Goal: Task Accomplishment & Management: Complete application form

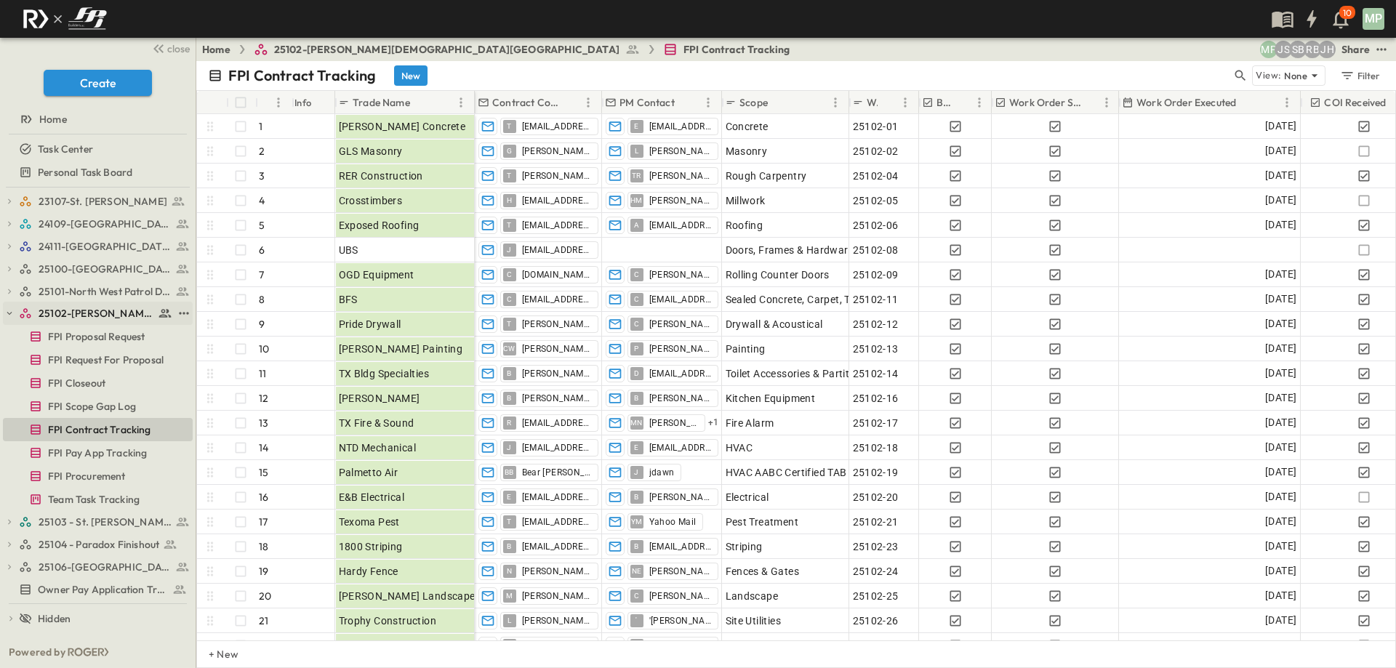
click at [8, 319] on button "button" at bounding box center [9, 313] width 13 height 13
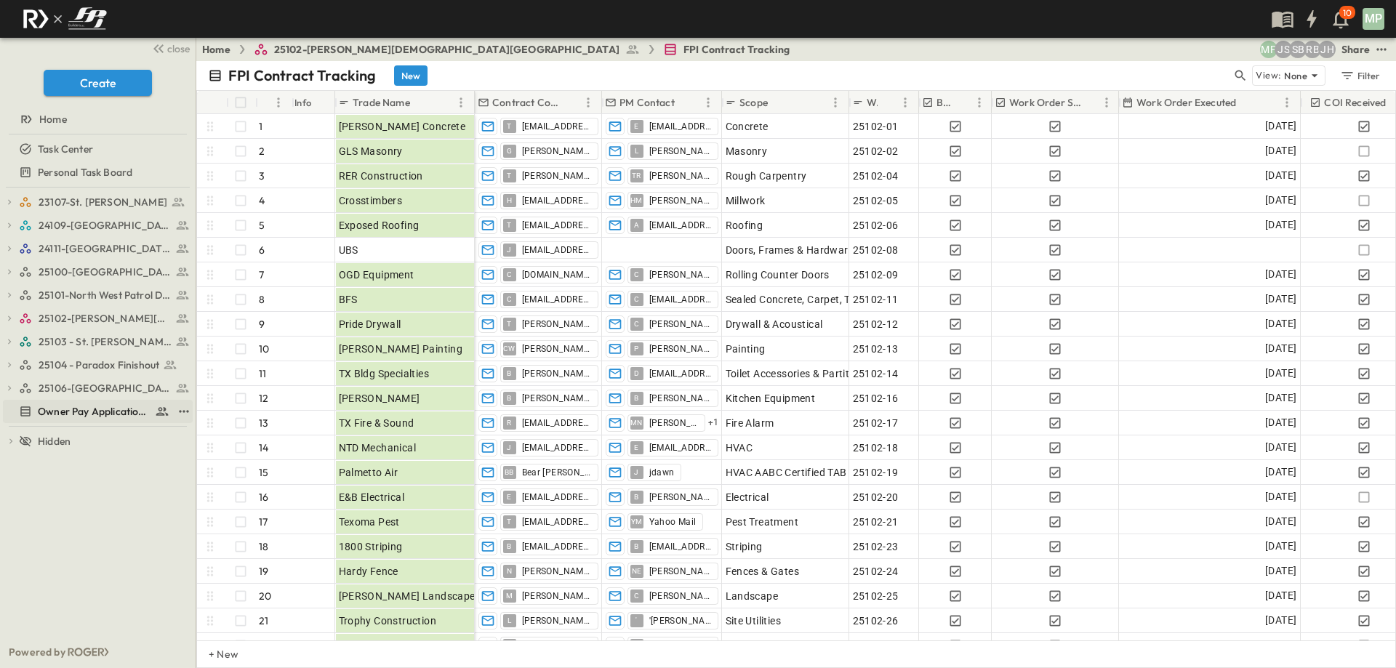
click at [85, 406] on span "Owner Pay Application Tracking" at bounding box center [93, 411] width 111 height 15
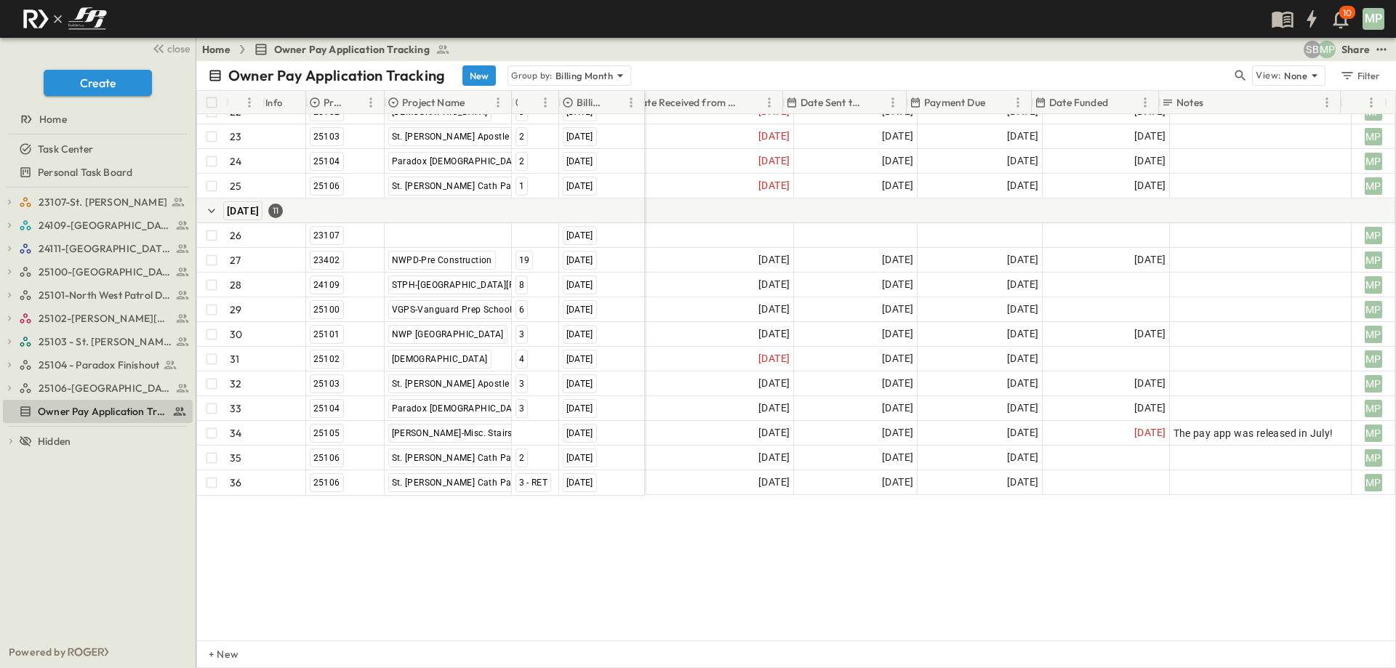
scroll to position [619, 288]
click at [4, 294] on icon "button" at bounding box center [9, 295] width 10 height 10
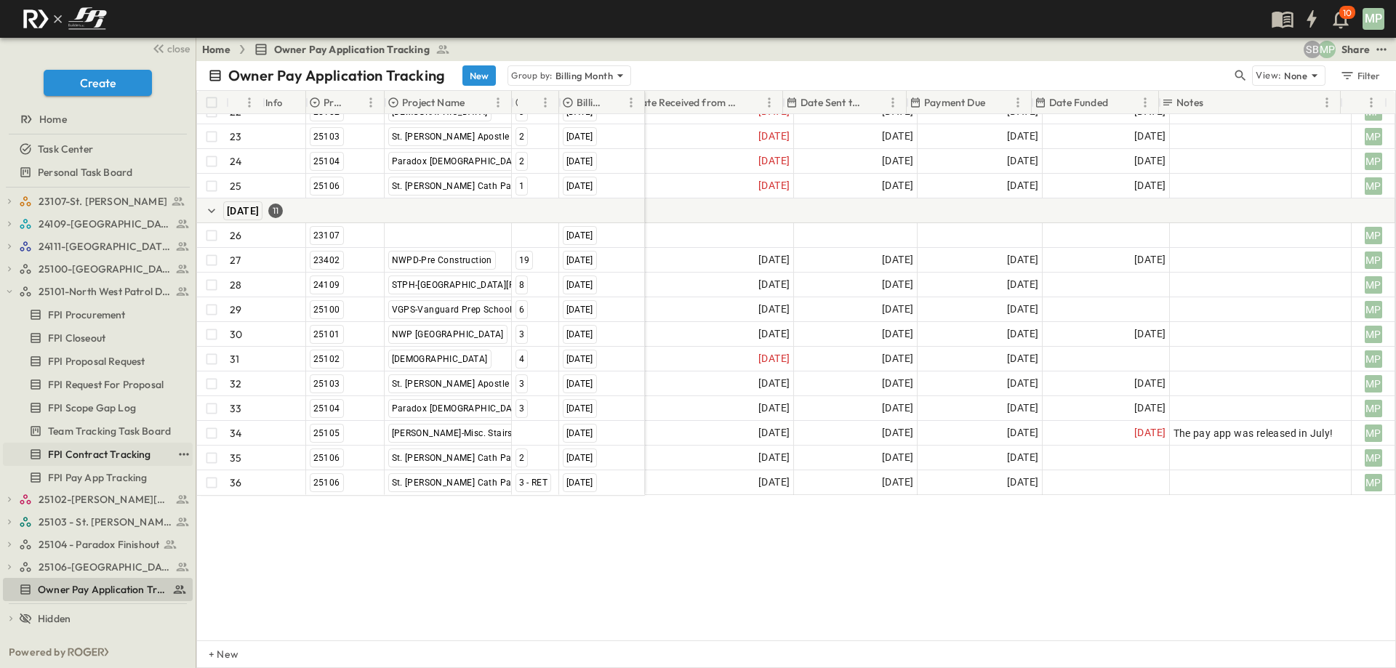
click at [121, 456] on span "FPI Contract Tracking" at bounding box center [99, 454] width 103 height 15
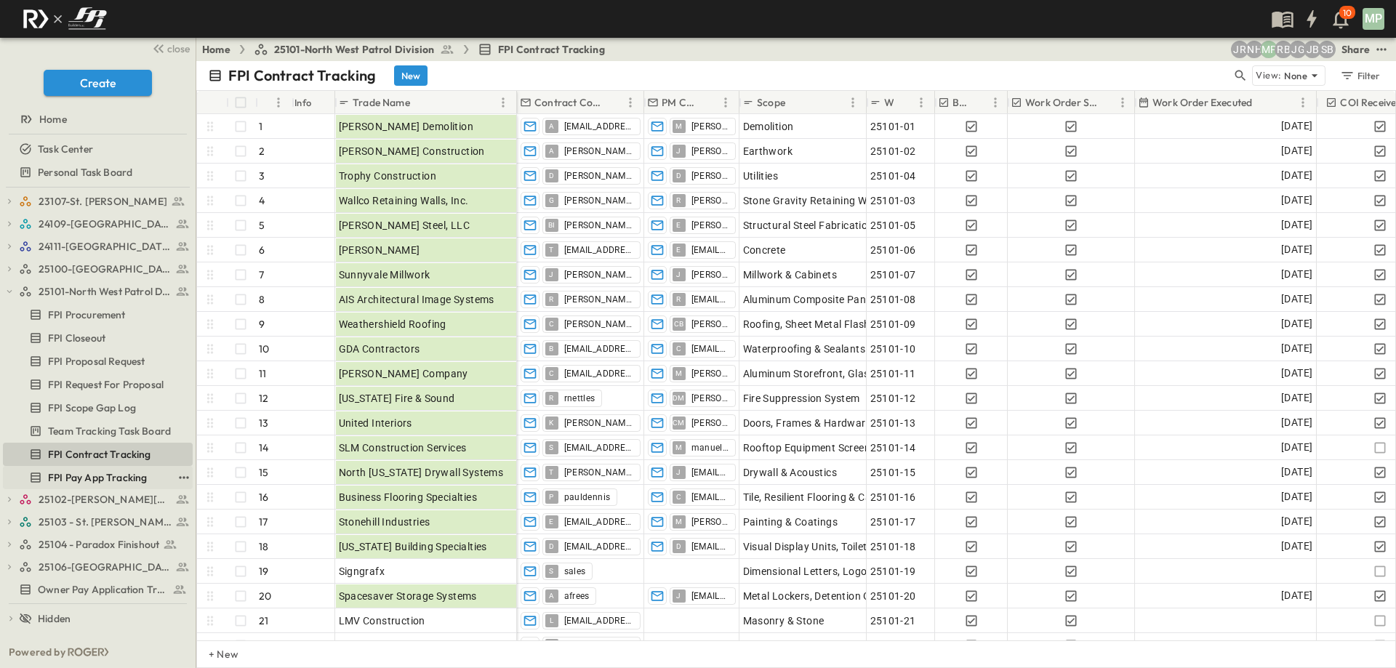
click at [108, 469] on link "FPI Pay App Tracking" at bounding box center [87, 477] width 169 height 20
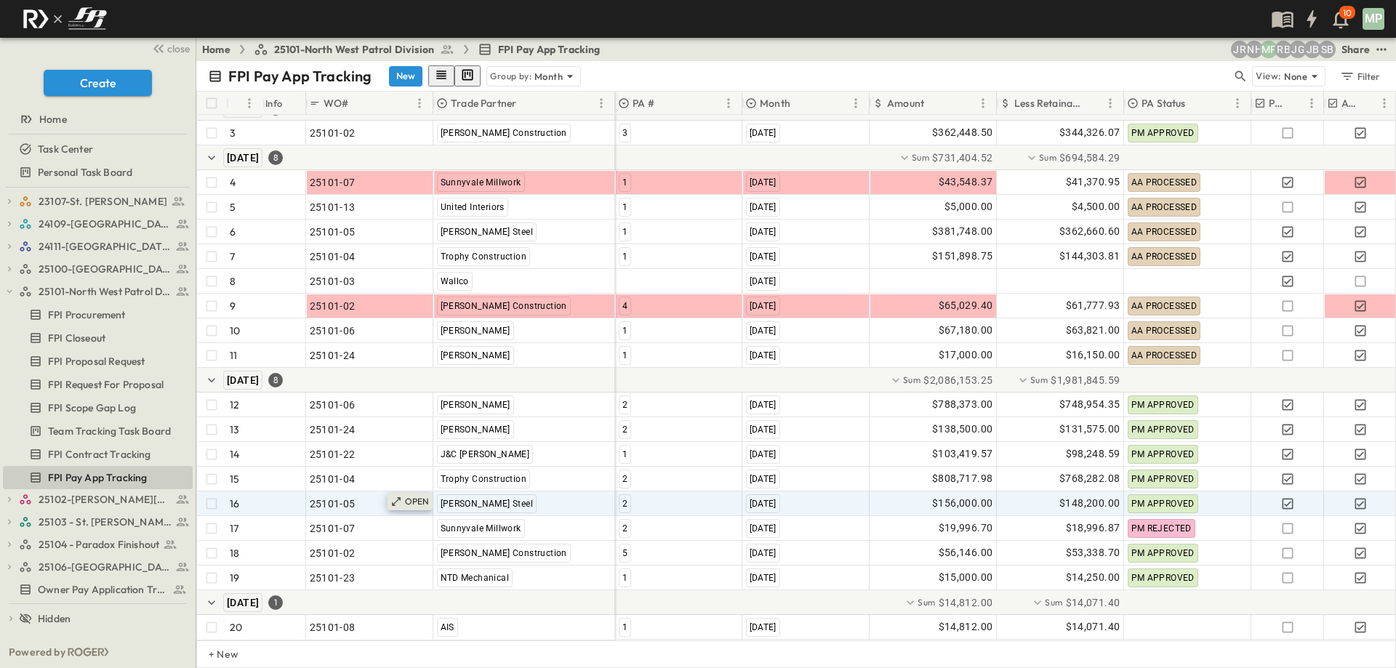
scroll to position [129, 0]
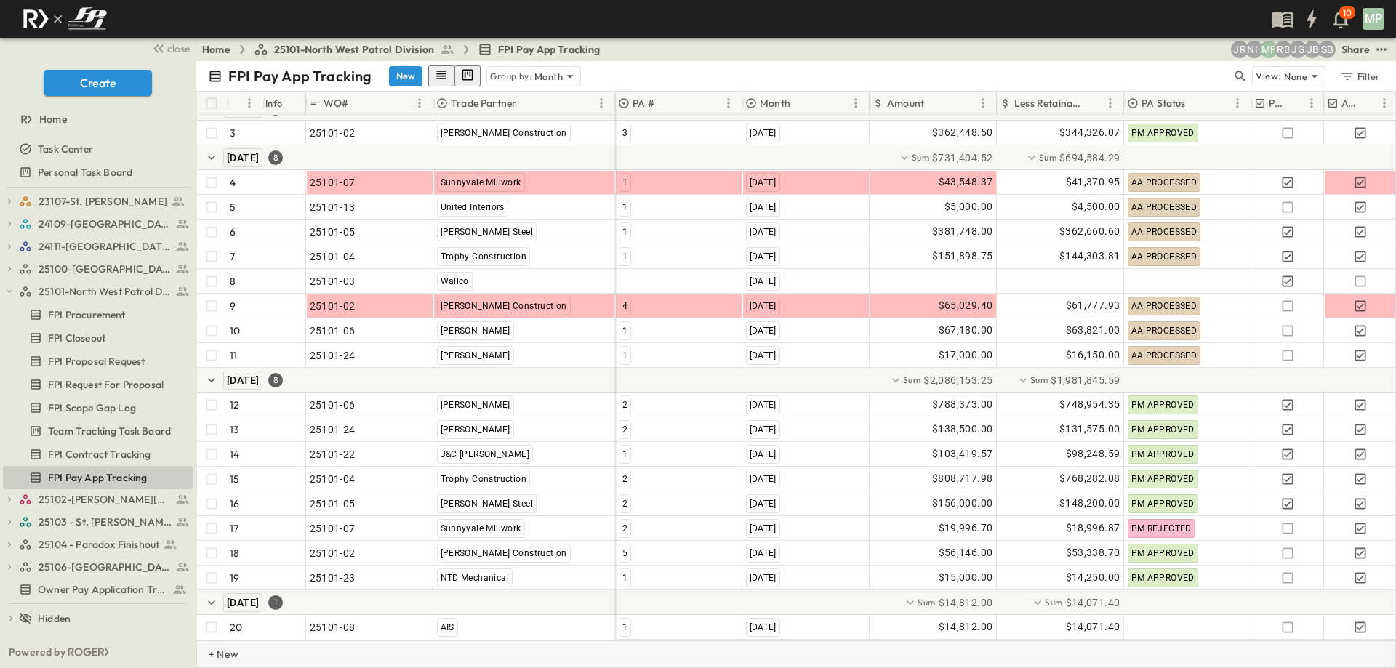
click at [217, 653] on p "+ New" at bounding box center [213, 654] width 9 height 15
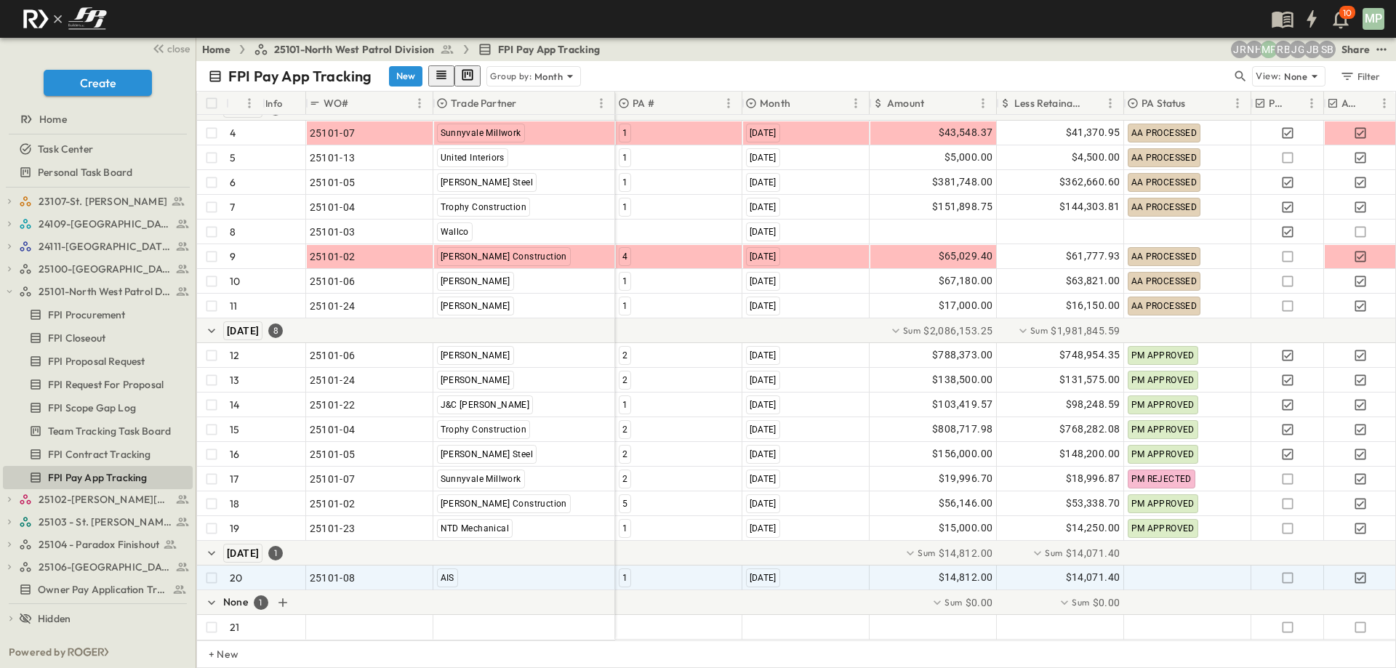
scroll to position [179, 0]
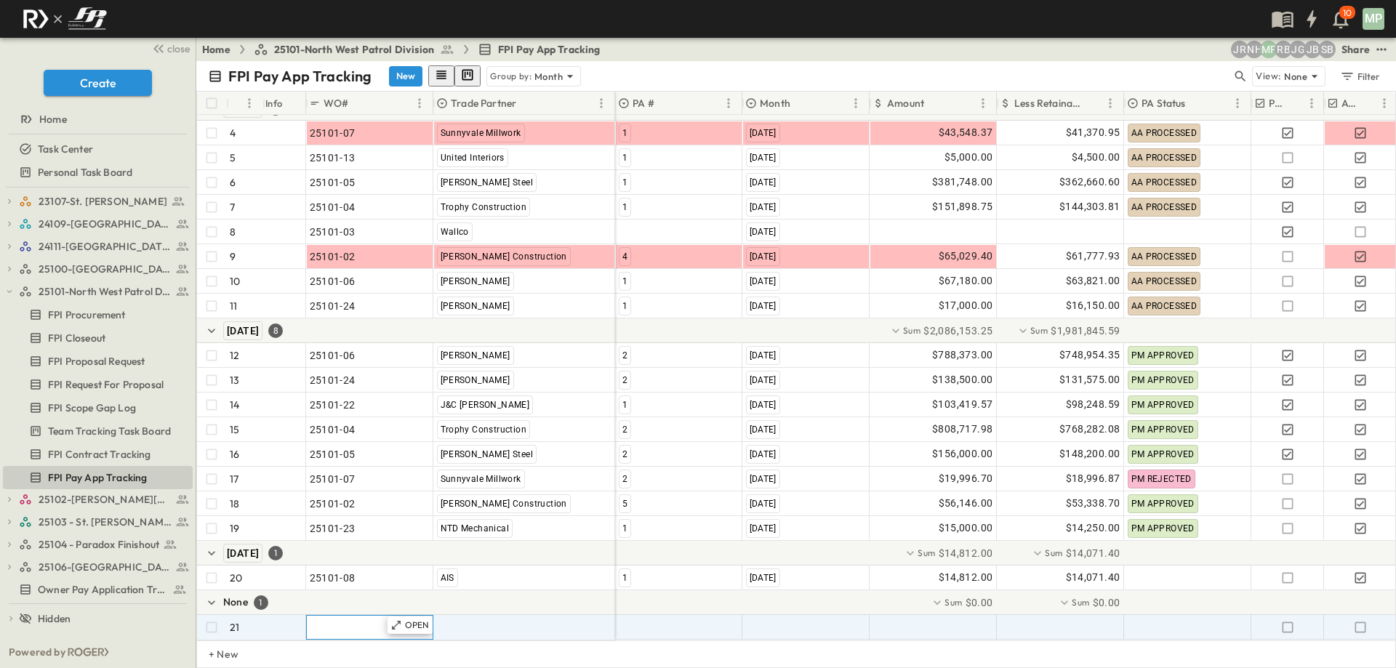
click at [343, 617] on div ""24101-01"" at bounding box center [370, 627] width 120 height 20
type input "********"
click at [476, 620] on span ""[PERSON_NAME] Excavating"" at bounding box center [508, 627] width 143 height 15
type input "**********"
click at [499, 613] on span "[PERSON_NAME] Co" at bounding box center [513, 607] width 81 height 12
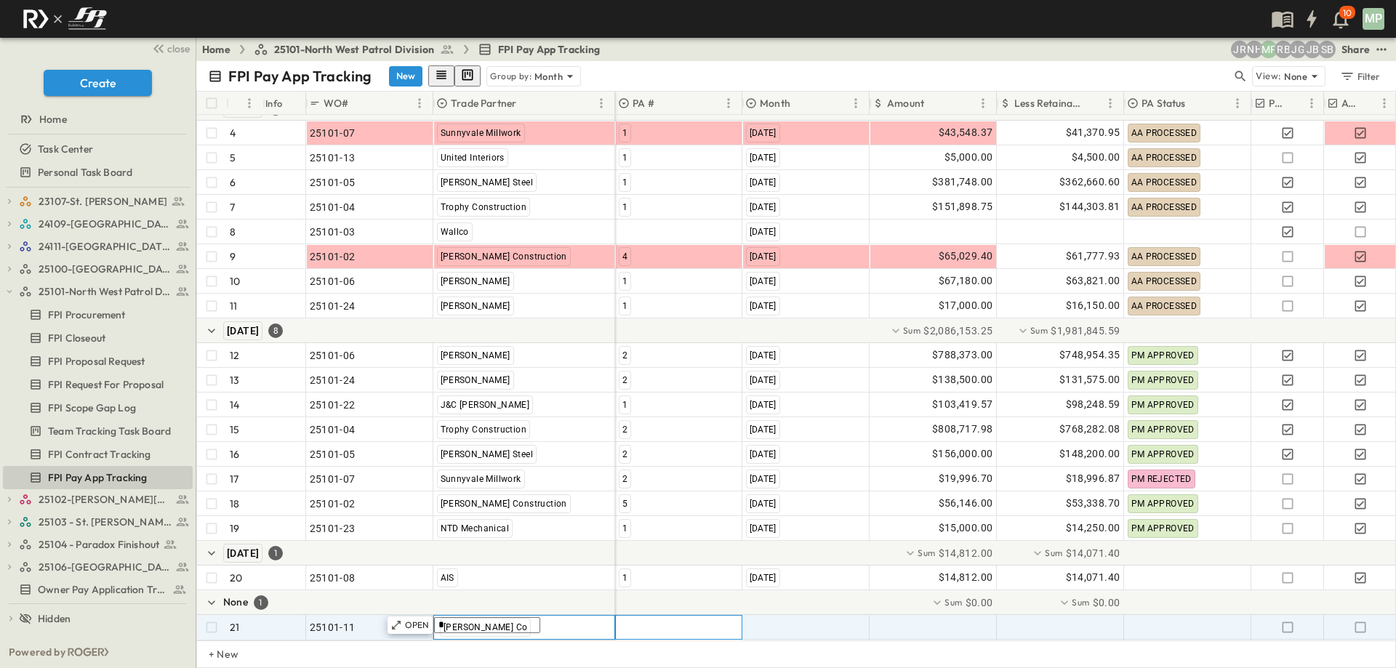
click at [636, 616] on div at bounding box center [679, 627] width 126 height 23
click at [624, 620] on span "1" at bounding box center [623, 617] width 3 height 12
click at [784, 620] on span ""[DATE]"" at bounding box center [765, 627] width 38 height 15
click at [778, 580] on span "[DATE]" at bounding box center [763, 574] width 29 height 12
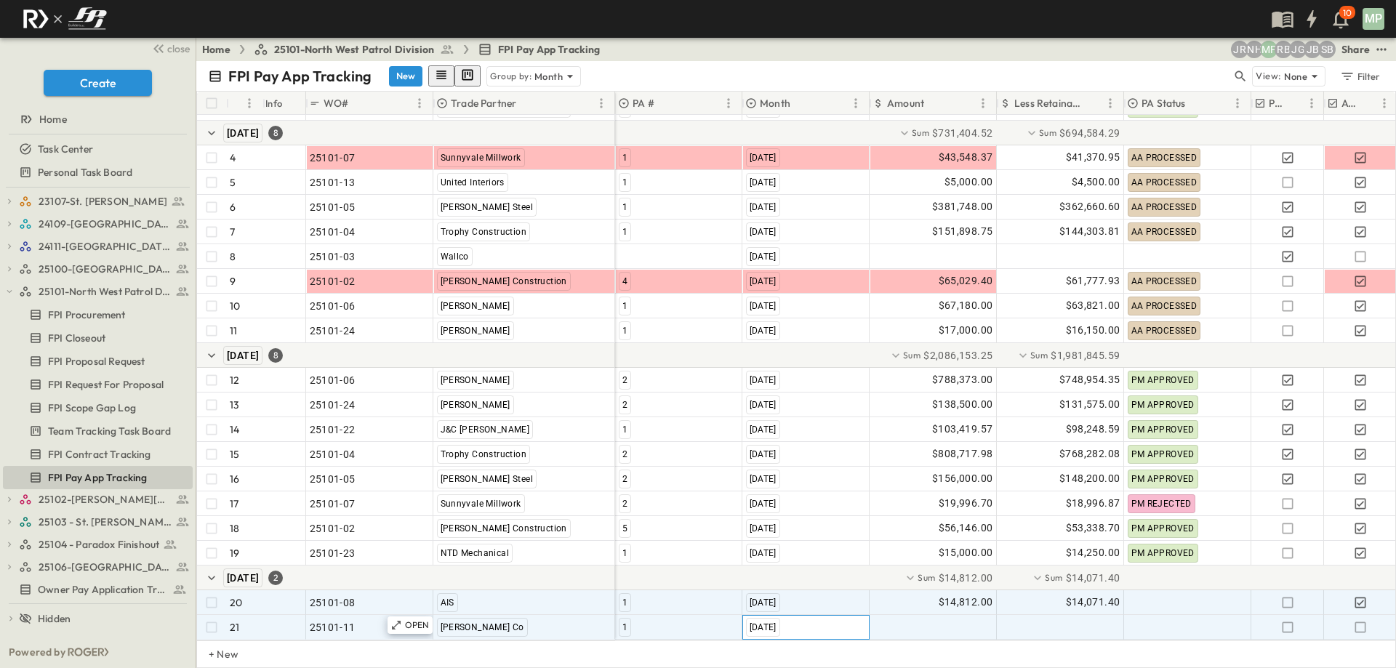
scroll to position [154, 0]
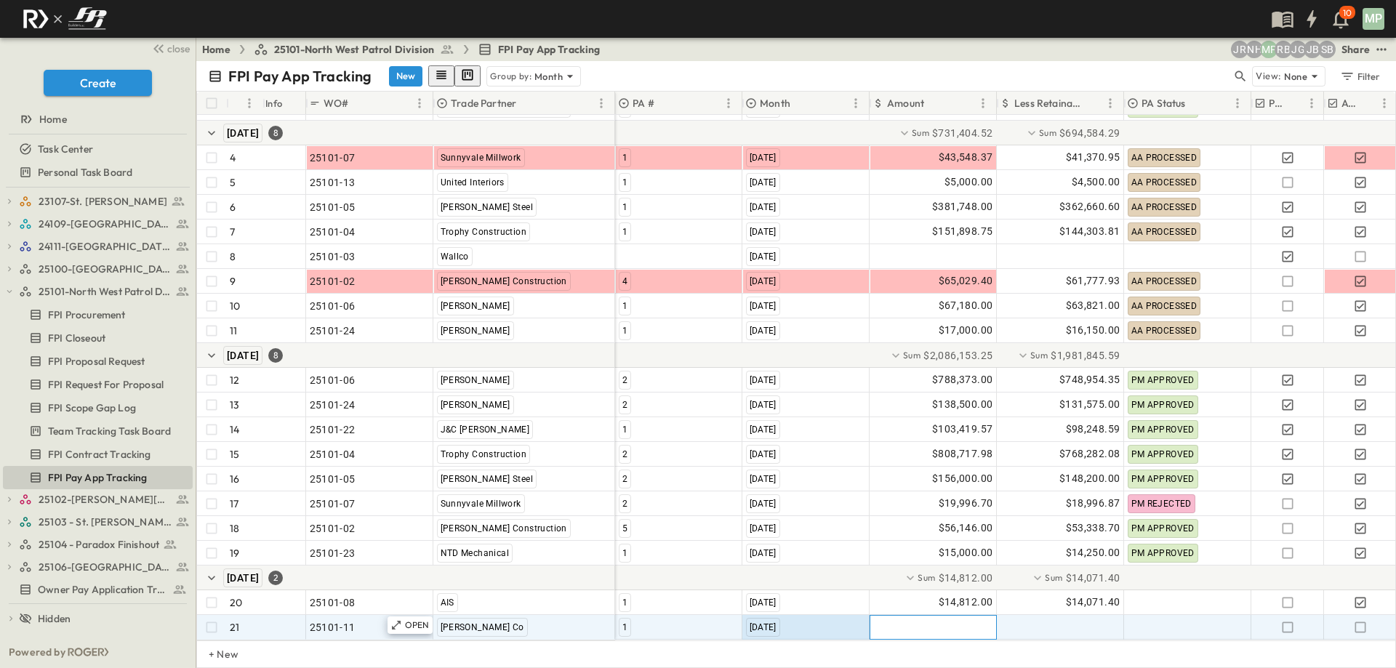
click at [968, 616] on div at bounding box center [933, 627] width 126 height 23
type input "********"
click at [1365, 621] on icon "button" at bounding box center [1360, 627] width 15 height 15
click at [11, 292] on icon "button" at bounding box center [9, 291] width 10 height 10
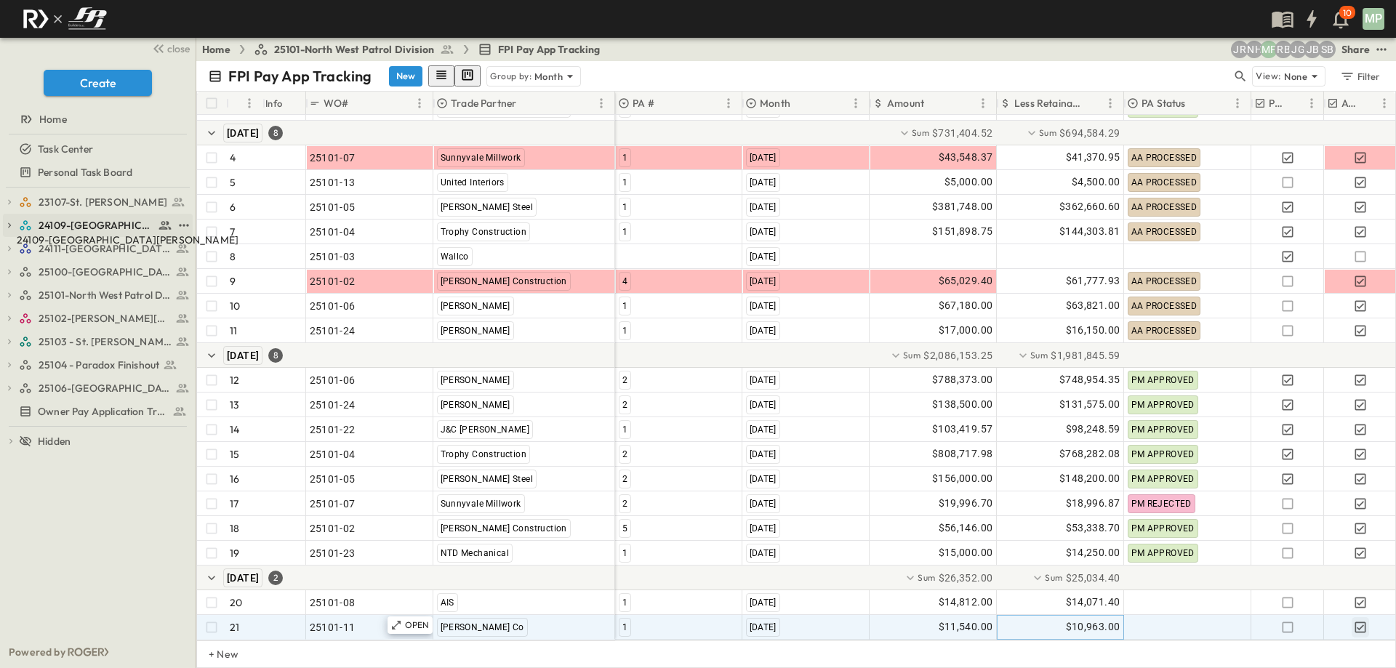
click at [79, 223] on span "24109-[GEOGRAPHIC_DATA][PERSON_NAME]" at bounding box center [97, 225] width 116 height 15
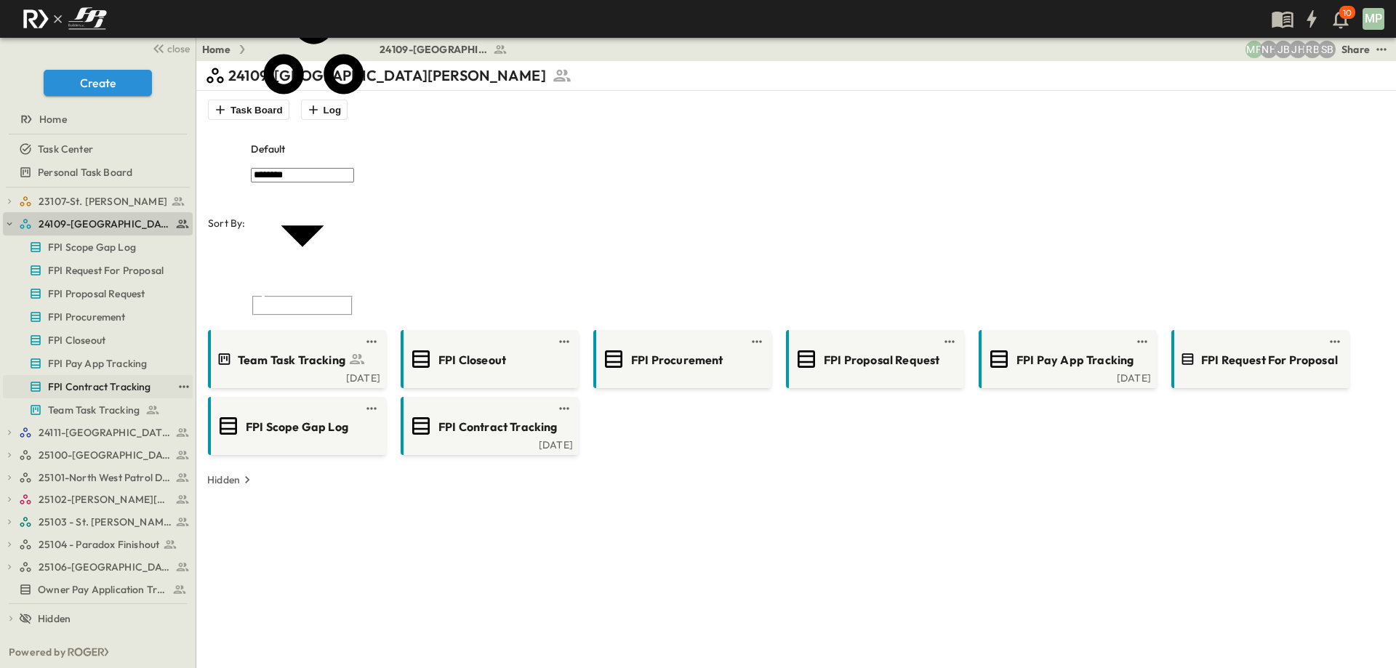
click at [110, 379] on span "FPI Contract Tracking" at bounding box center [99, 386] width 103 height 15
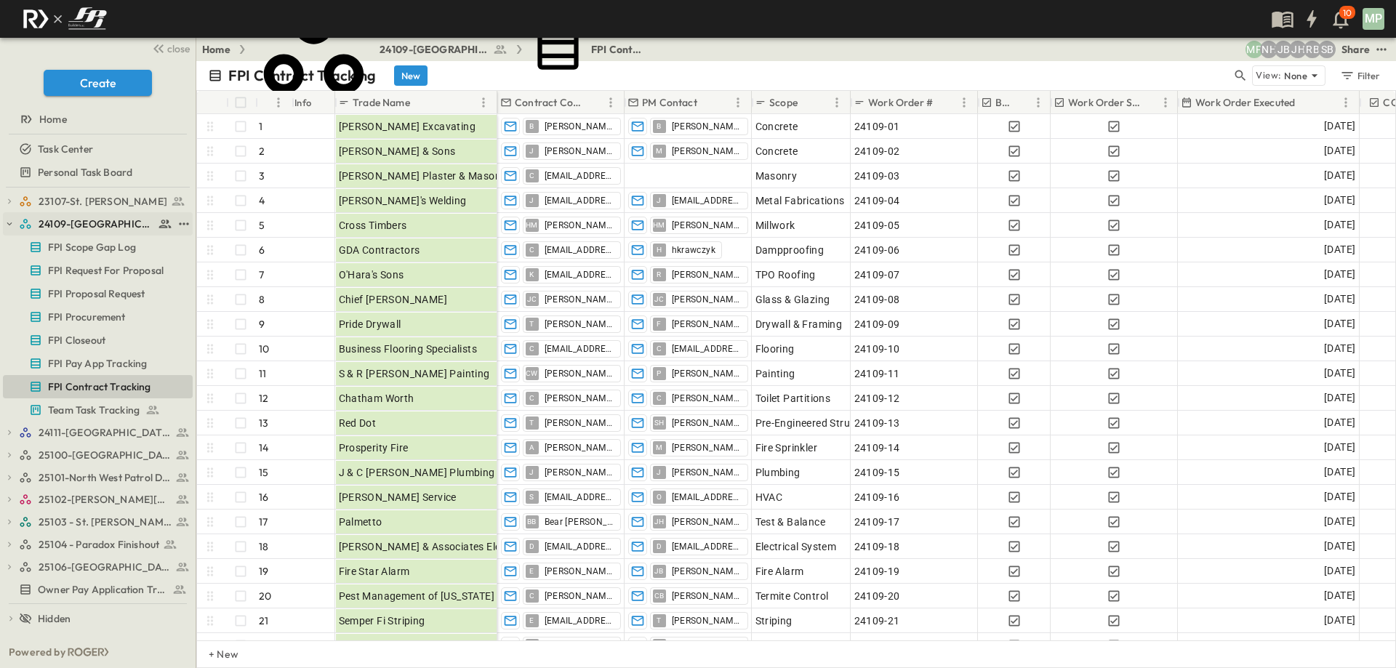
click at [9, 226] on icon "button" at bounding box center [9, 224] width 10 height 10
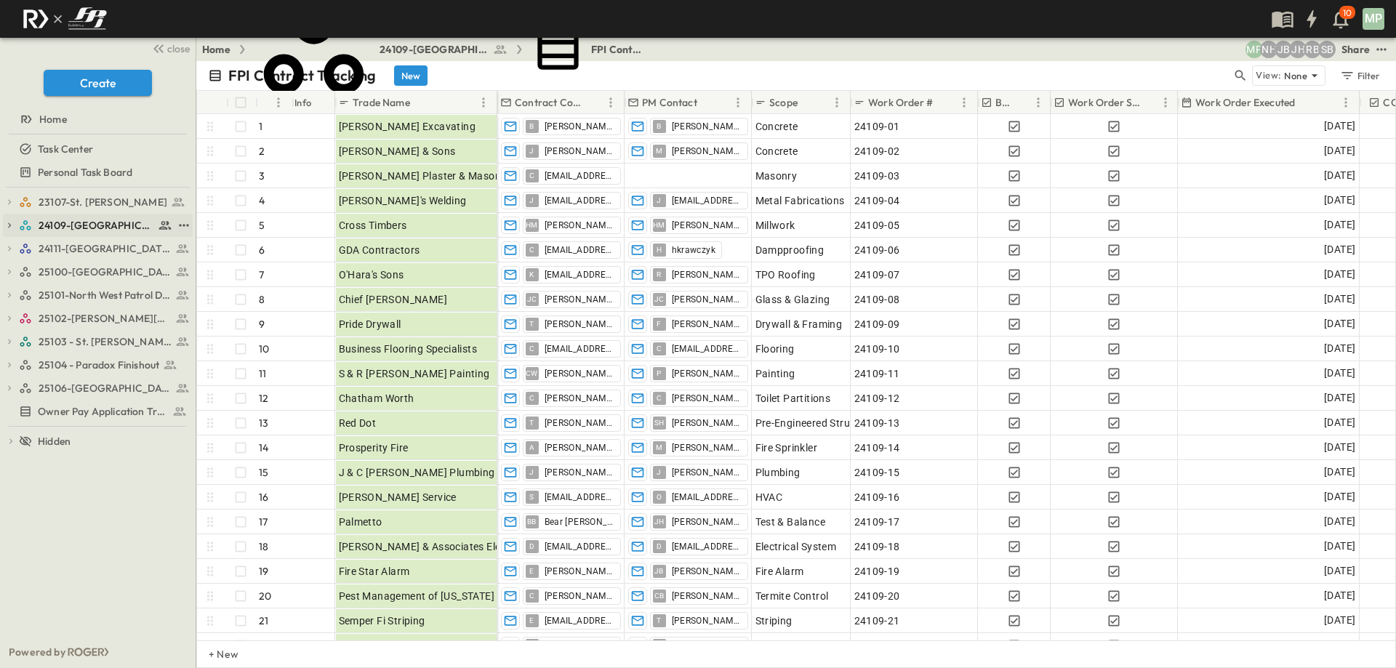
click at [9, 226] on icon "button" at bounding box center [9, 225] width 3 height 5
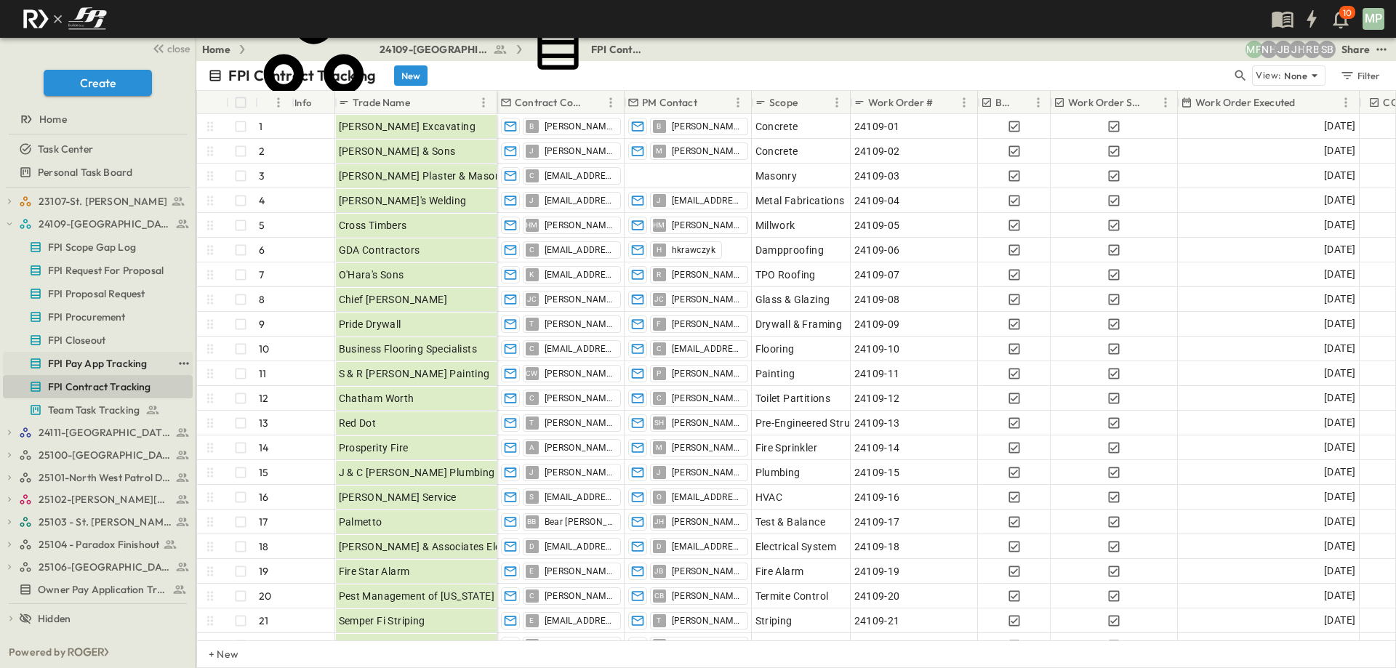
click at [96, 366] on span "FPI Pay App Tracking" at bounding box center [97, 363] width 99 height 15
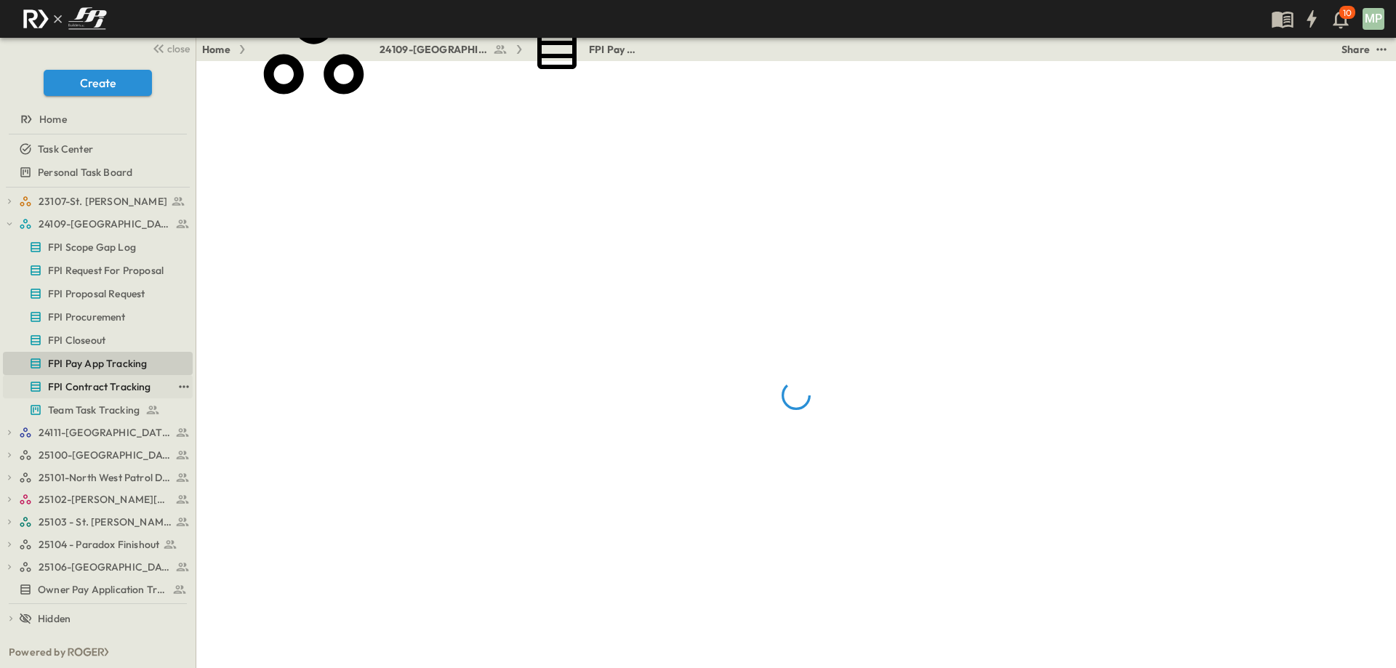
click at [96, 384] on span "FPI Contract Tracking" at bounding box center [99, 386] width 103 height 15
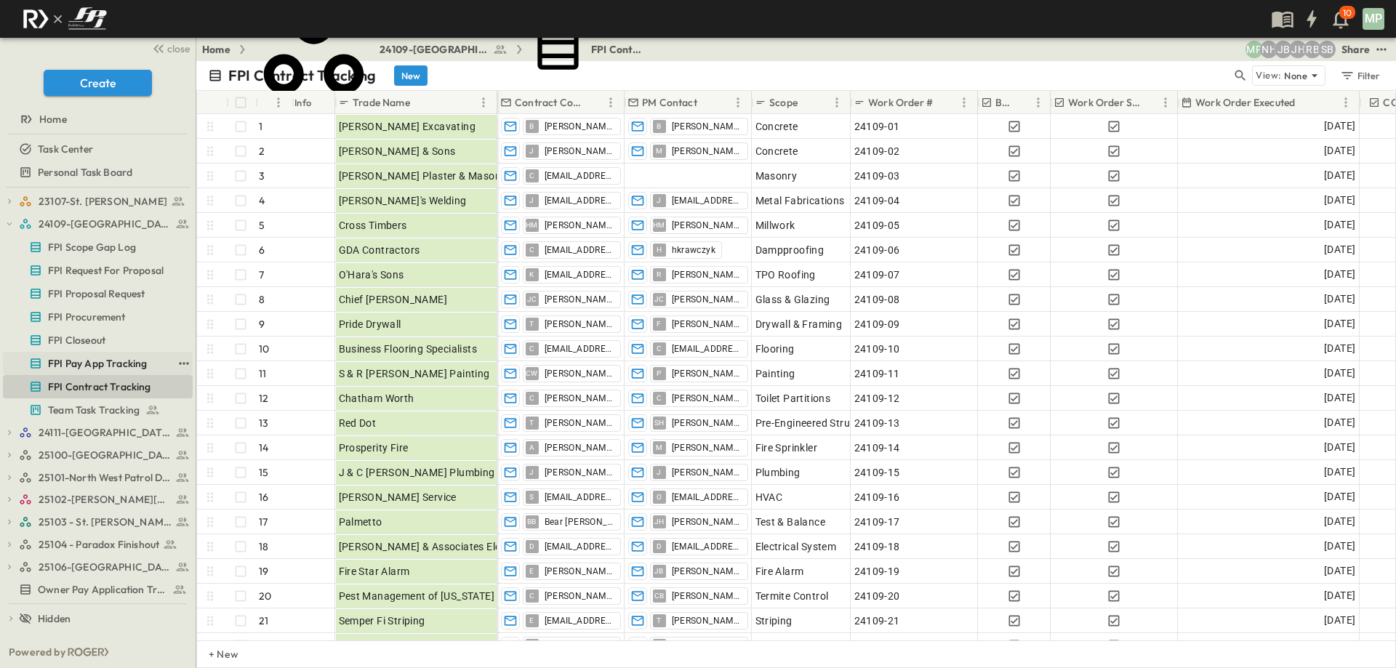
click at [92, 367] on span "FPI Pay App Tracking" at bounding box center [97, 363] width 99 height 15
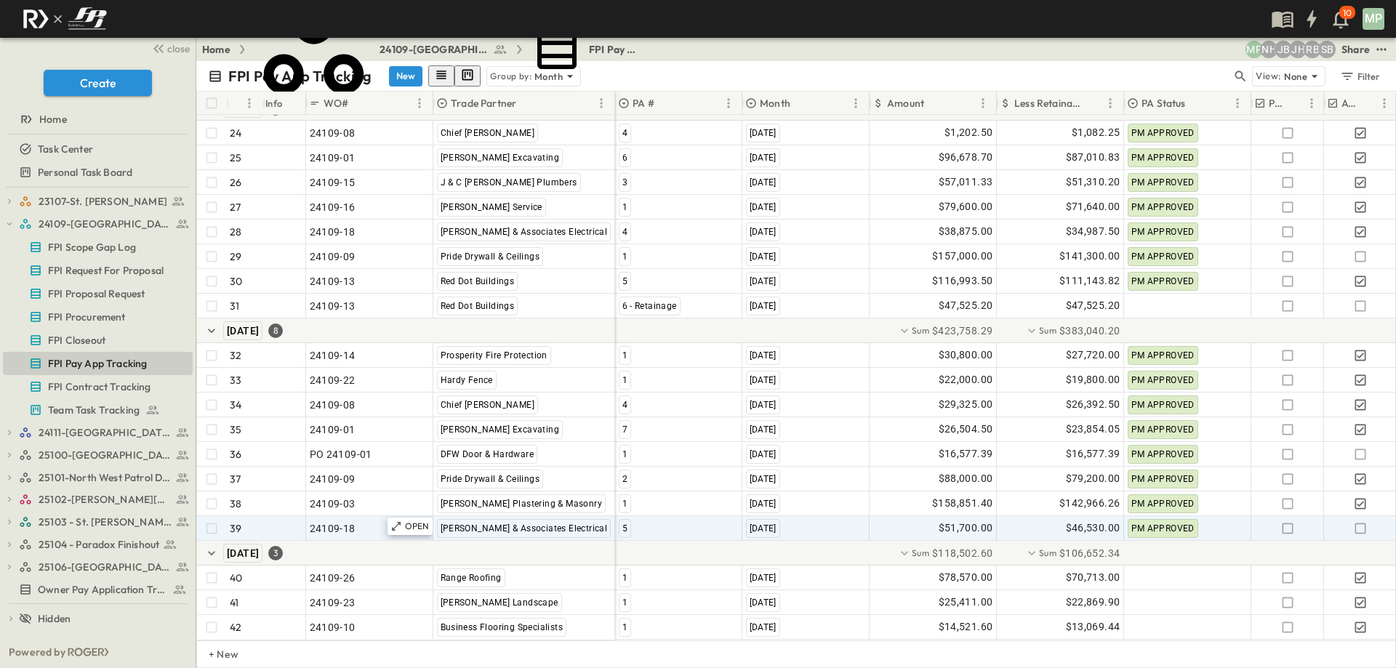
scroll to position [772, 0]
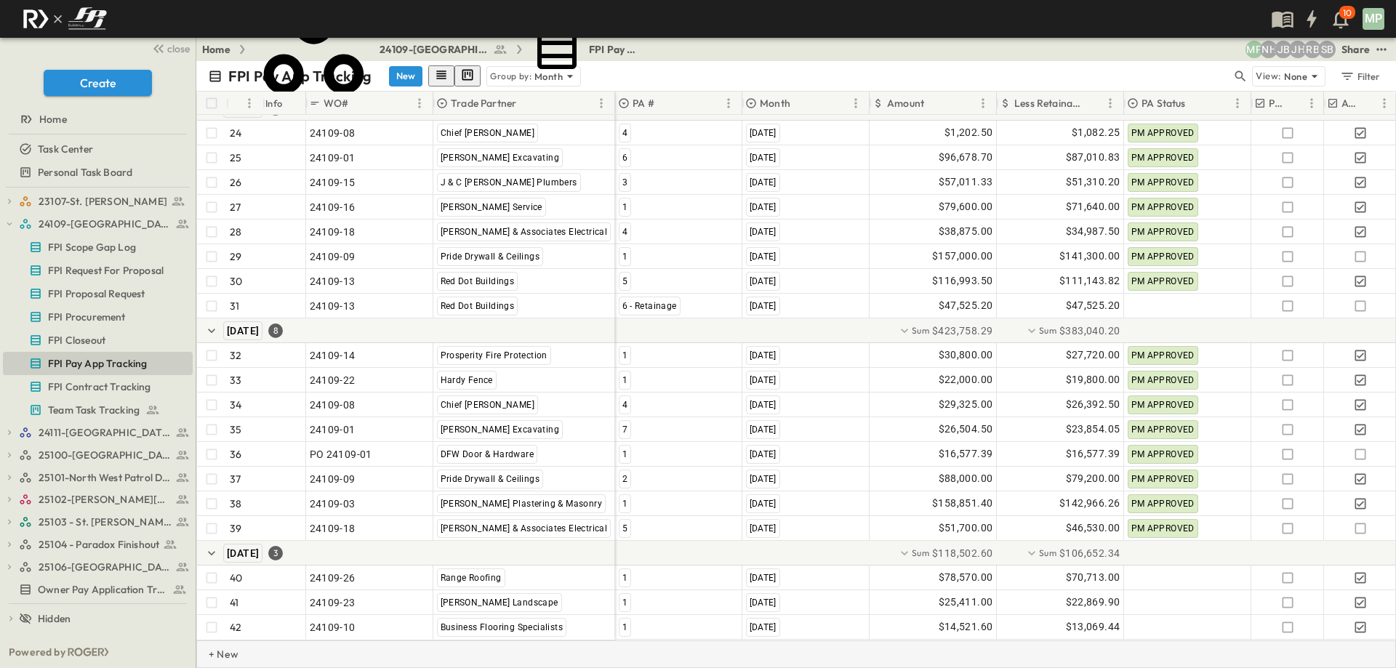
drag, startPoint x: 230, startPoint y: 654, endPoint x: 308, endPoint y: 646, distance: 78.9
click at [217, 654] on p "+ New" at bounding box center [213, 654] width 9 height 15
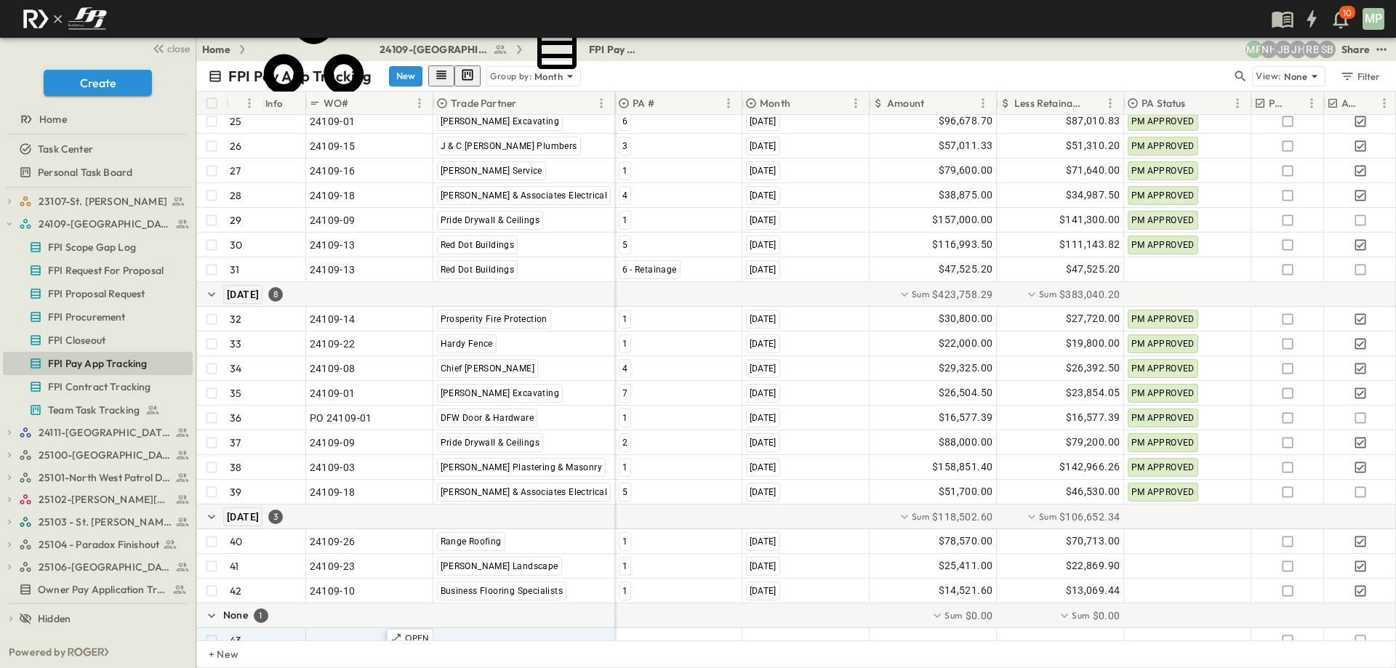
scroll to position [821, 0]
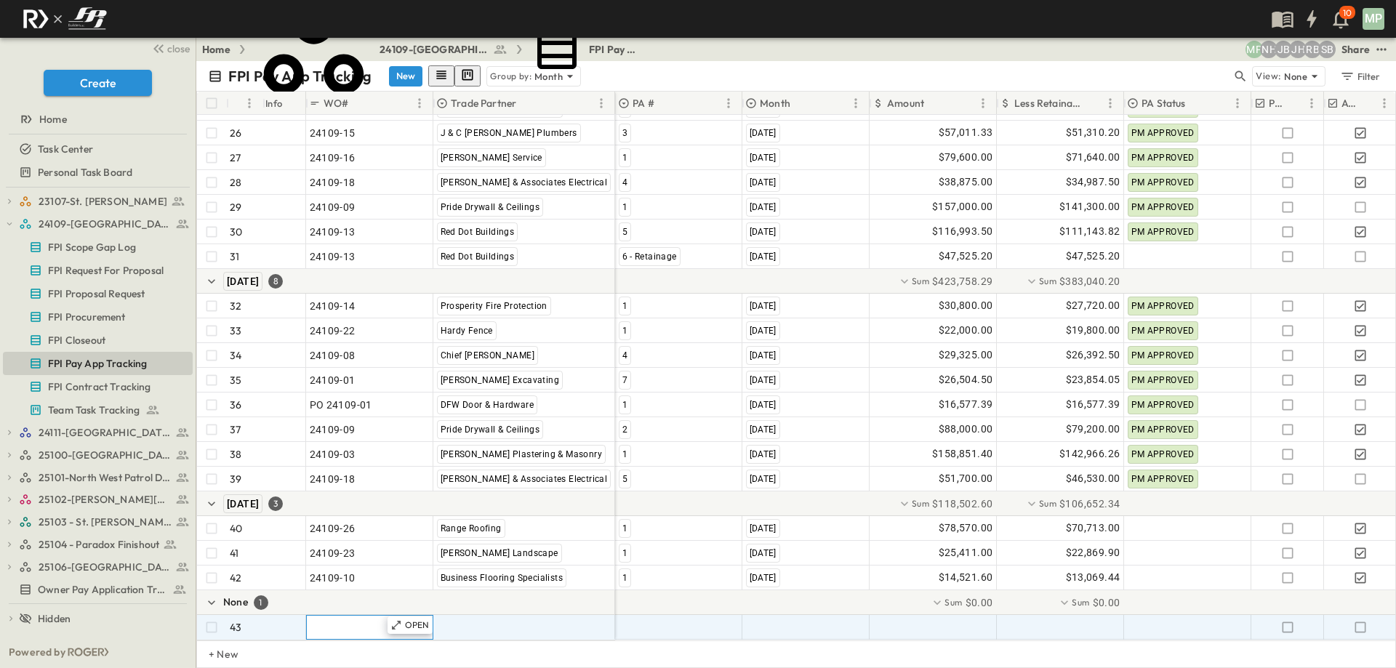
click at [337, 620] on span ""24101-01"" at bounding box center [336, 627] width 52 height 15
type input "********"
click at [465, 620] on span ""[PERSON_NAME] Excavating"" at bounding box center [508, 627] width 143 height 15
type input "**********"
click at [491, 613] on span "Chatham Worth" at bounding box center [505, 607] width 65 height 12
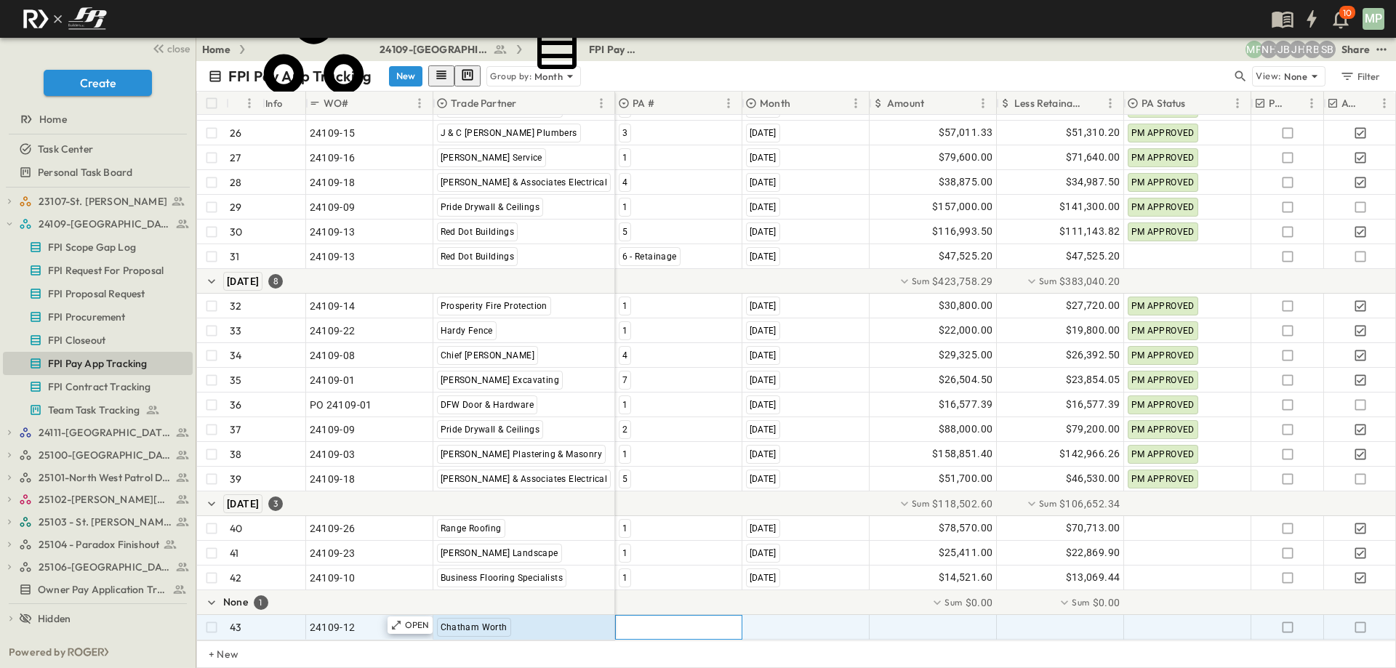
click at [647, 624] on div at bounding box center [679, 627] width 126 height 23
type input "*"
click at [623, 620] on span "1" at bounding box center [623, 617] width 3 height 12
click at [777, 620] on span ""[DATE]"" at bounding box center [765, 627] width 38 height 15
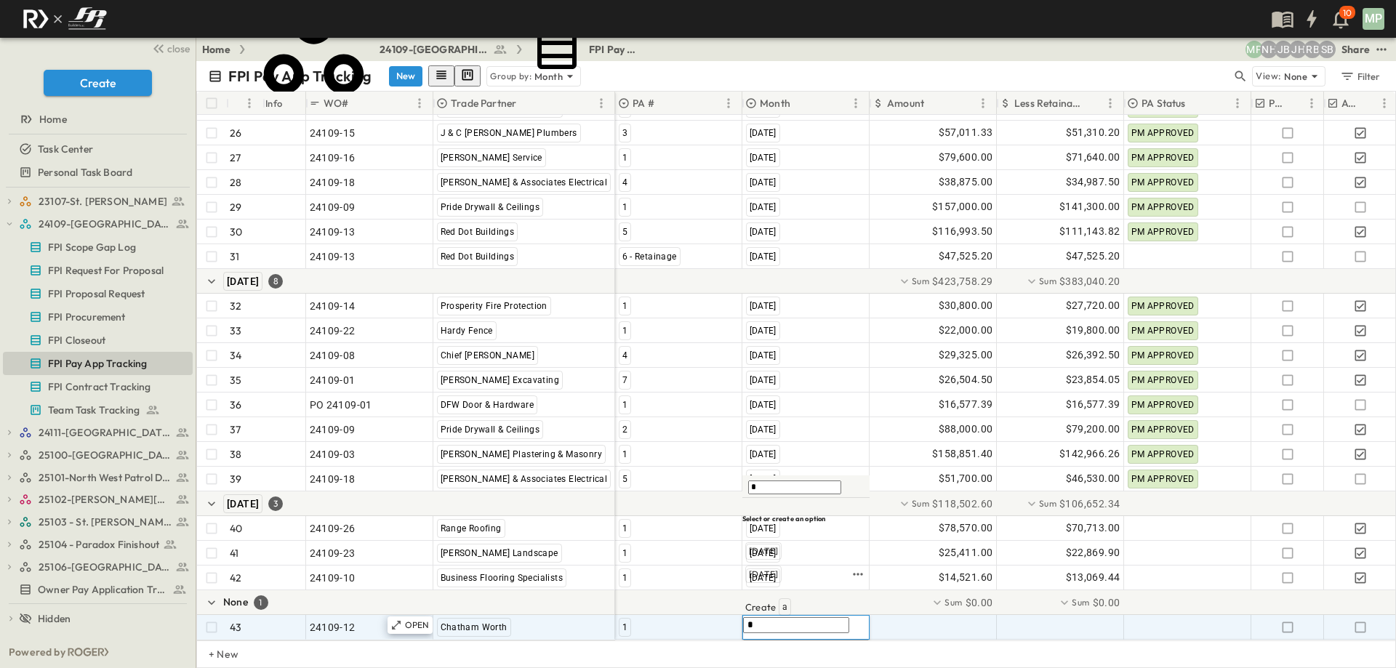
click at [778, 580] on span "[DATE]" at bounding box center [763, 574] width 29 height 12
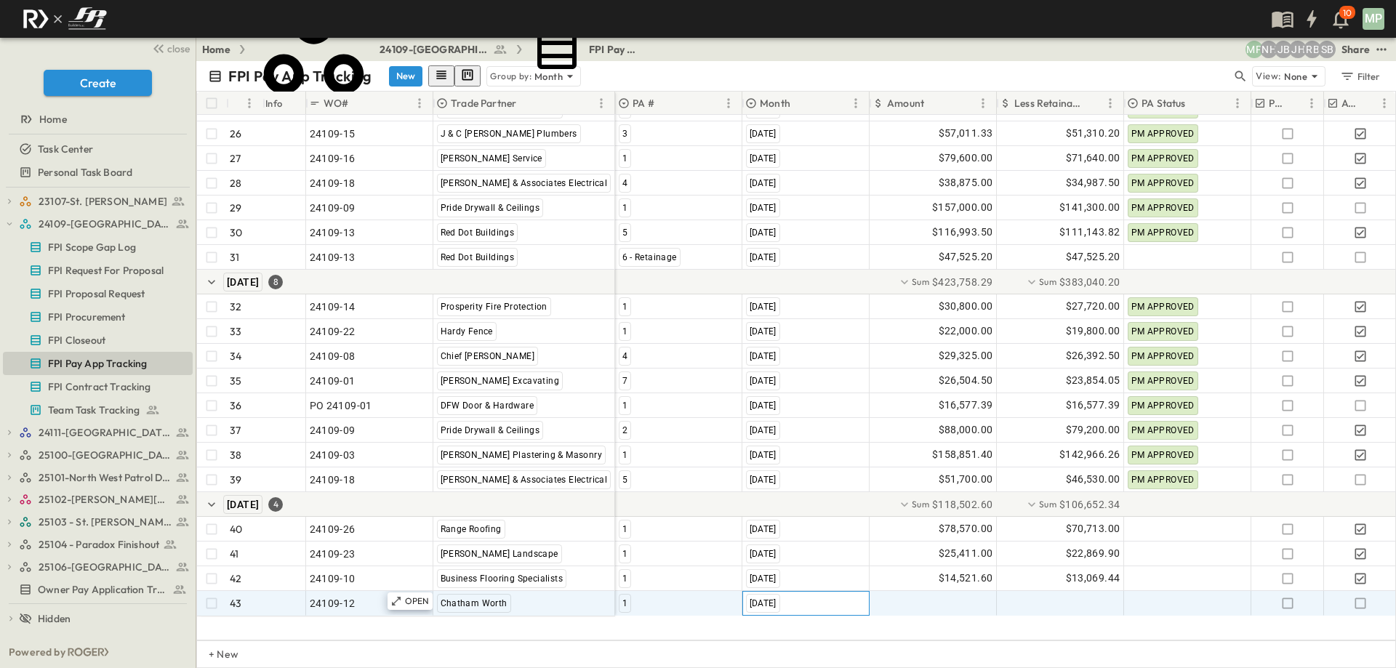
scroll to position [797, 0]
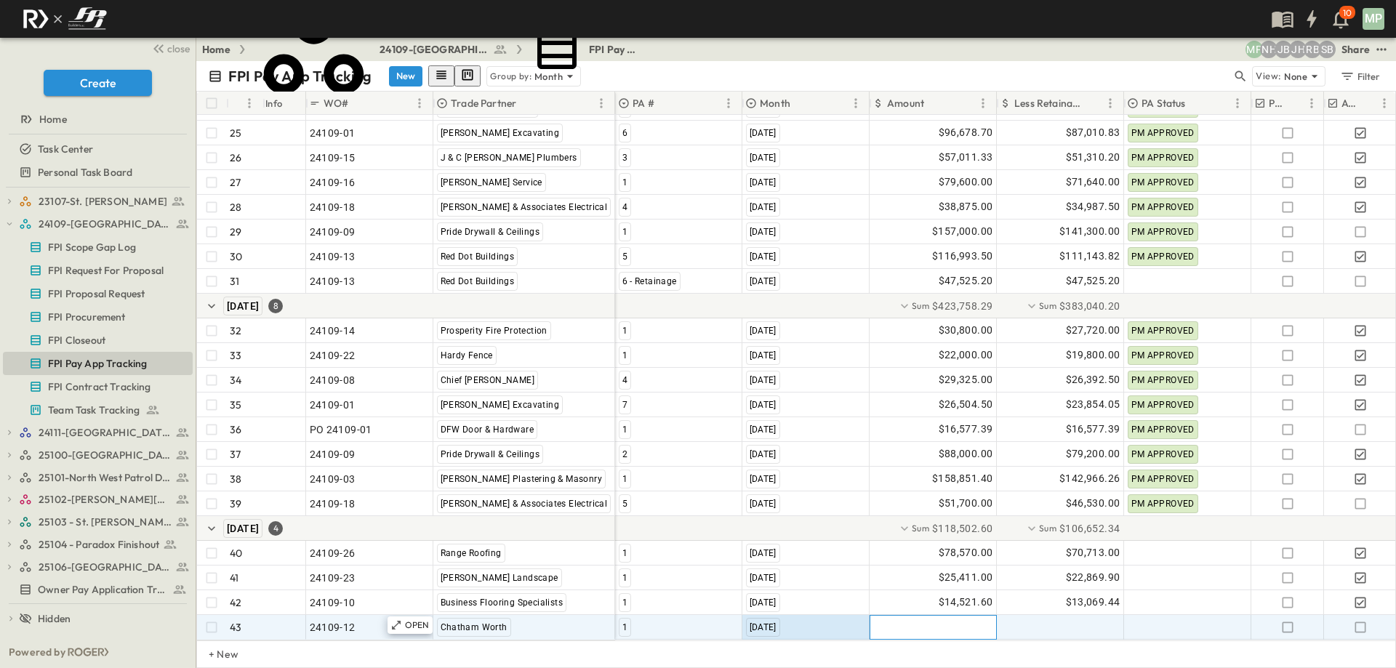
click at [913, 616] on div at bounding box center [933, 627] width 126 height 23
type input "*******"
click at [1363, 620] on icon "button" at bounding box center [1360, 627] width 15 height 15
click at [102, 385] on span "FPI Contract Tracking" at bounding box center [99, 386] width 103 height 15
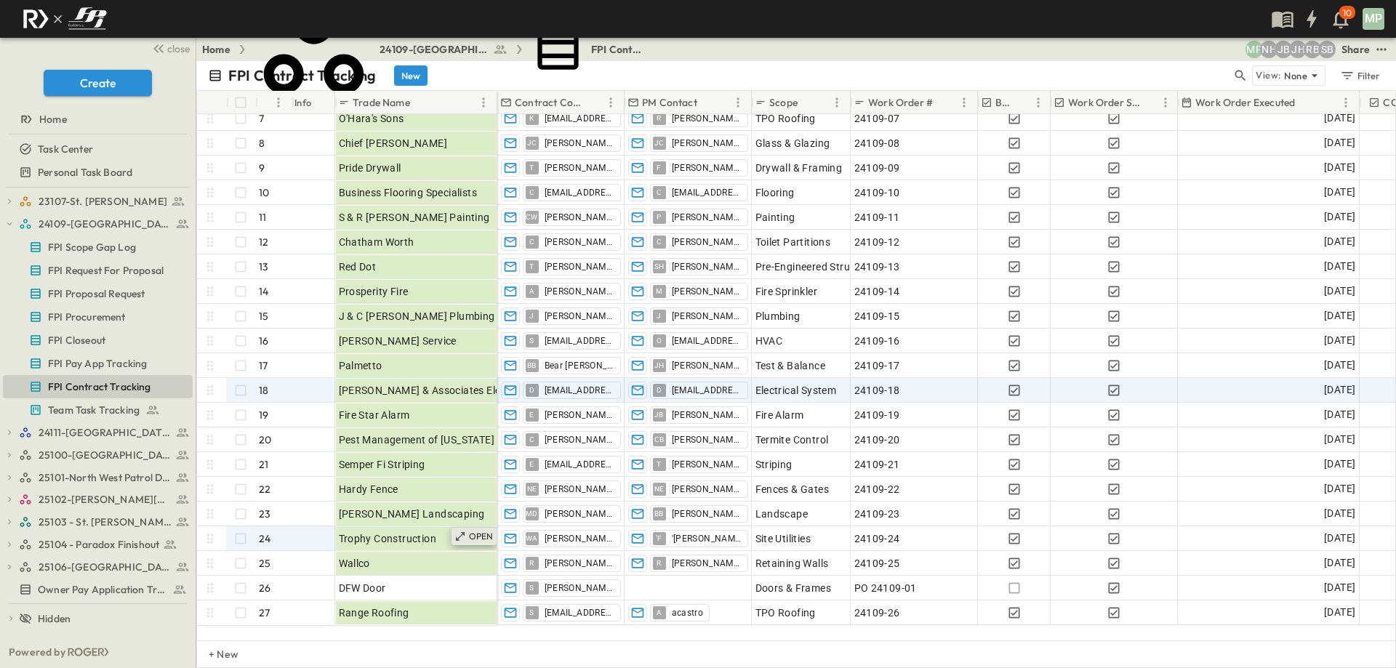
scroll to position [152, 0]
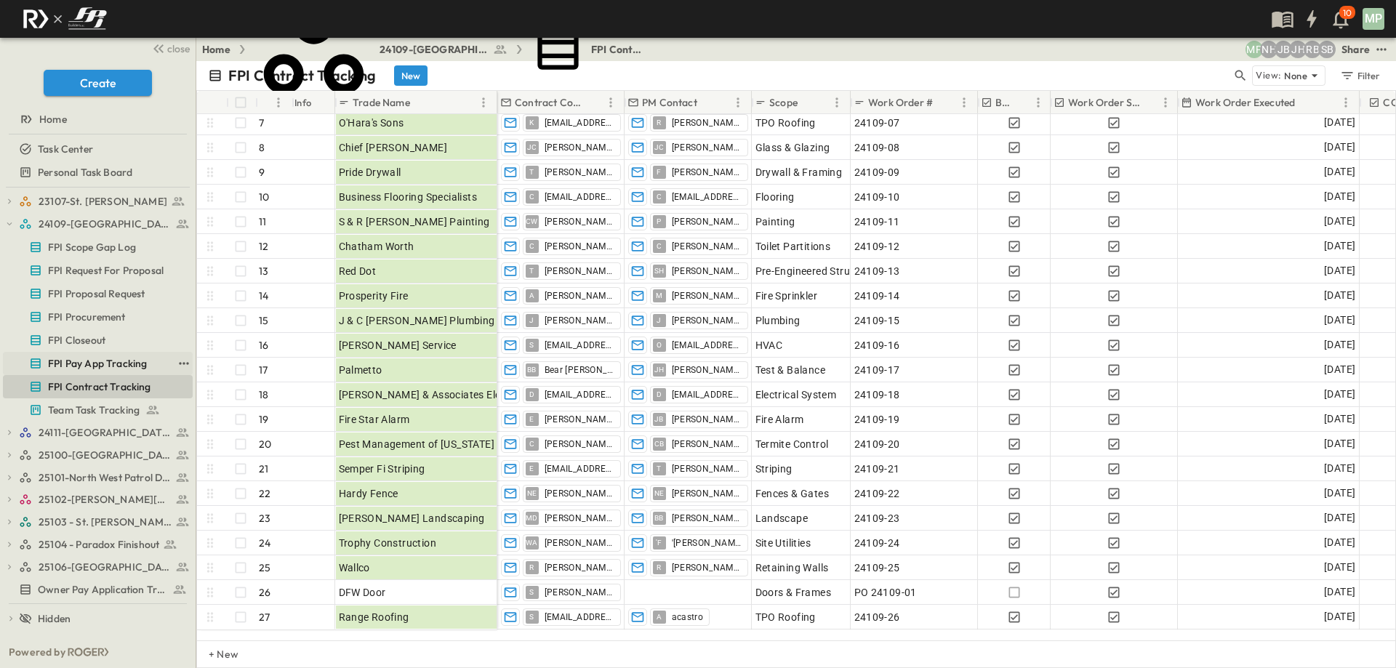
click at [112, 360] on span "FPI Pay App Tracking" at bounding box center [97, 363] width 99 height 15
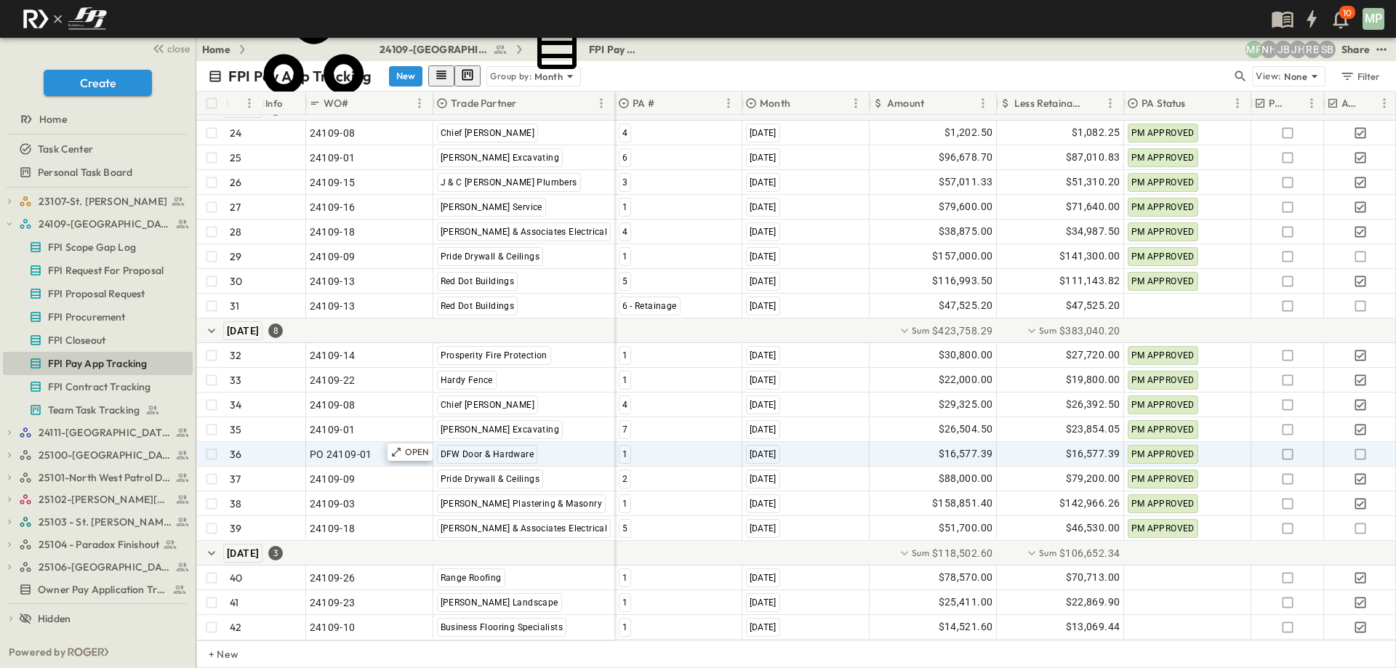
scroll to position [772, 0]
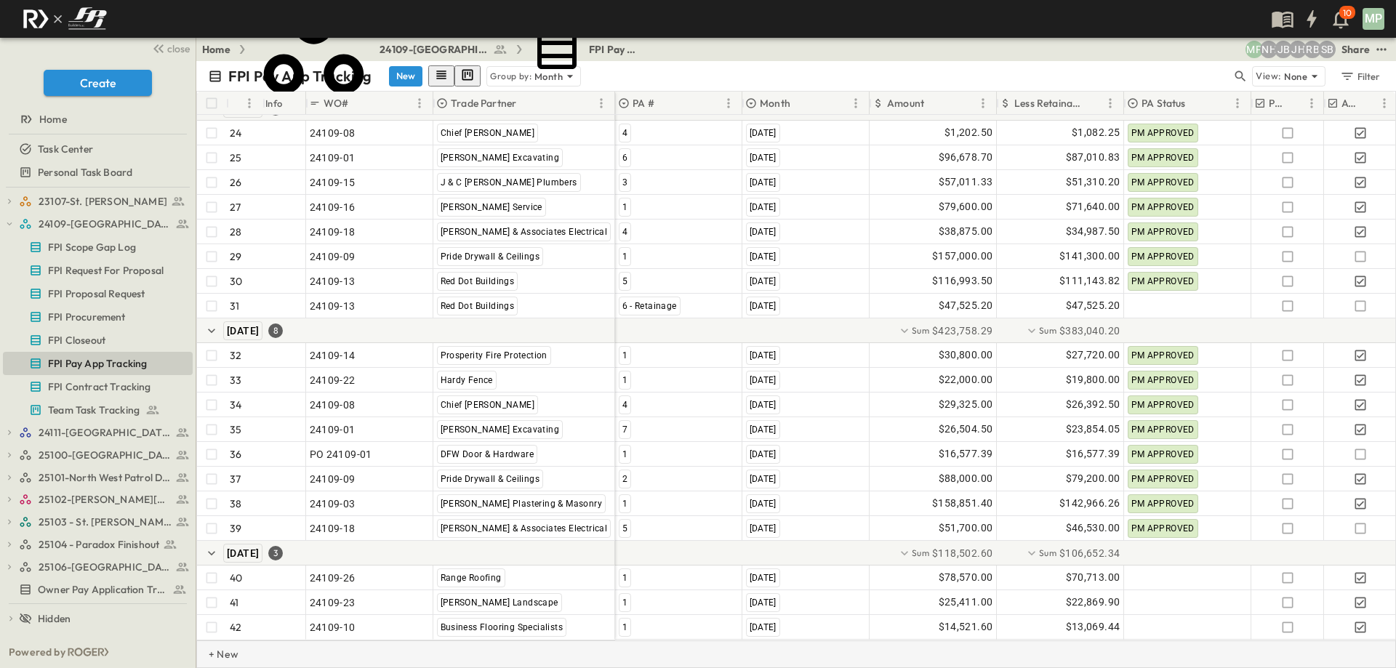
click at [325, 650] on div "+ New" at bounding box center [795, 654] width 1199 height 28
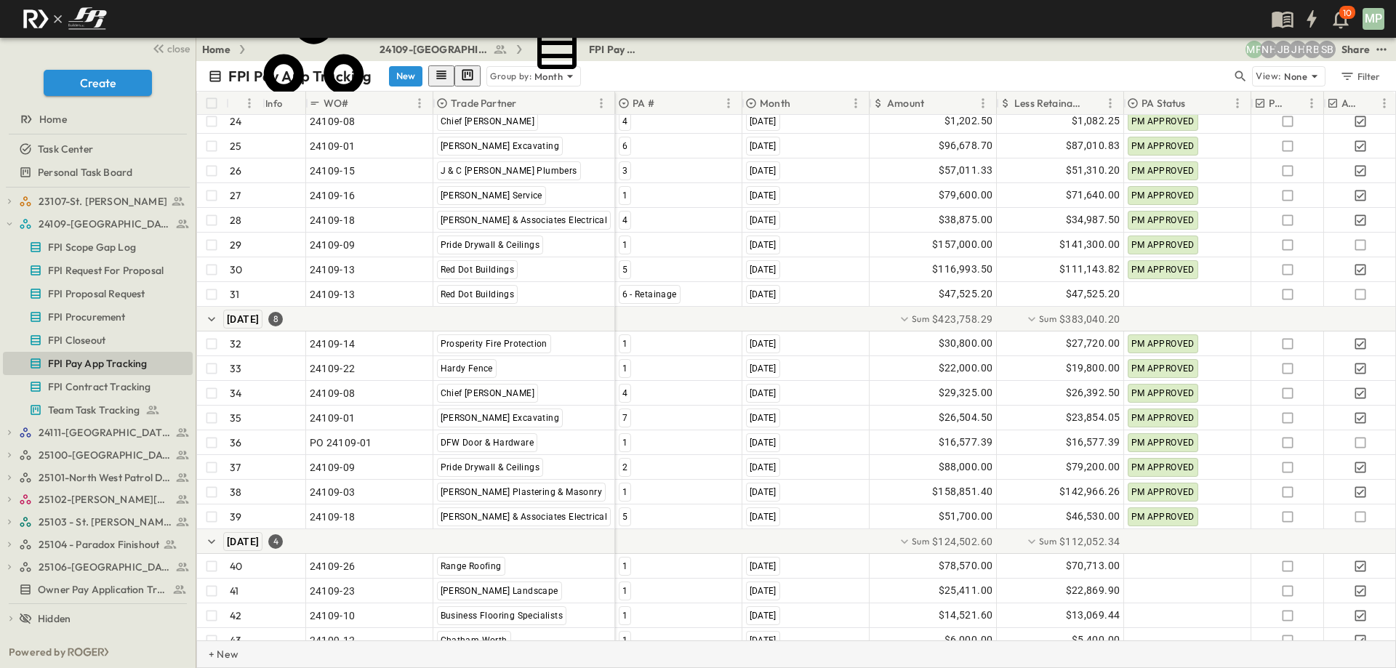
click at [217, 659] on p "+ New" at bounding box center [213, 654] width 9 height 15
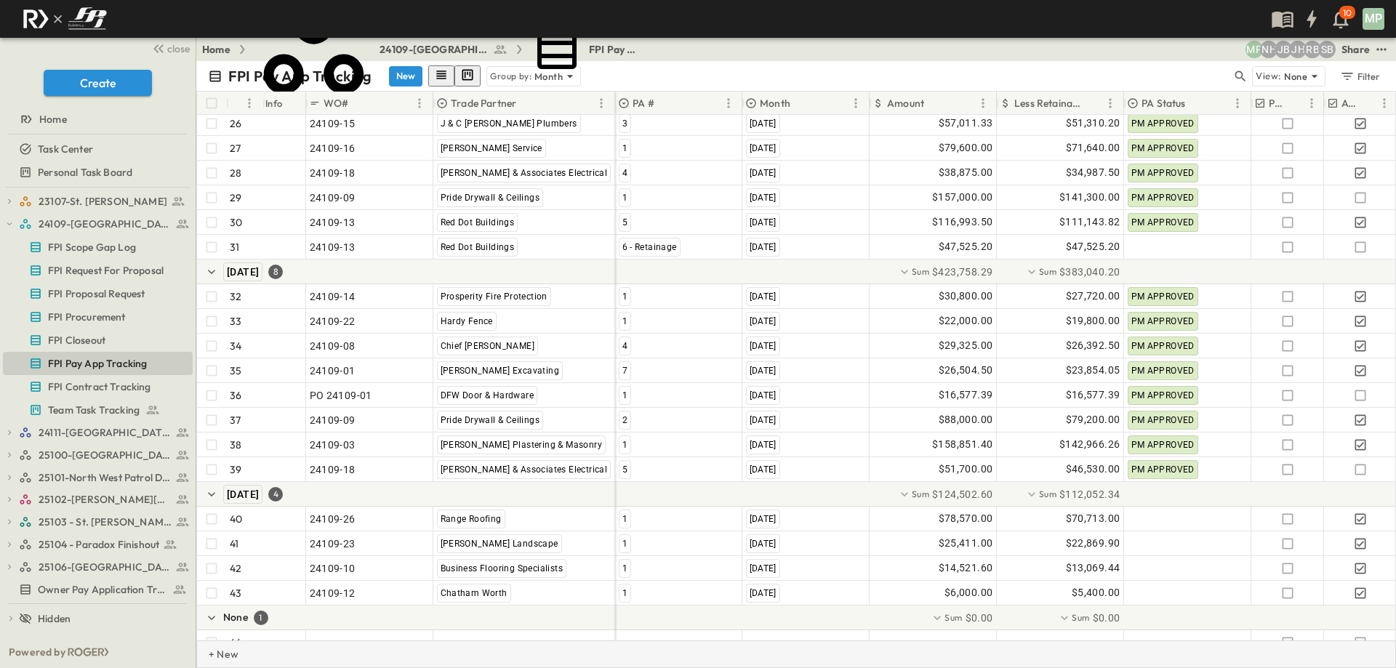
scroll to position [845, 0]
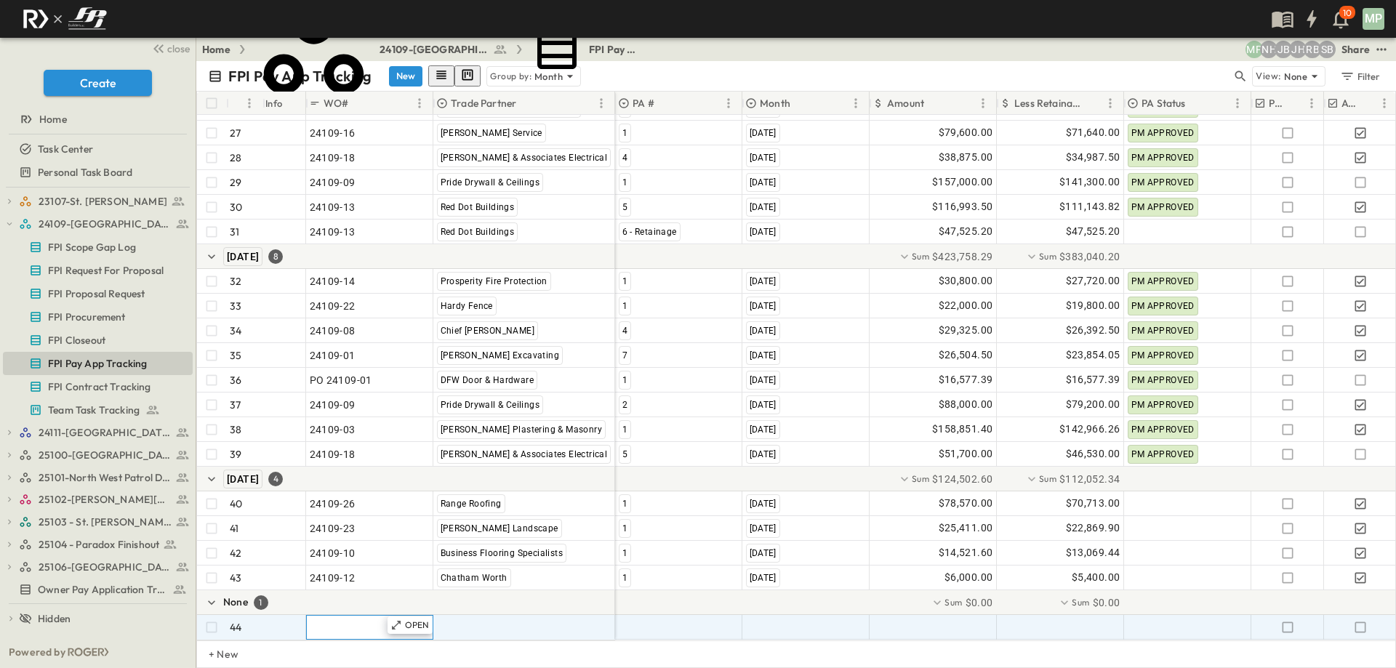
click at [333, 620] on span ""24101-01"" at bounding box center [336, 627] width 52 height 15
type input "********"
click at [457, 620] on span ""[PERSON_NAME] Excavating"" at bounding box center [508, 627] width 143 height 15
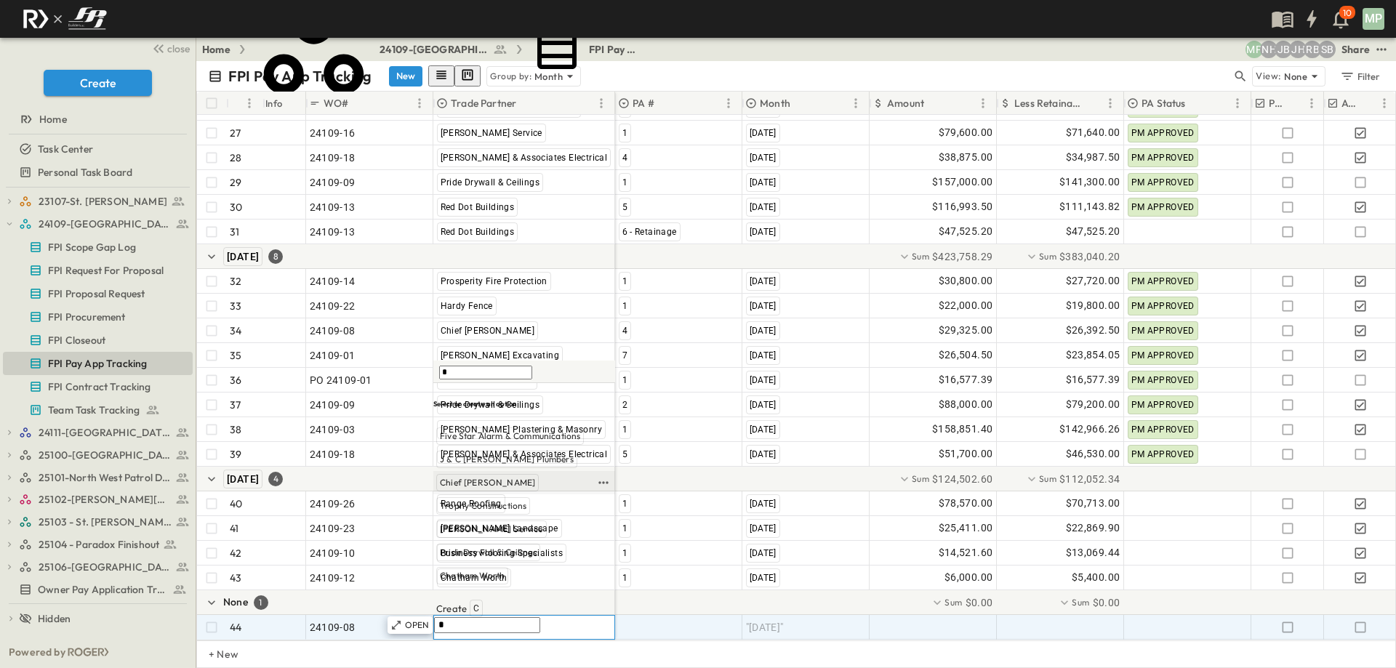
click at [468, 491] on div "Chief [PERSON_NAME]" at bounding box center [487, 482] width 102 height 17
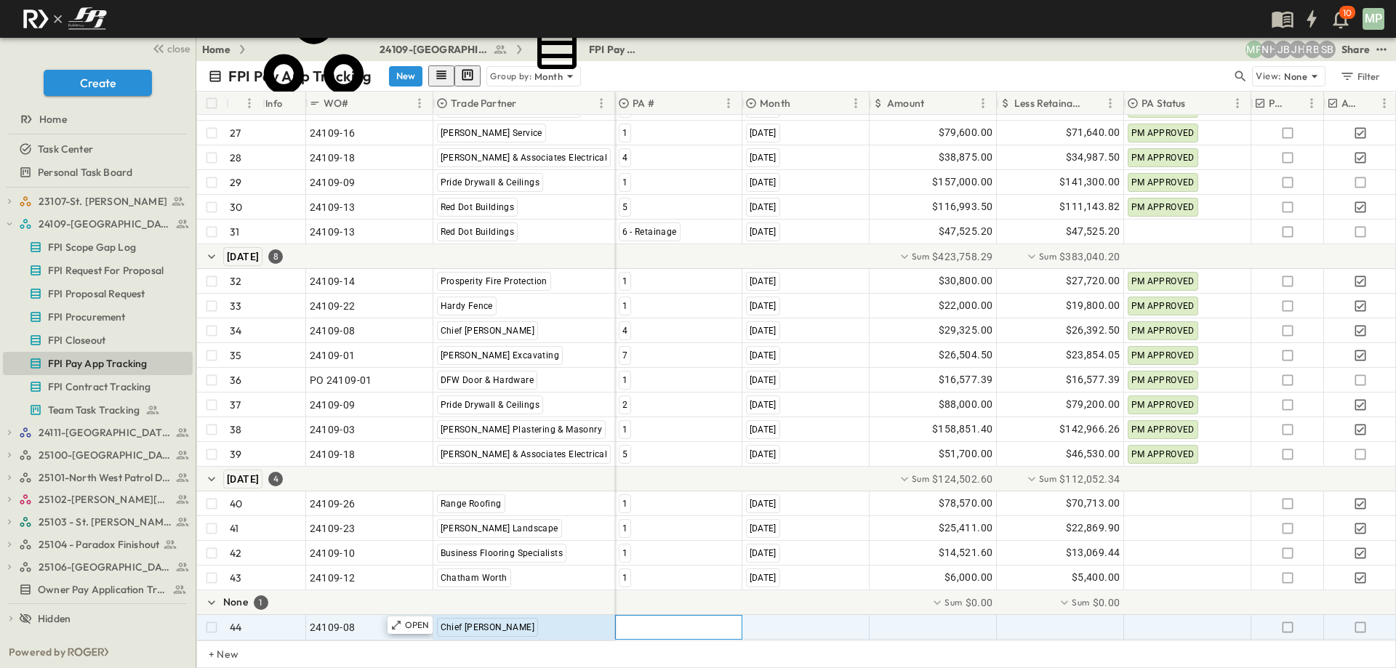
click at [668, 623] on div at bounding box center [679, 627] width 126 height 23
click at [626, 620] on span "5" at bounding box center [624, 618] width 4 height 12
click at [778, 620] on span ""[DATE]"" at bounding box center [765, 627] width 38 height 15
click at [778, 582] on span "[DATE]" at bounding box center [763, 576] width 29 height 12
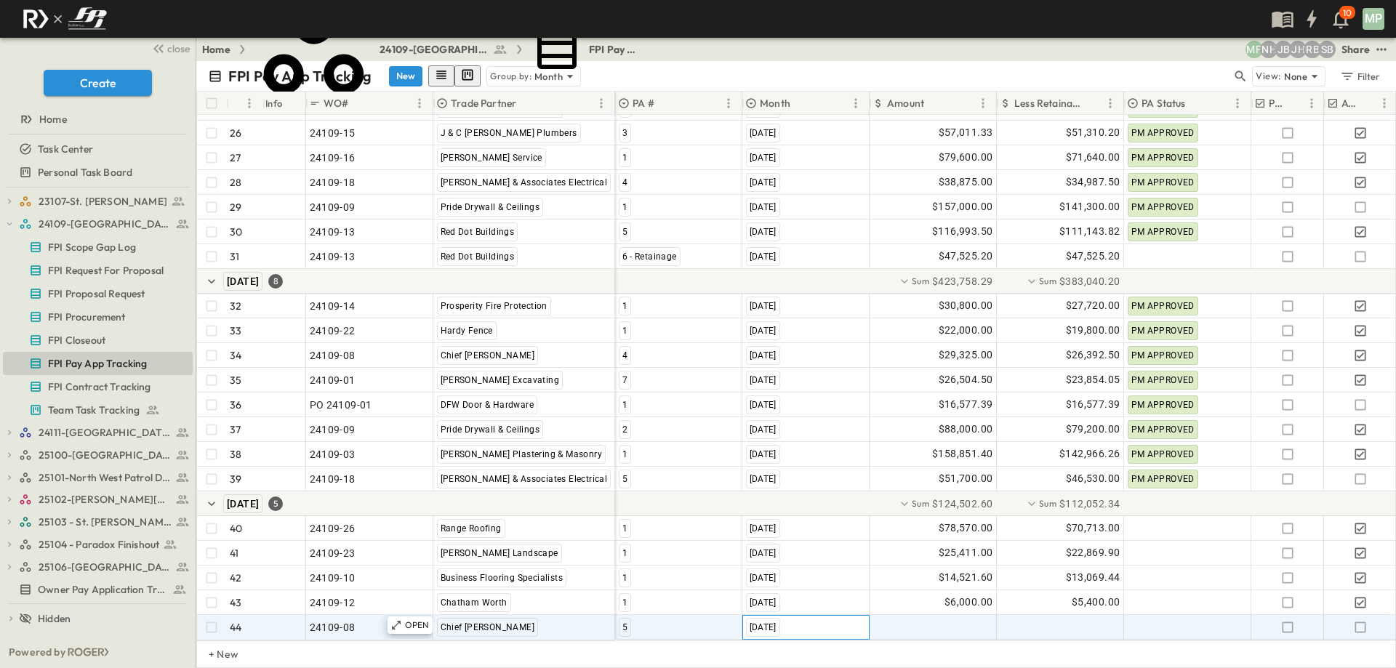
scroll to position [821, 0]
click at [952, 616] on div at bounding box center [933, 627] width 126 height 23
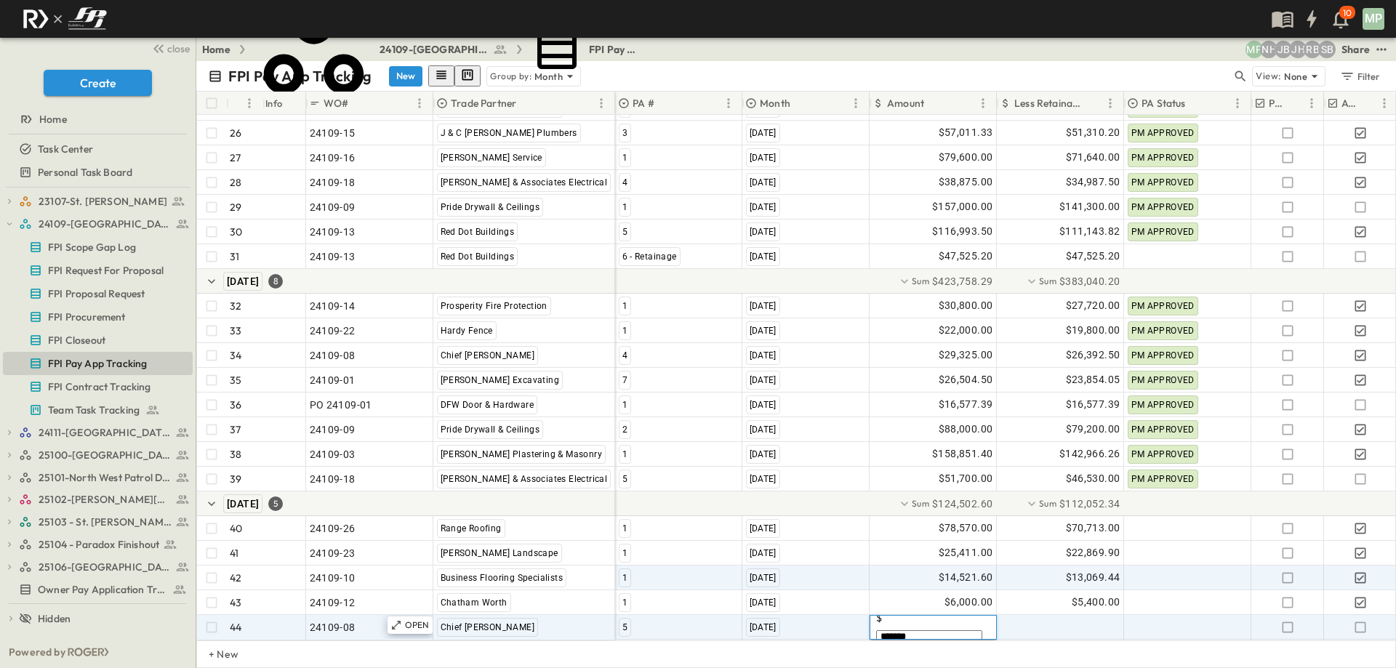
type input "********"
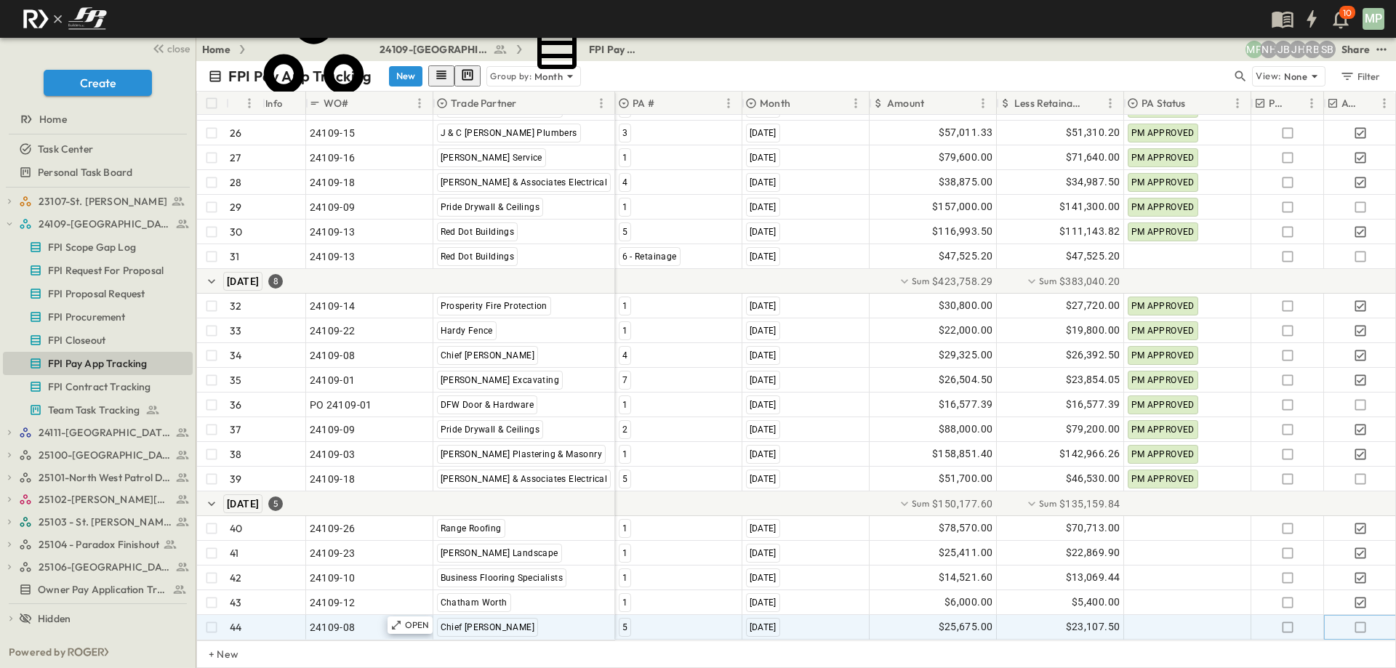
click at [1357, 620] on icon "button" at bounding box center [1360, 627] width 15 height 15
click at [9, 221] on icon "button" at bounding box center [9, 224] width 10 height 10
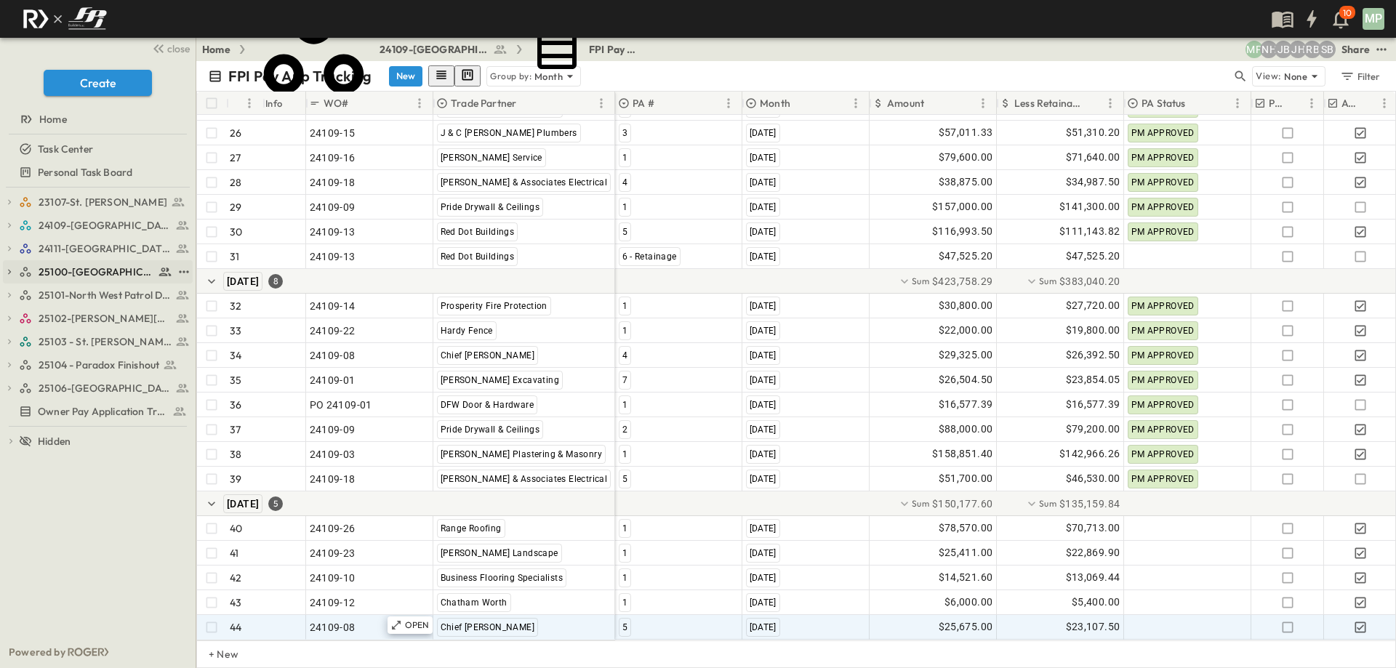
click at [8, 274] on icon "button" at bounding box center [9, 272] width 10 height 10
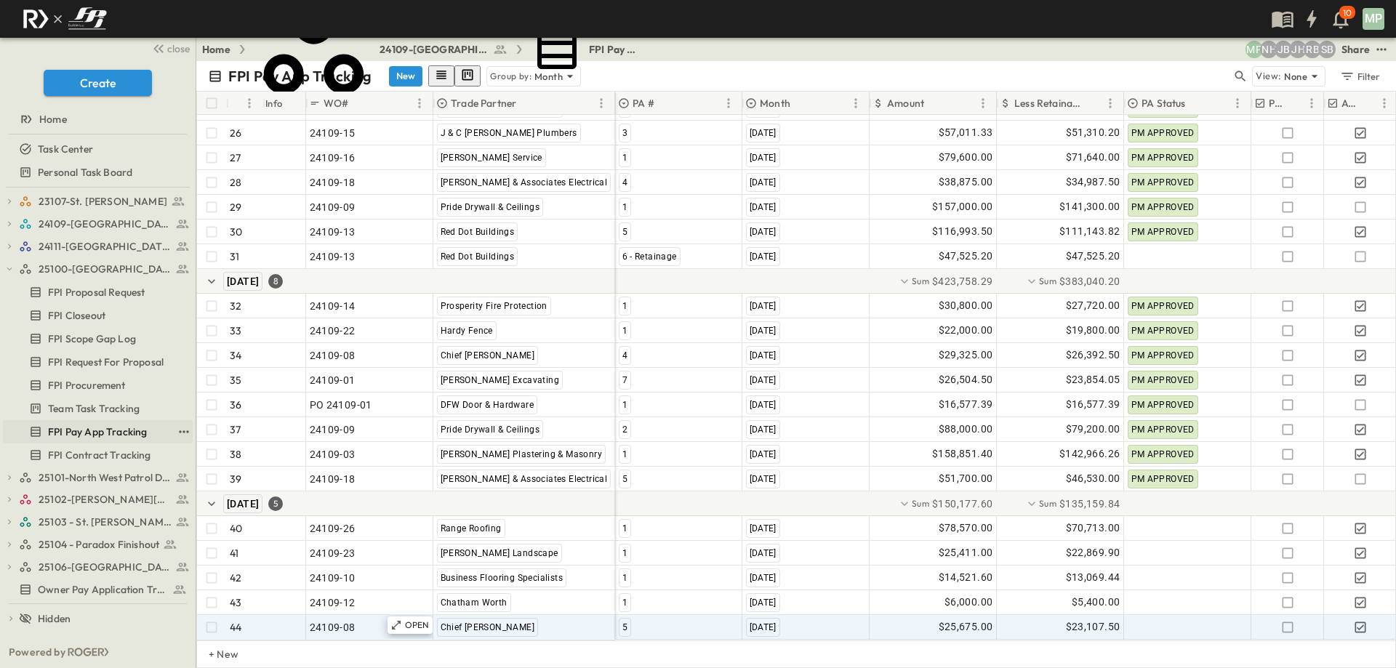
click at [87, 430] on span "FPI Pay App Tracking" at bounding box center [97, 432] width 99 height 15
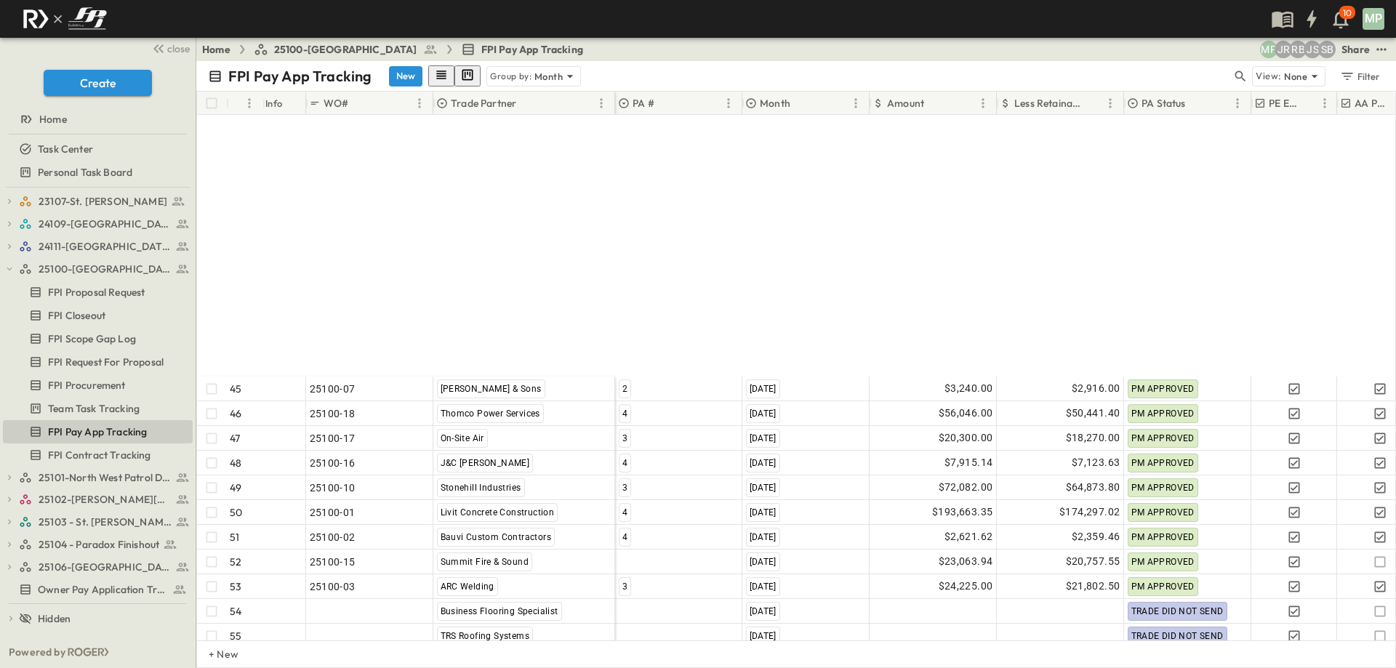
scroll to position [1291, 0]
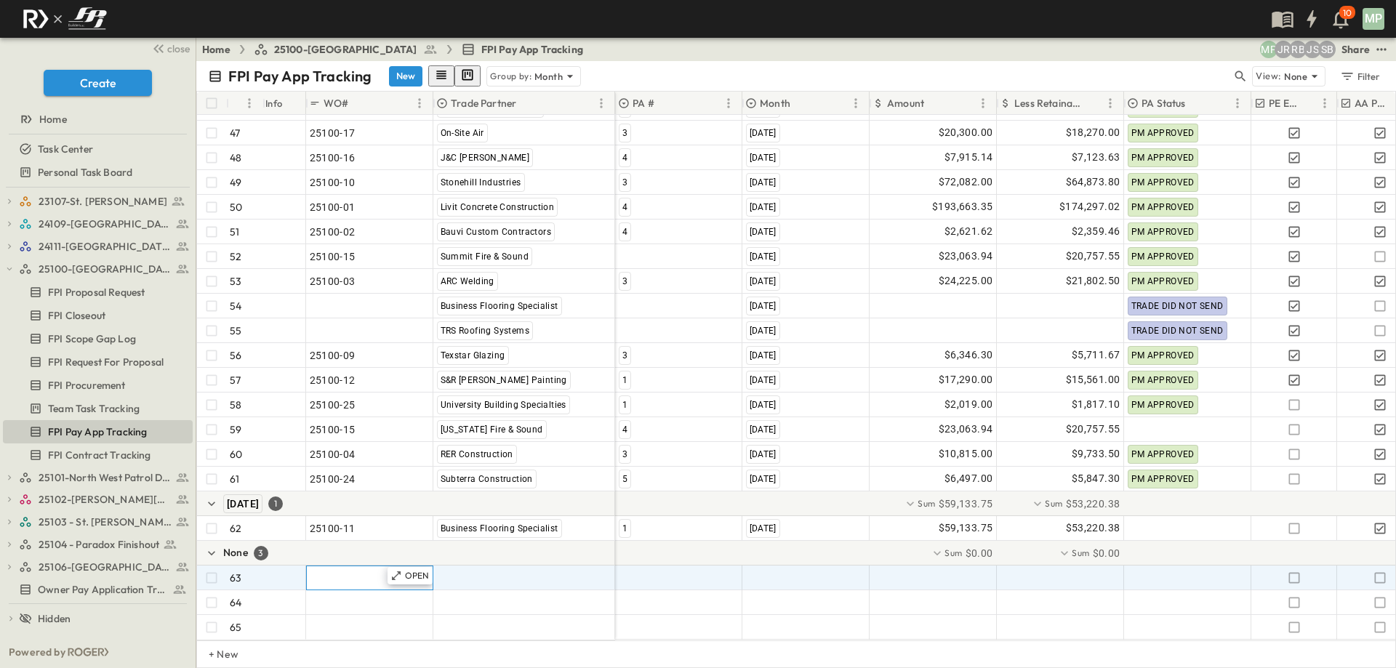
click at [358, 571] on span ""24101-01"" at bounding box center [336, 578] width 52 height 15
type input "********"
click at [447, 572] on span ""[PERSON_NAME] Excavating"" at bounding box center [508, 578] width 143 height 15
type input "*"
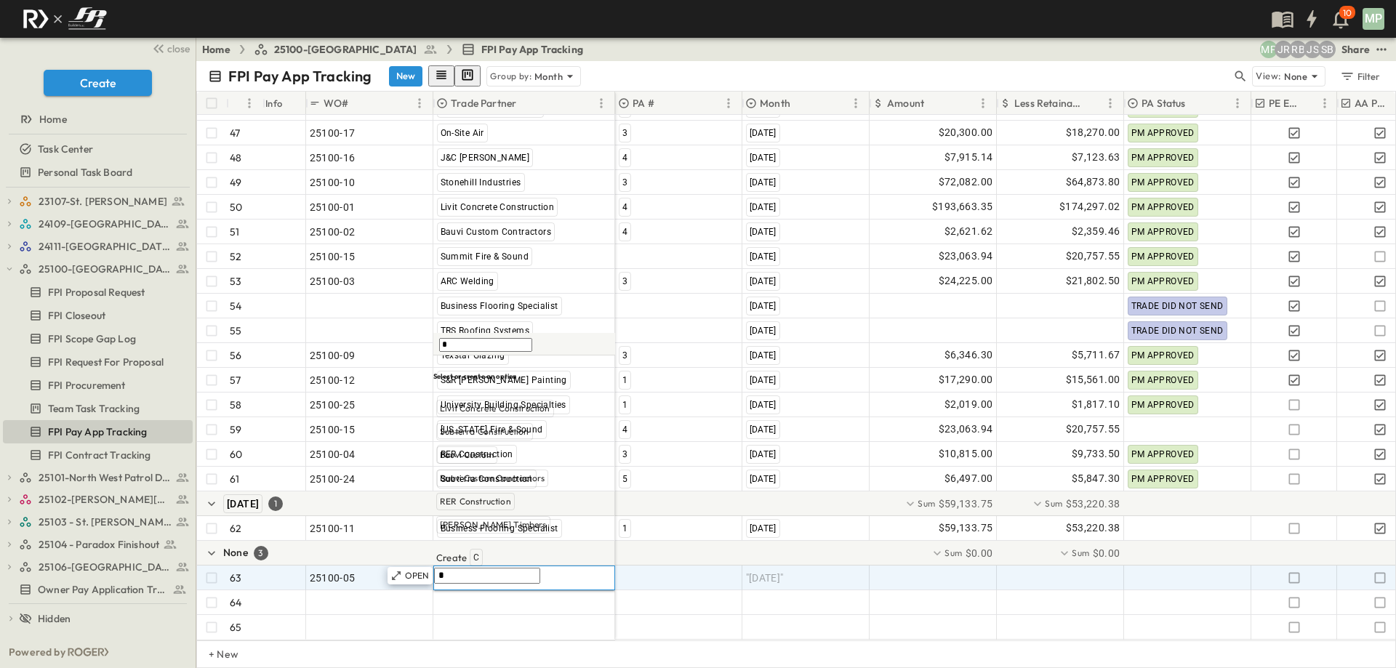
scroll to position [0, 0]
click at [448, 531] on span "[PERSON_NAME] Timbers" at bounding box center [493, 525] width 107 height 12
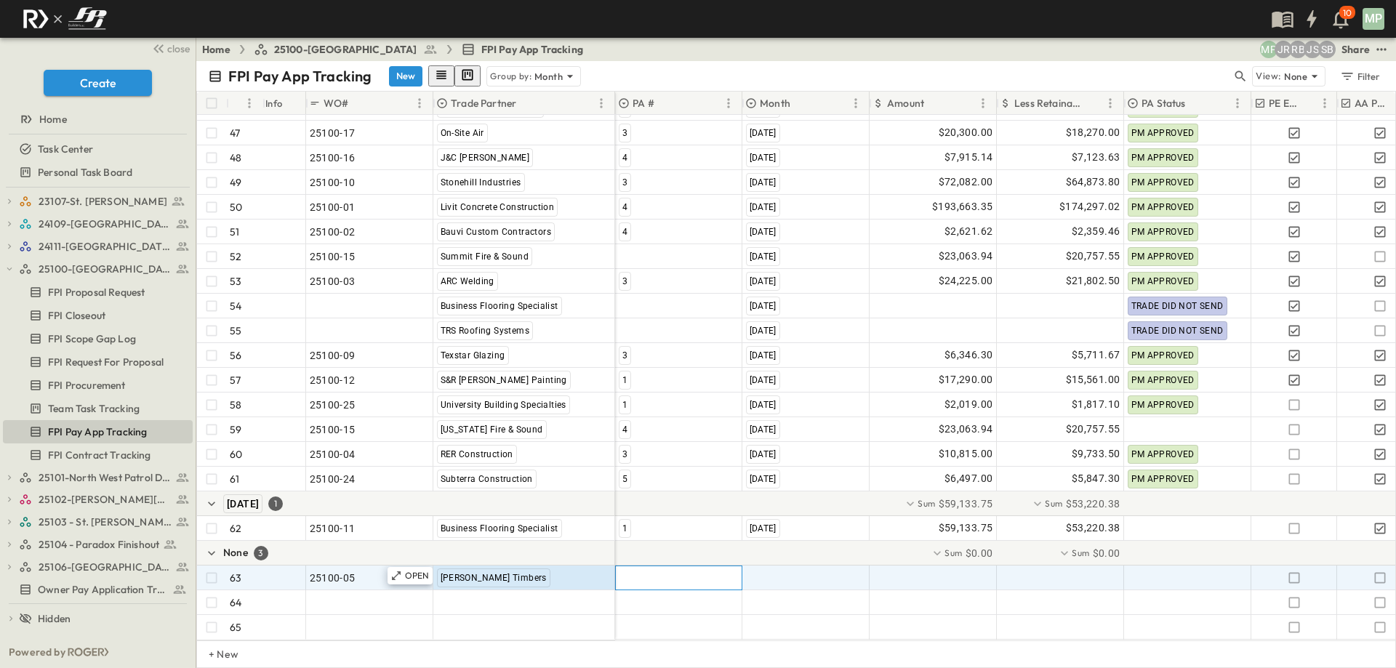
click at [660, 566] on div at bounding box center [679, 577] width 126 height 23
click at [625, 624] on span "2" at bounding box center [624, 630] width 4 height 12
click at [759, 571] on span ""[DATE]"" at bounding box center [765, 578] width 38 height 15
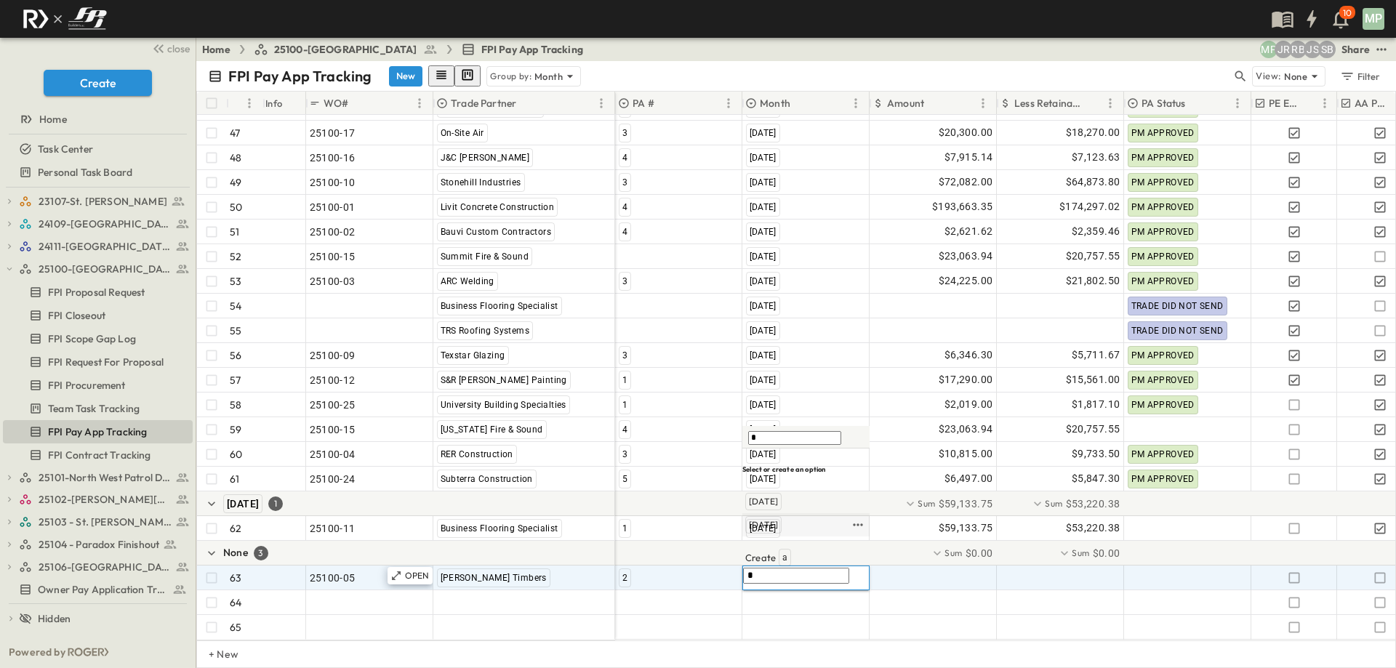
click at [777, 531] on span "[DATE]" at bounding box center [763, 525] width 29 height 12
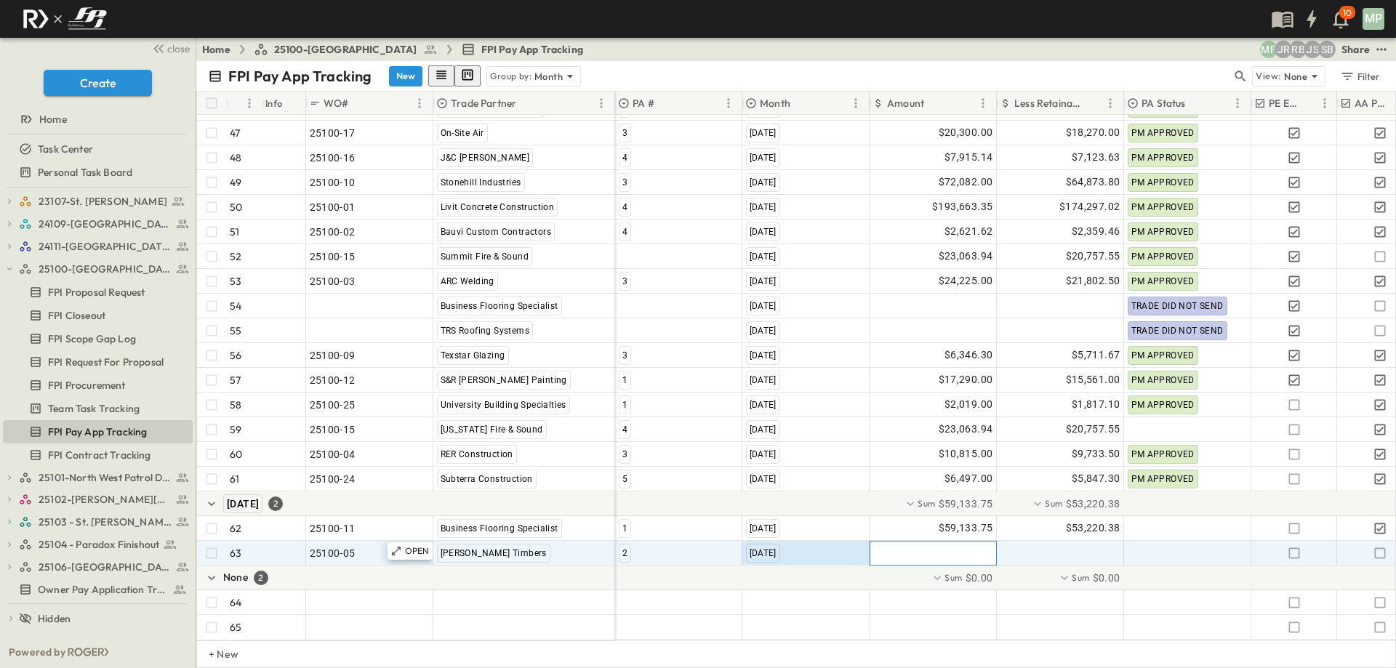
click at [930, 542] on div at bounding box center [933, 553] width 126 height 23
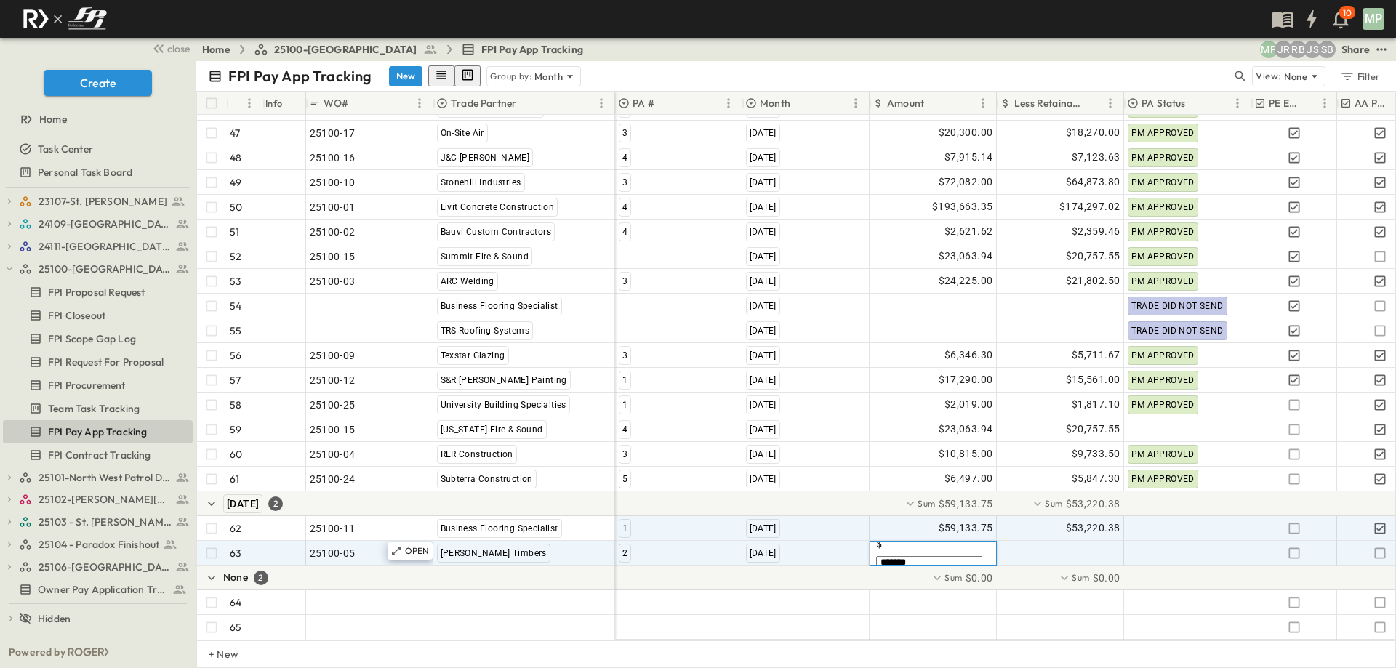
type input "********"
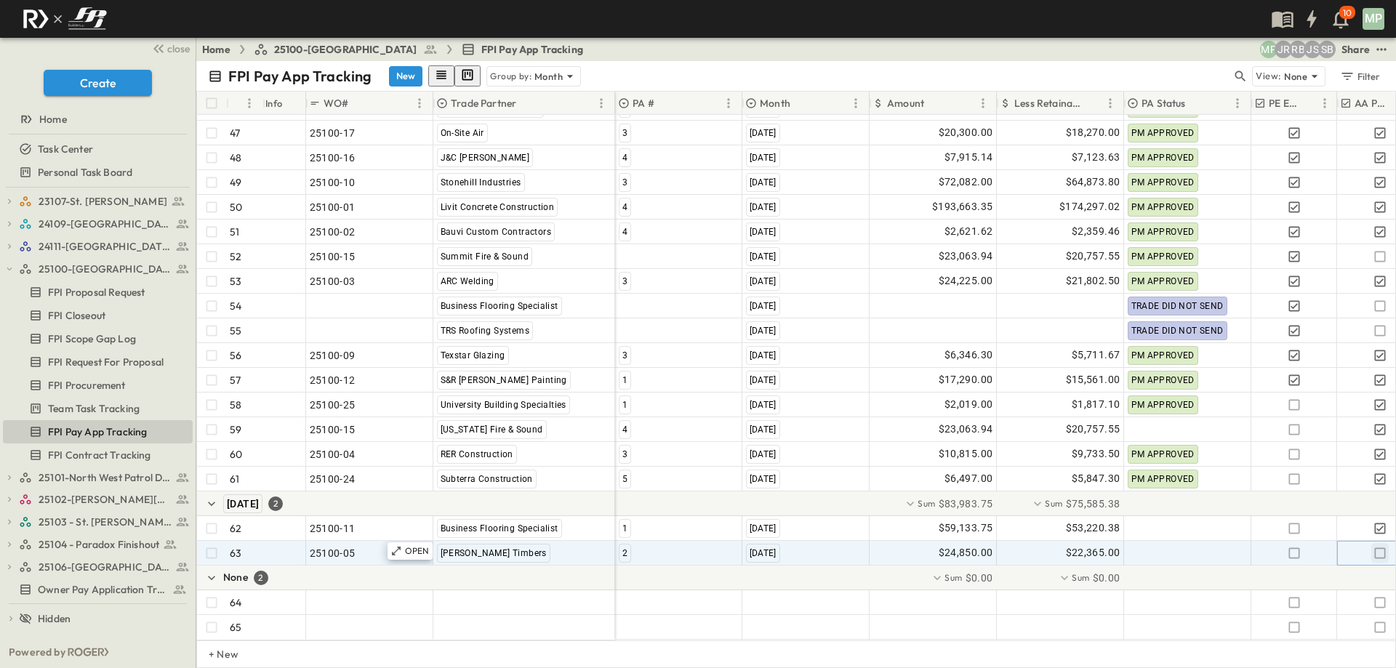
click at [1378, 546] on icon "button" at bounding box center [1379, 553] width 15 height 15
click at [10, 273] on icon "button" at bounding box center [9, 269] width 10 height 10
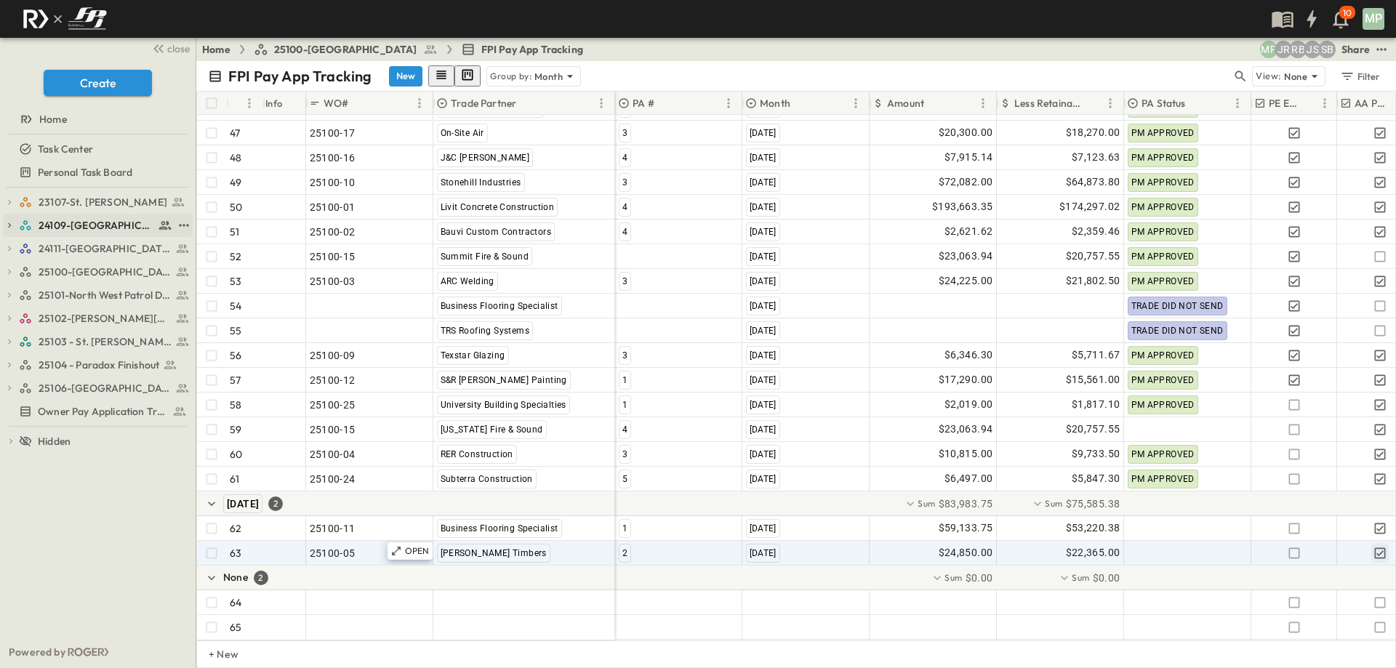
click at [5, 226] on icon "button" at bounding box center [9, 225] width 10 height 10
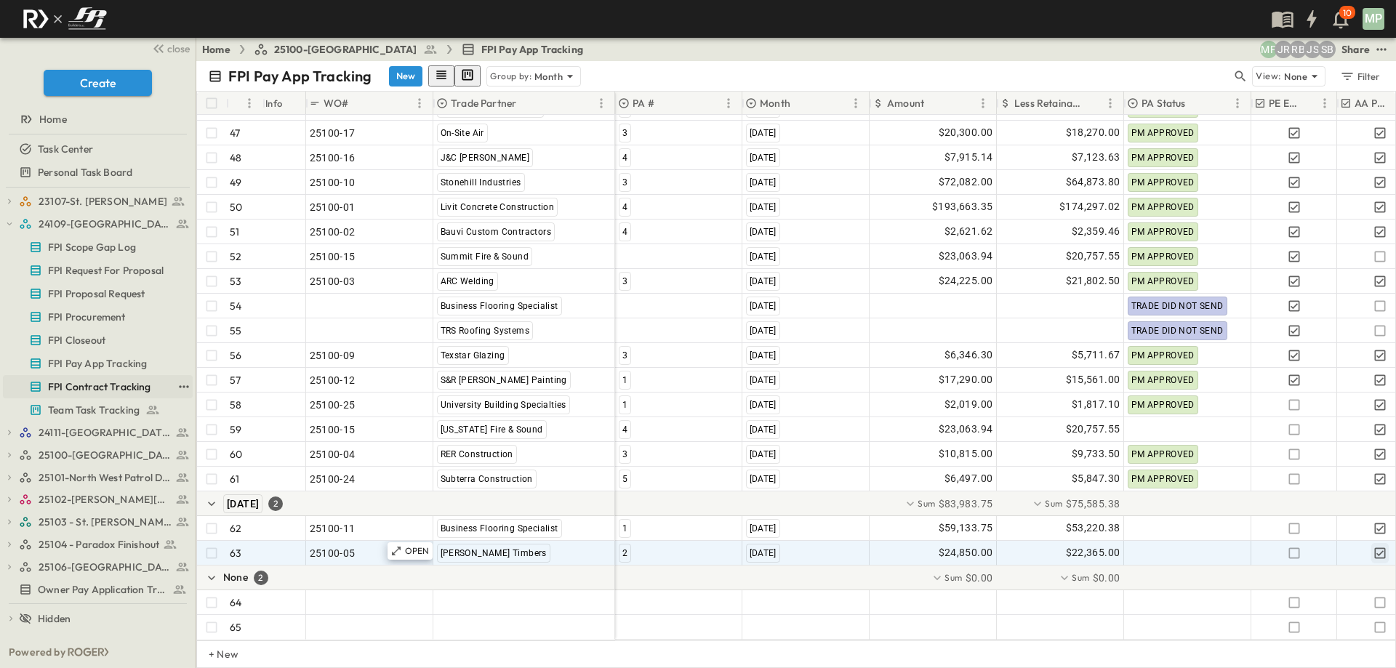
click at [113, 385] on span "FPI Contract Tracking" at bounding box center [99, 386] width 103 height 15
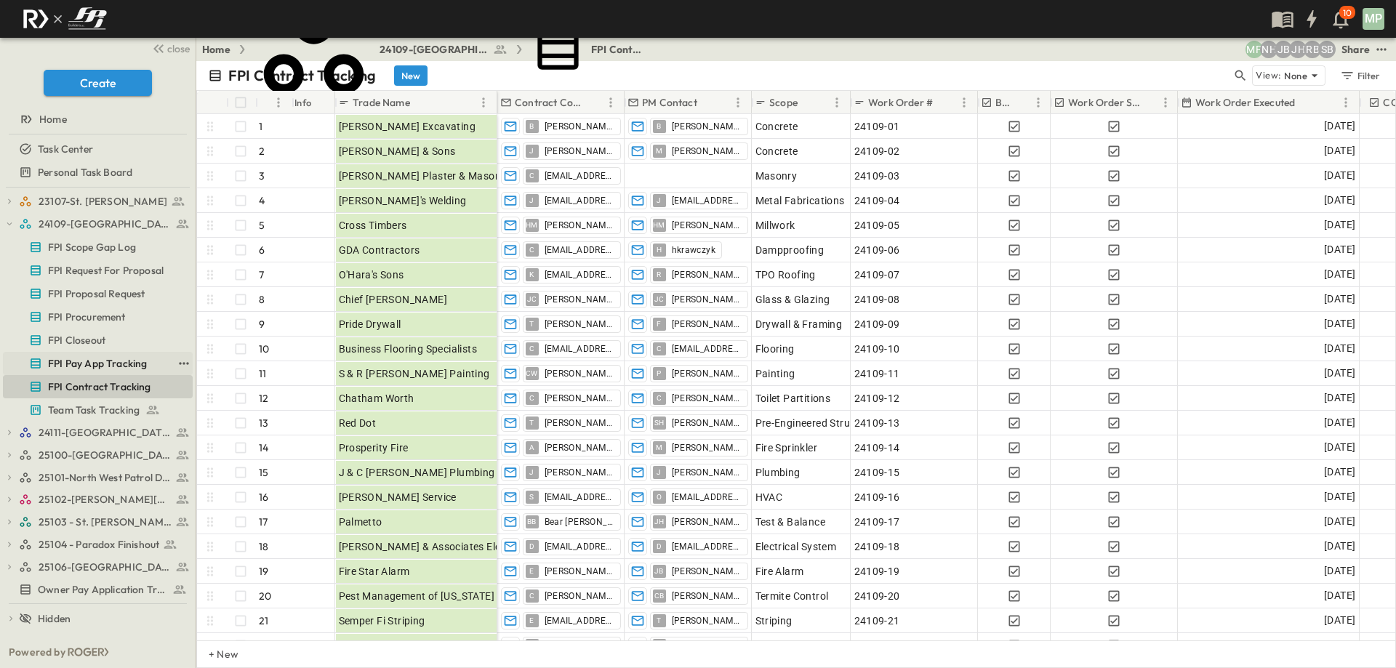
click at [65, 362] on span "FPI Pay App Tracking" at bounding box center [97, 363] width 99 height 15
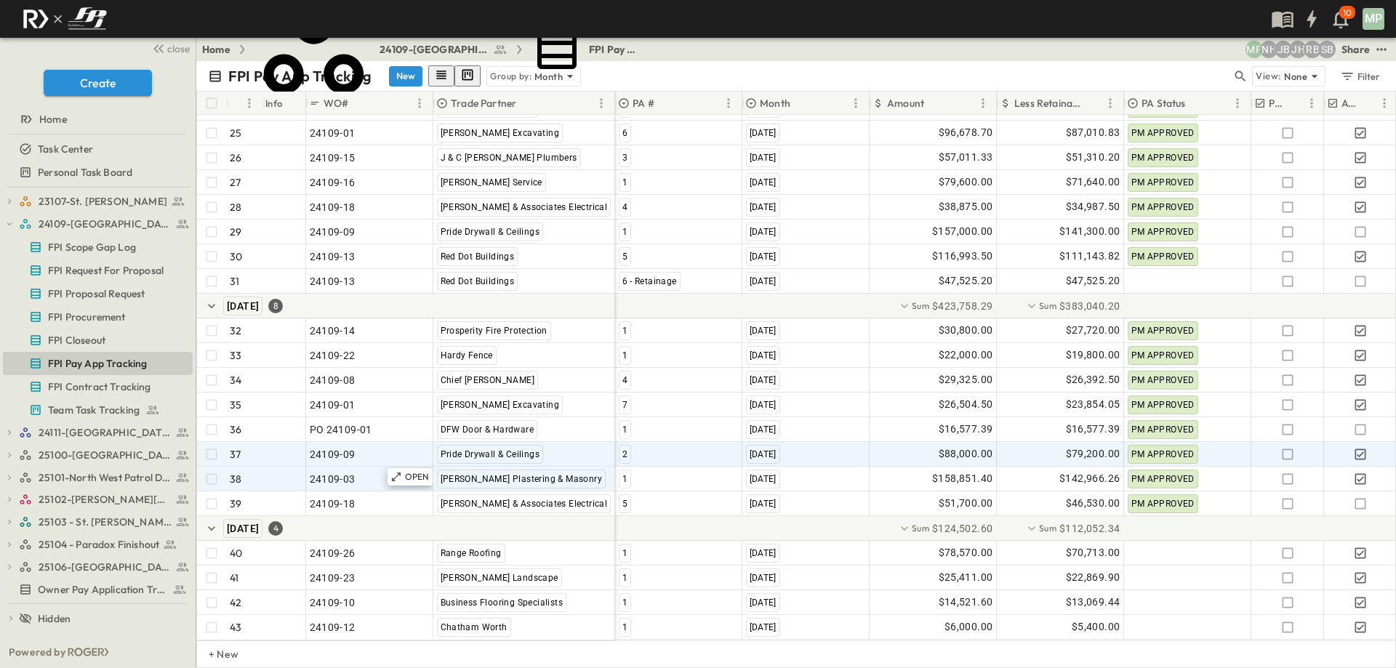
scroll to position [797, 0]
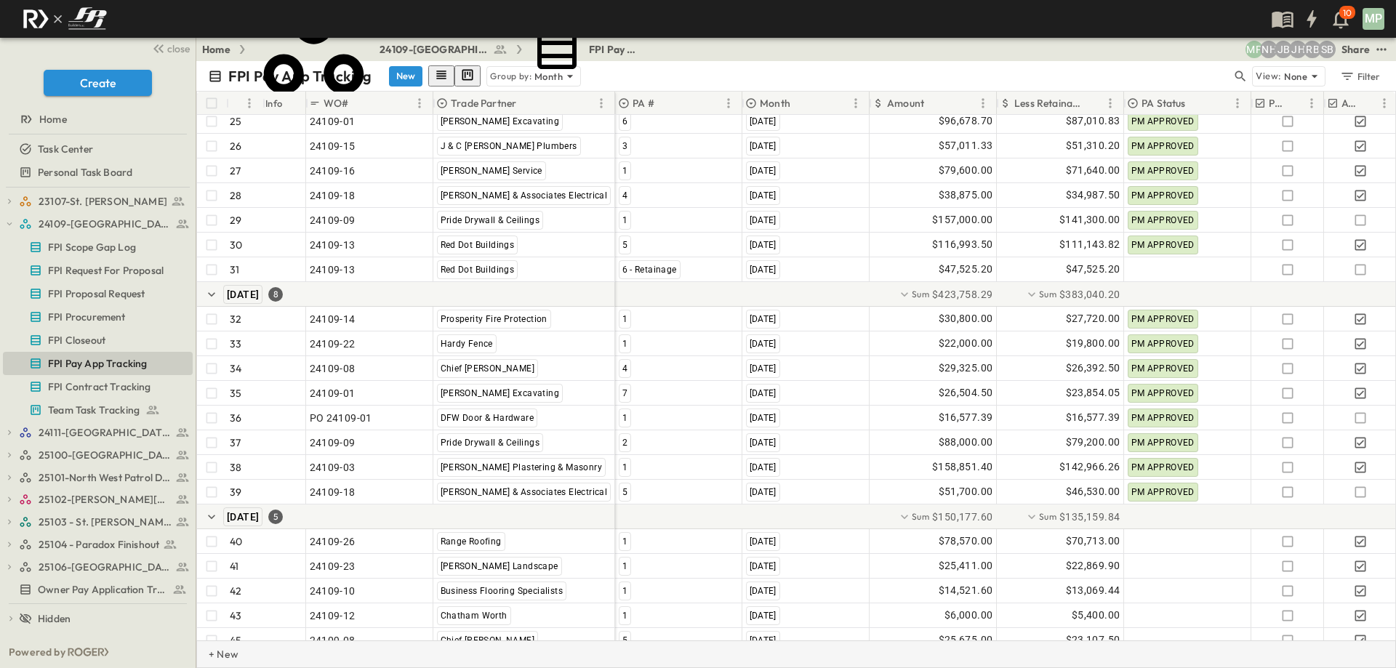
click at [217, 658] on p "+ New" at bounding box center [213, 654] width 9 height 15
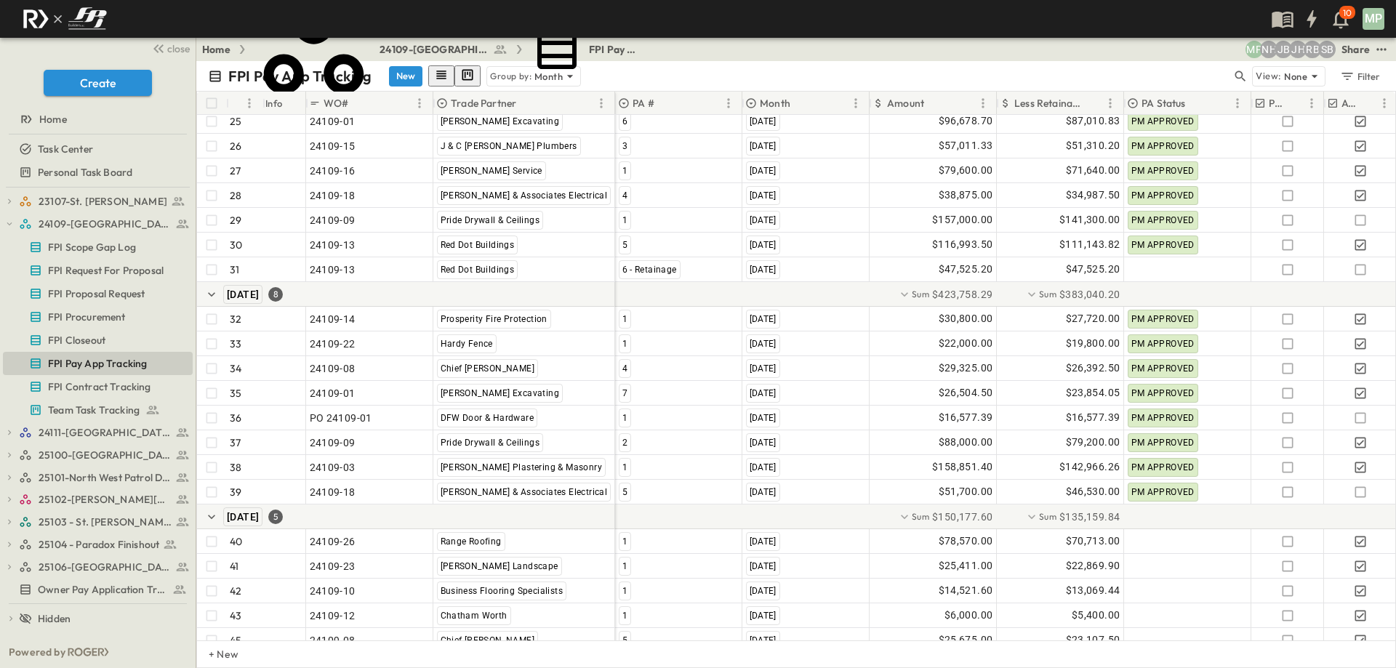
scroll to position [896, 0]
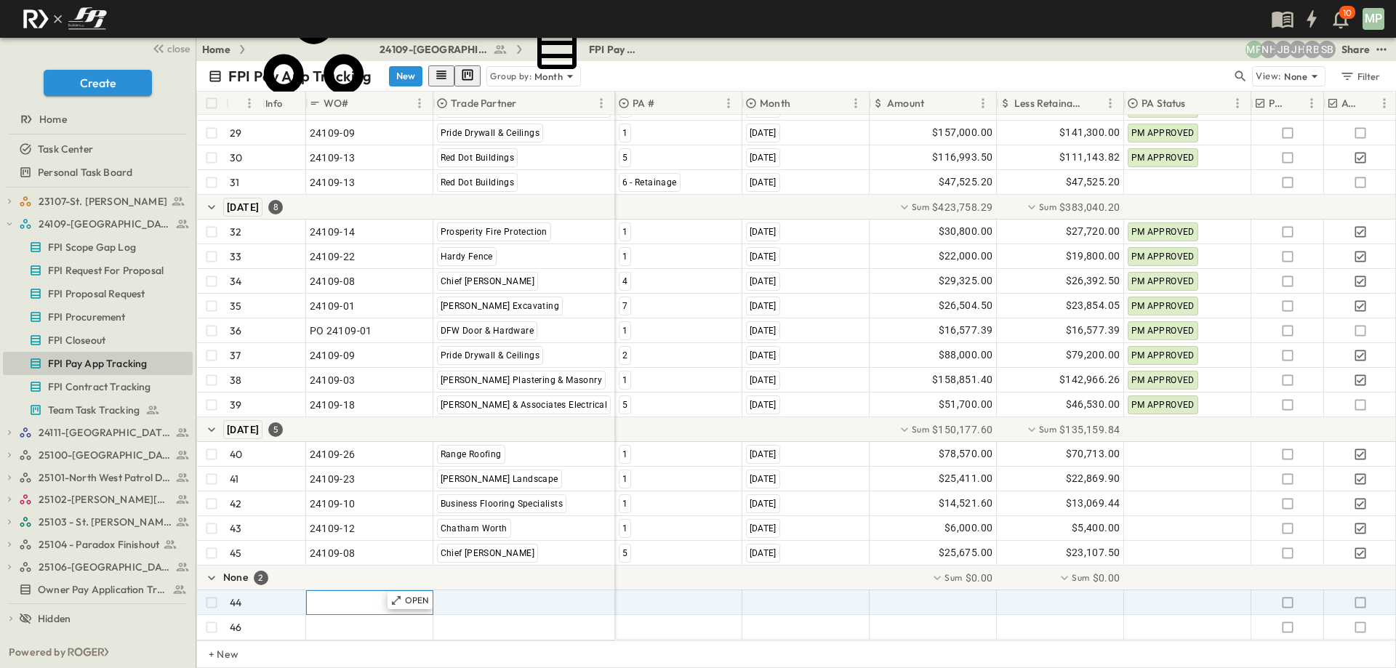
click at [353, 592] on div ""24101-01"" at bounding box center [370, 602] width 120 height 20
type input "********"
click at [489, 595] on span ""[PERSON_NAME] Excavating"" at bounding box center [508, 602] width 143 height 15
type input "*"
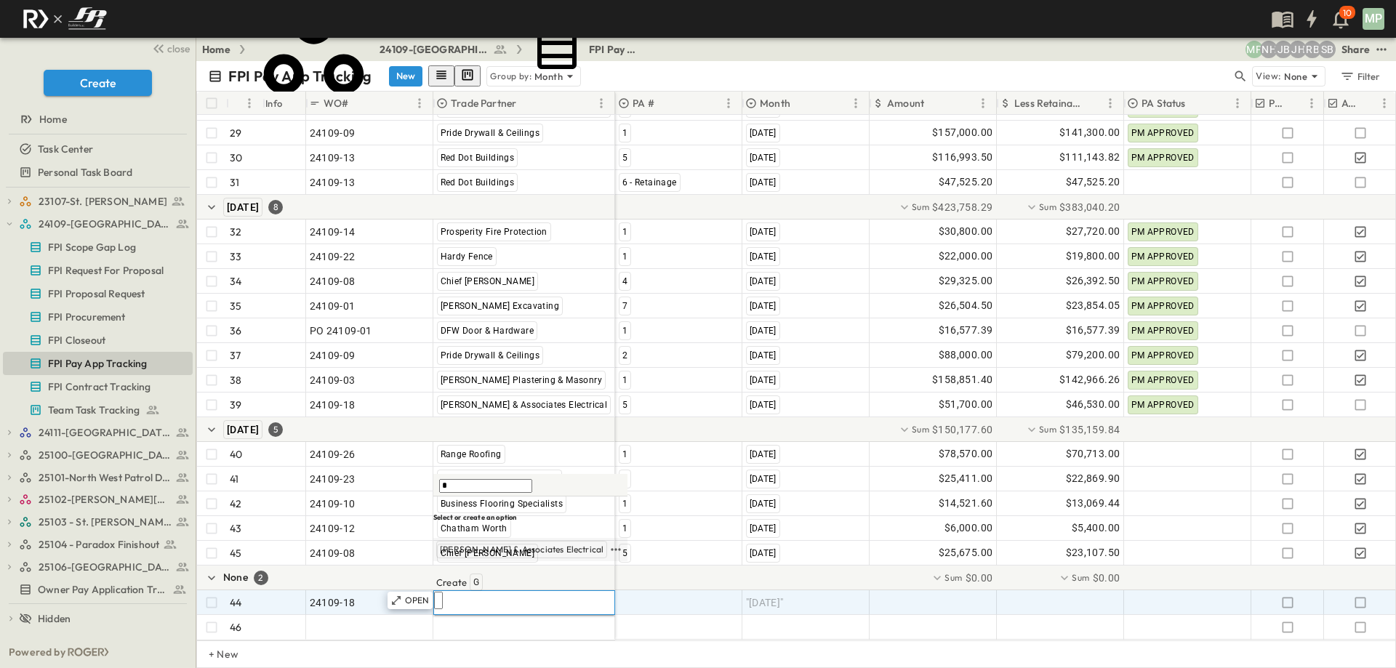
click at [508, 555] on span "[PERSON_NAME] & Associates Electrical" at bounding box center [522, 550] width 164 height 12
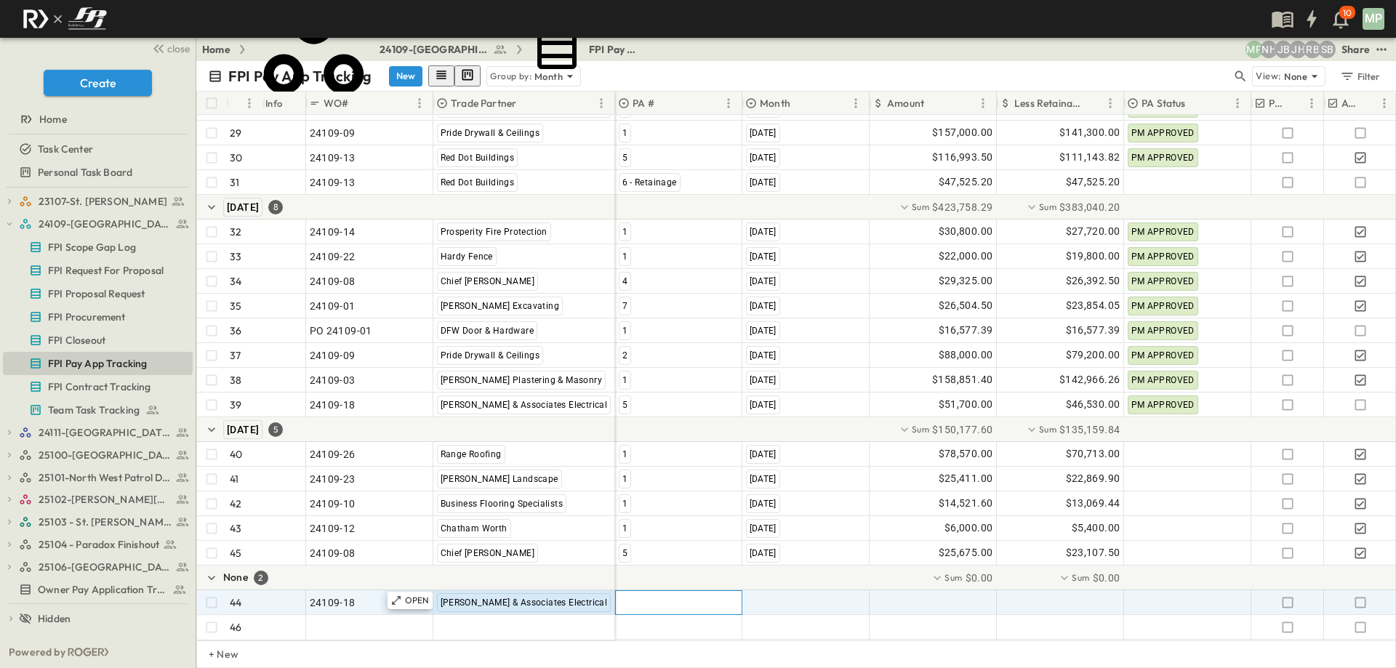
click at [656, 597] on div at bounding box center [679, 602] width 126 height 23
type input "*"
click at [624, 571] on span "6" at bounding box center [624, 569] width 5 height 12
click at [755, 596] on span ""[DATE]"" at bounding box center [765, 602] width 38 height 15
type input "*"
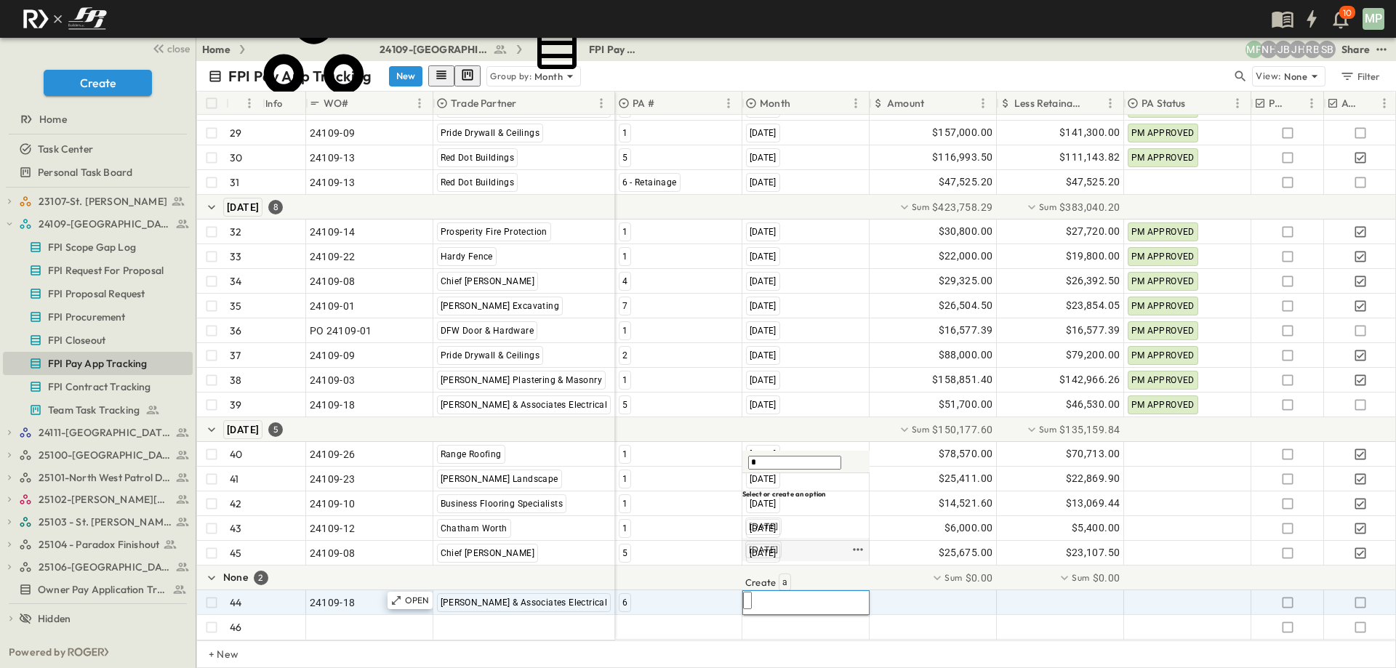
click at [778, 555] on span "[DATE]" at bounding box center [763, 550] width 29 height 12
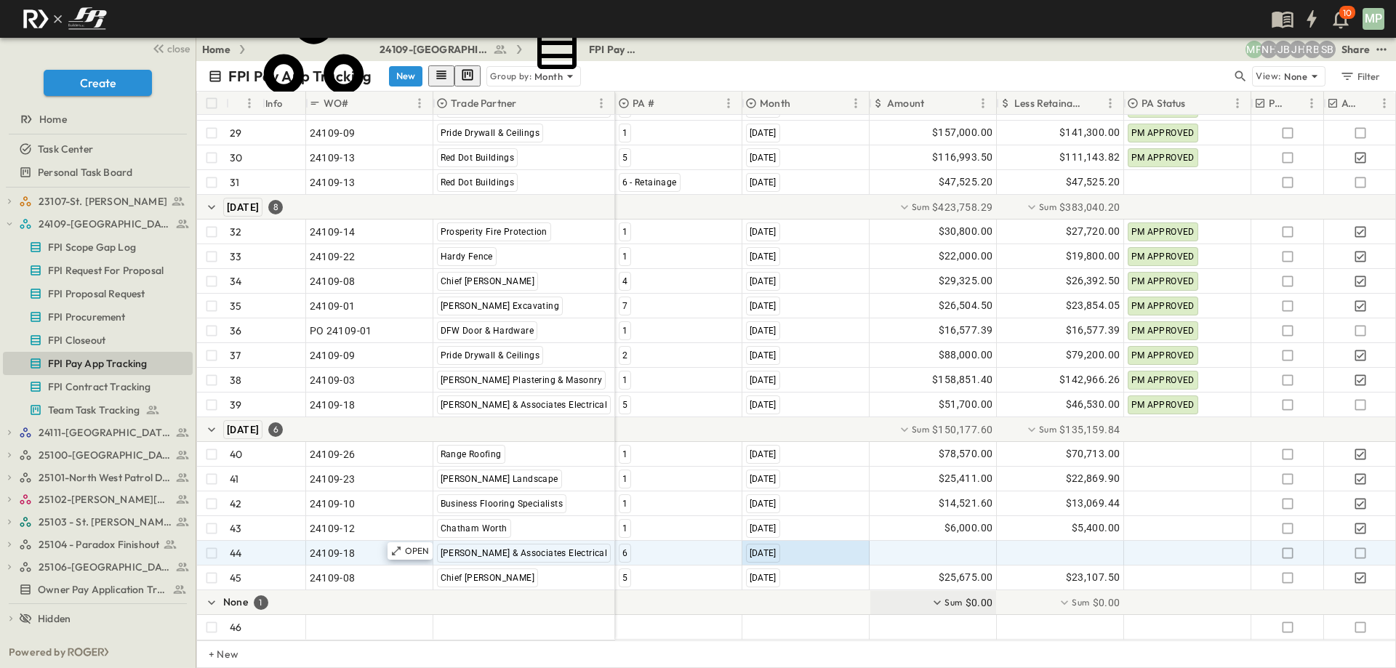
click at [922, 592] on div "Sum $0.00" at bounding box center [933, 602] width 126 height 23
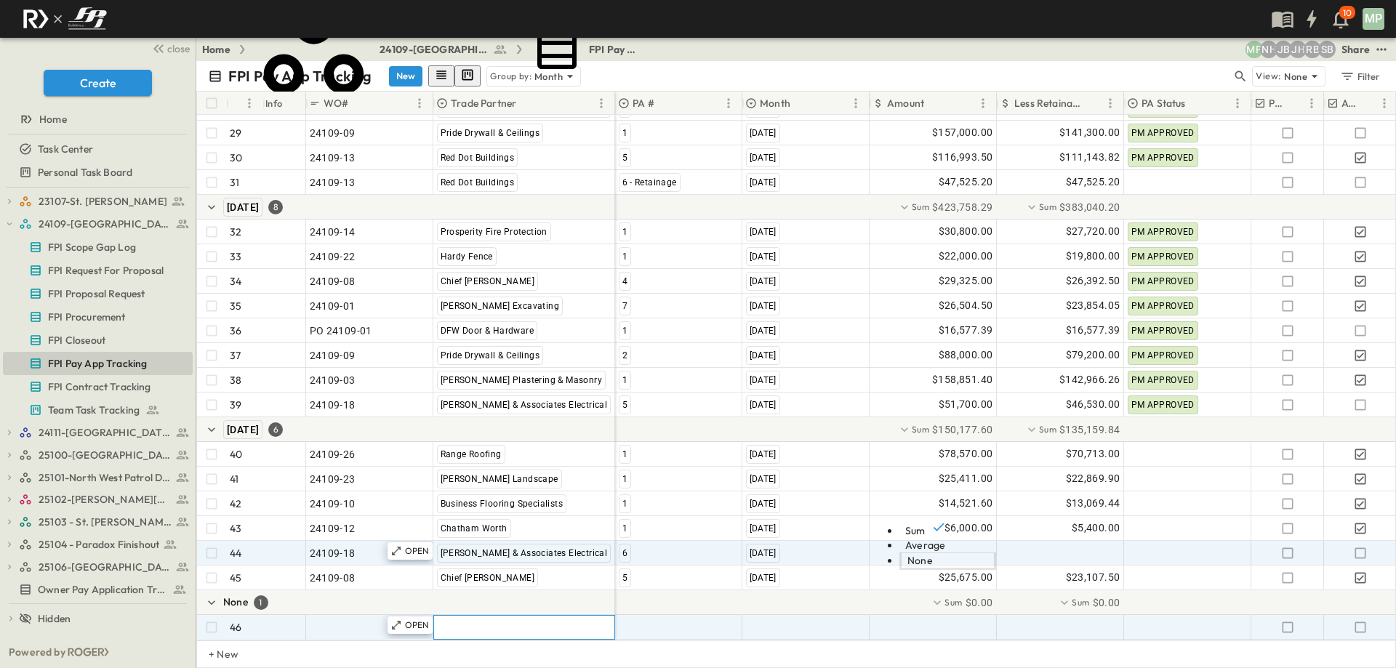
click at [535, 620] on span ""[PERSON_NAME] Excavating"" at bounding box center [508, 627] width 143 height 15
click at [947, 544] on div at bounding box center [933, 553] width 126 height 23
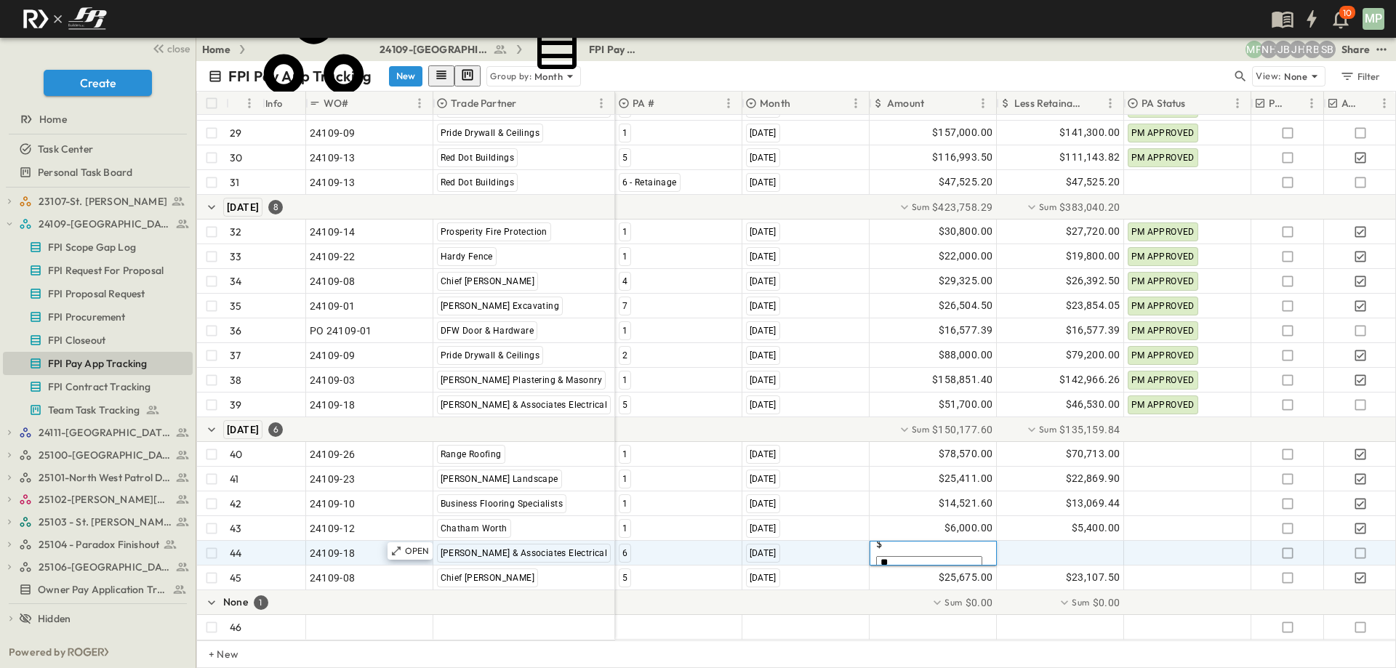
type input "*"
type input "*********"
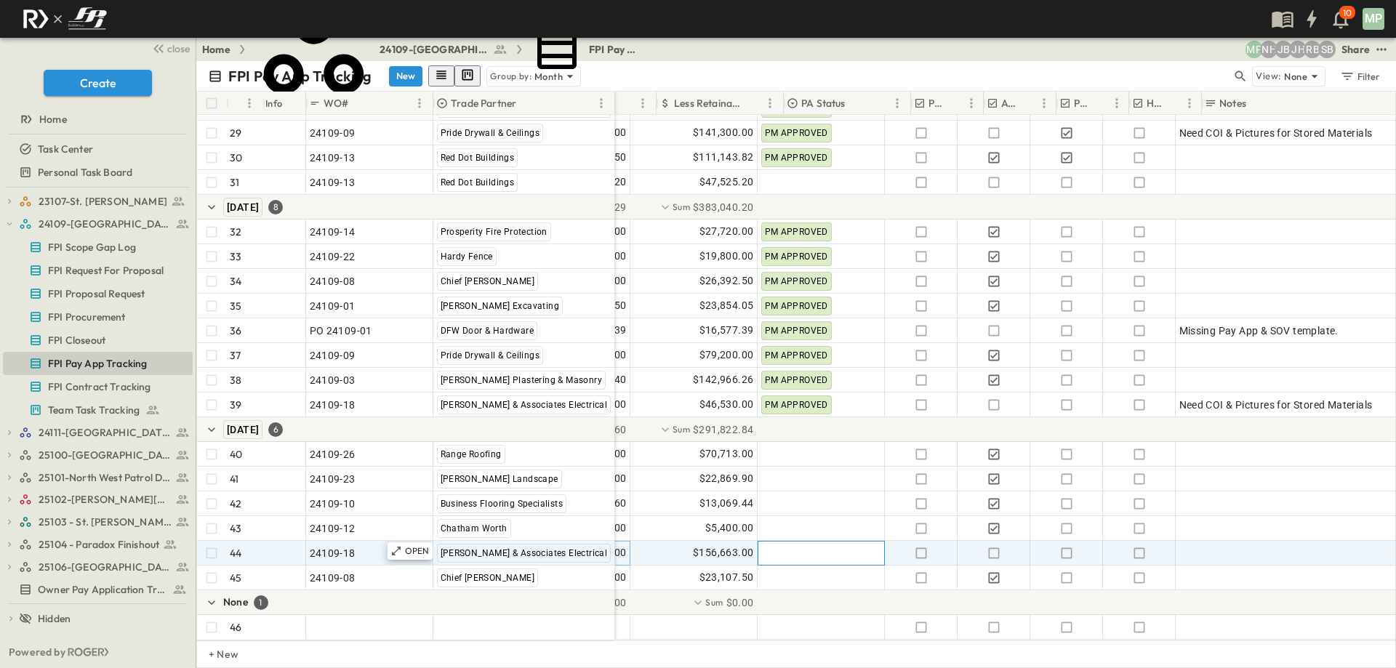
scroll to position [896, 369]
click at [1244, 547] on div at bounding box center [1284, 553] width 214 height 20
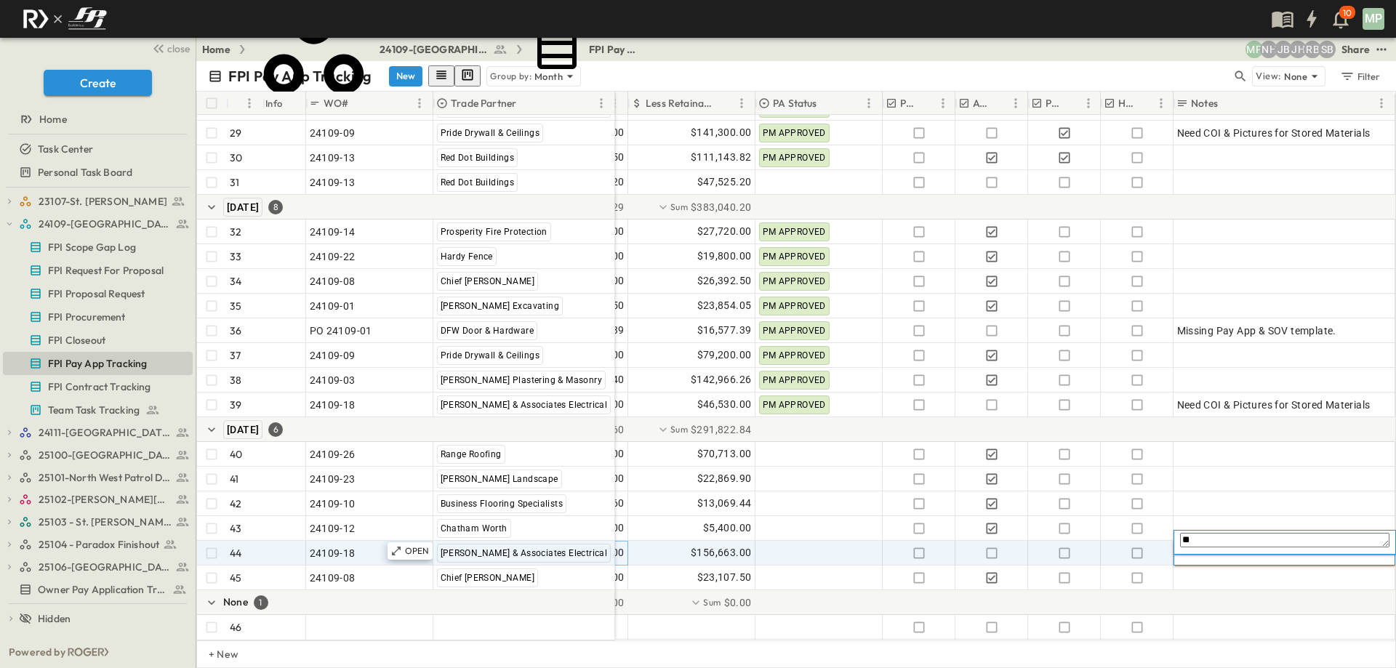
type textarea "*"
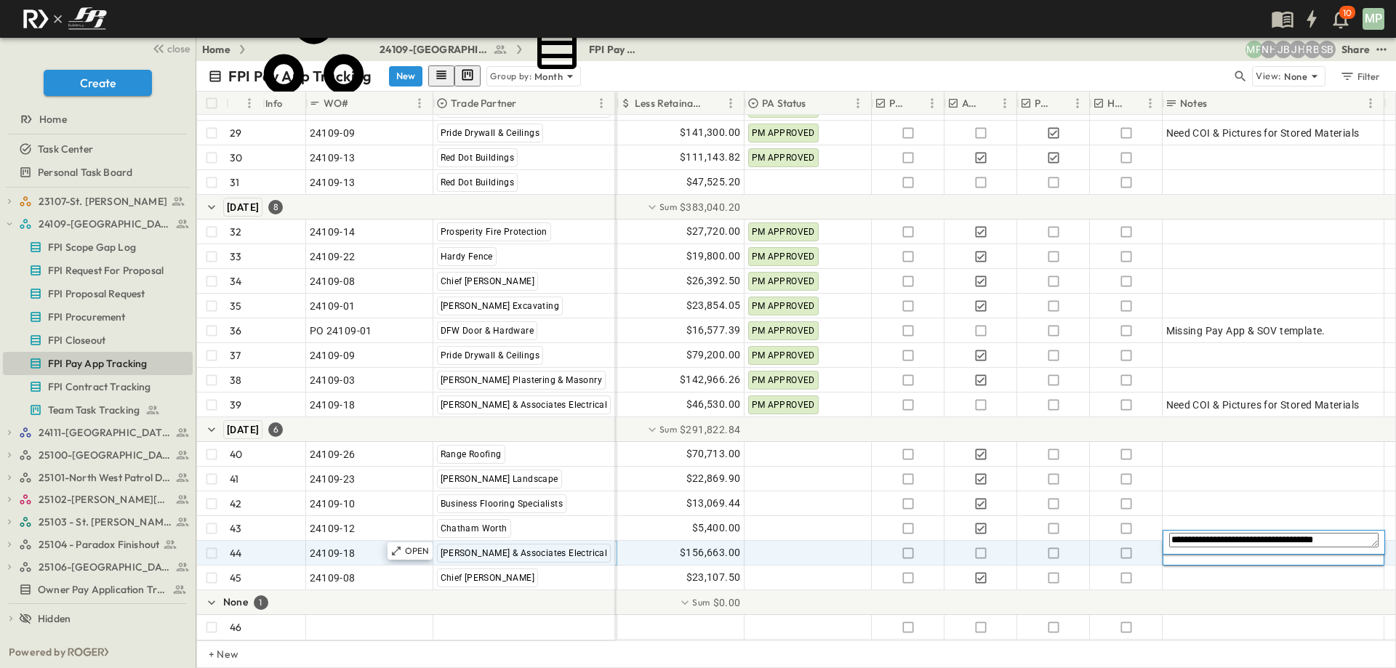
type textarea "**********"
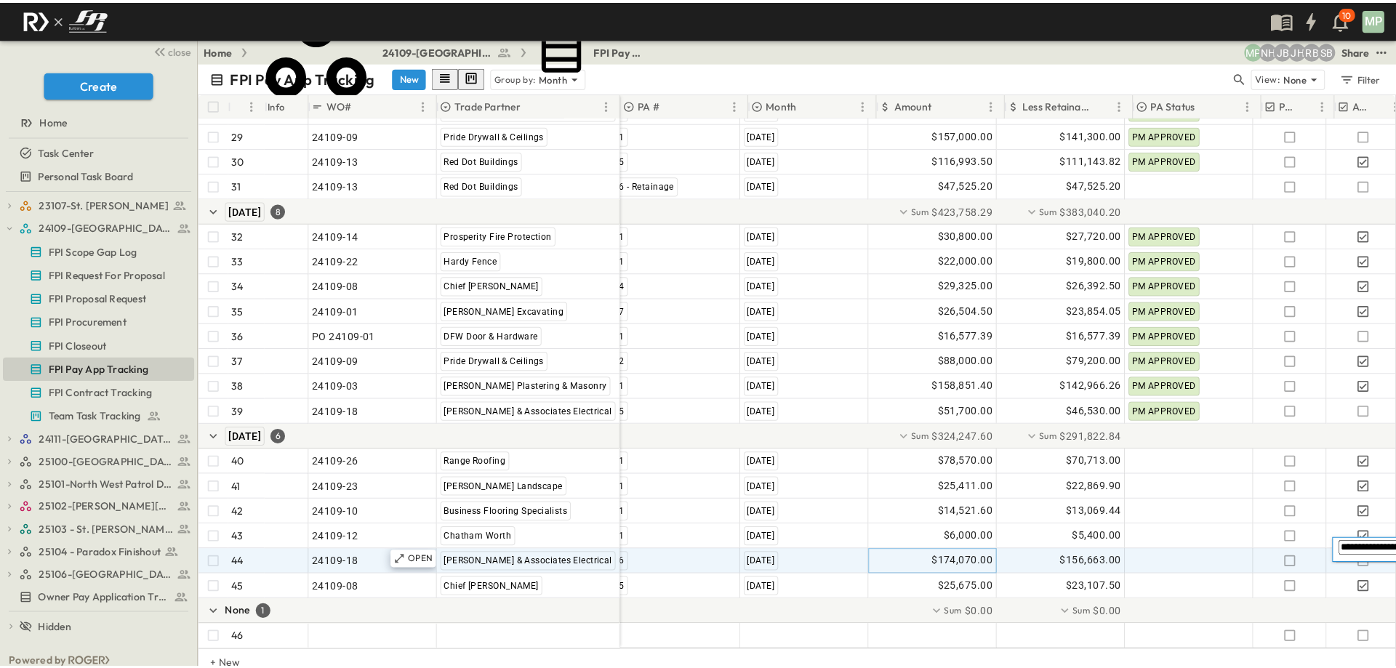
scroll to position [896, 0]
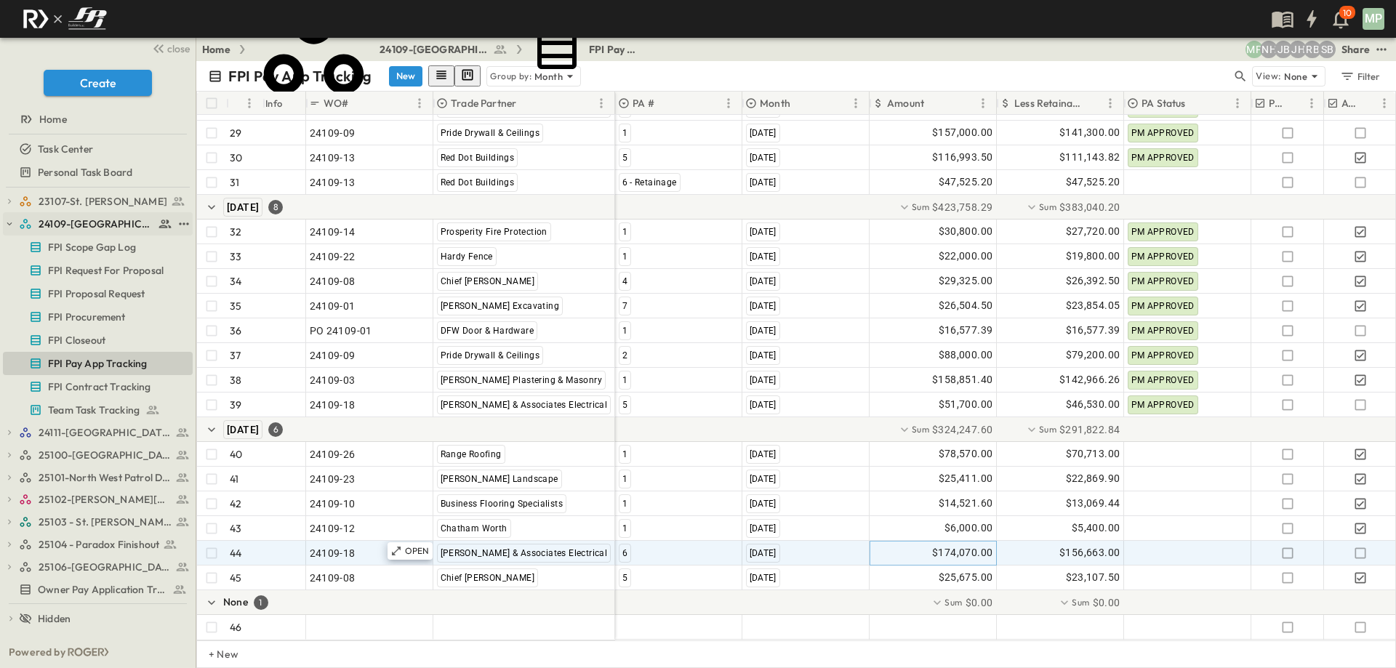
click at [7, 225] on icon "button" at bounding box center [9, 224] width 10 height 10
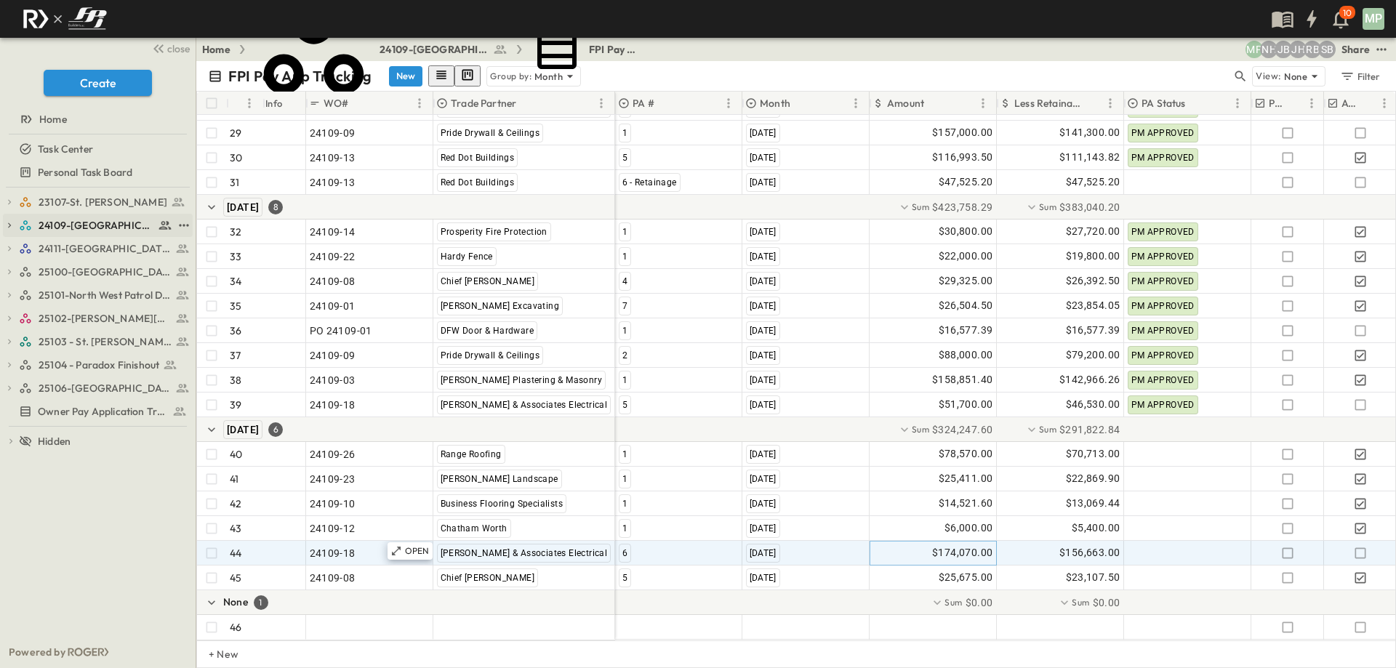
click at [11, 225] on icon "button" at bounding box center [9, 225] width 3 height 5
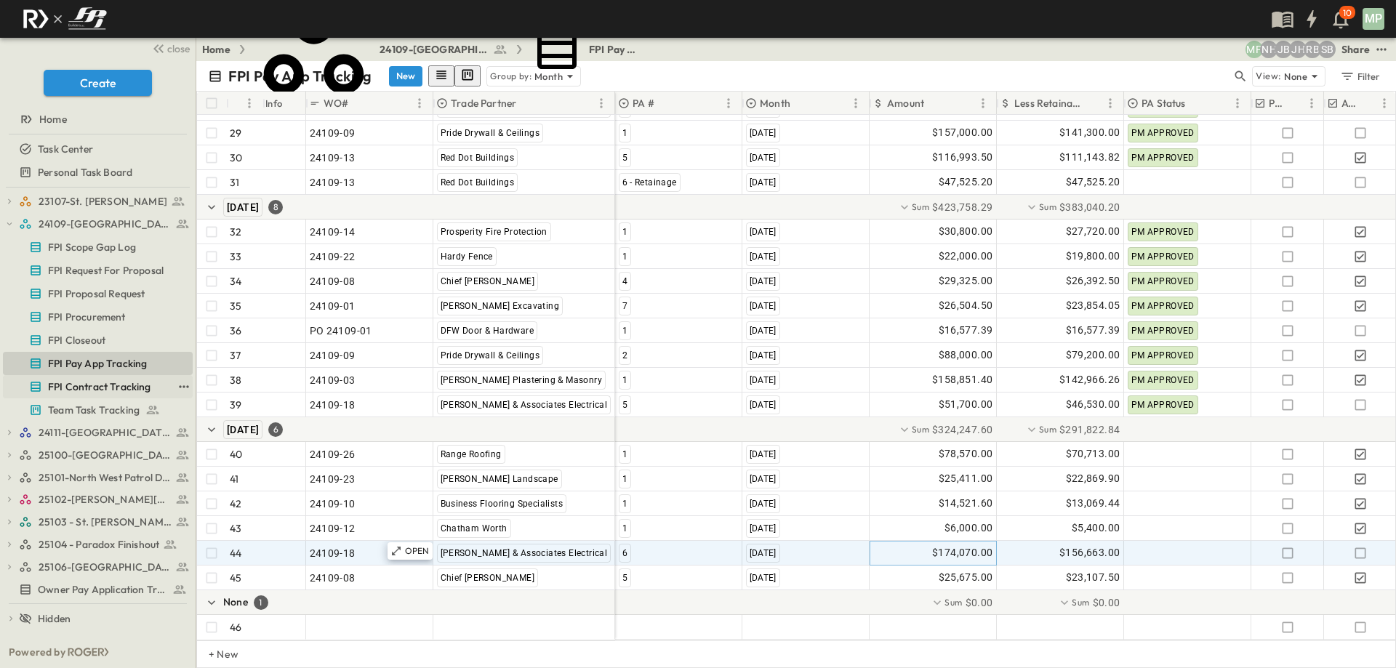
click at [97, 381] on span "FPI Contract Tracking" at bounding box center [99, 386] width 103 height 15
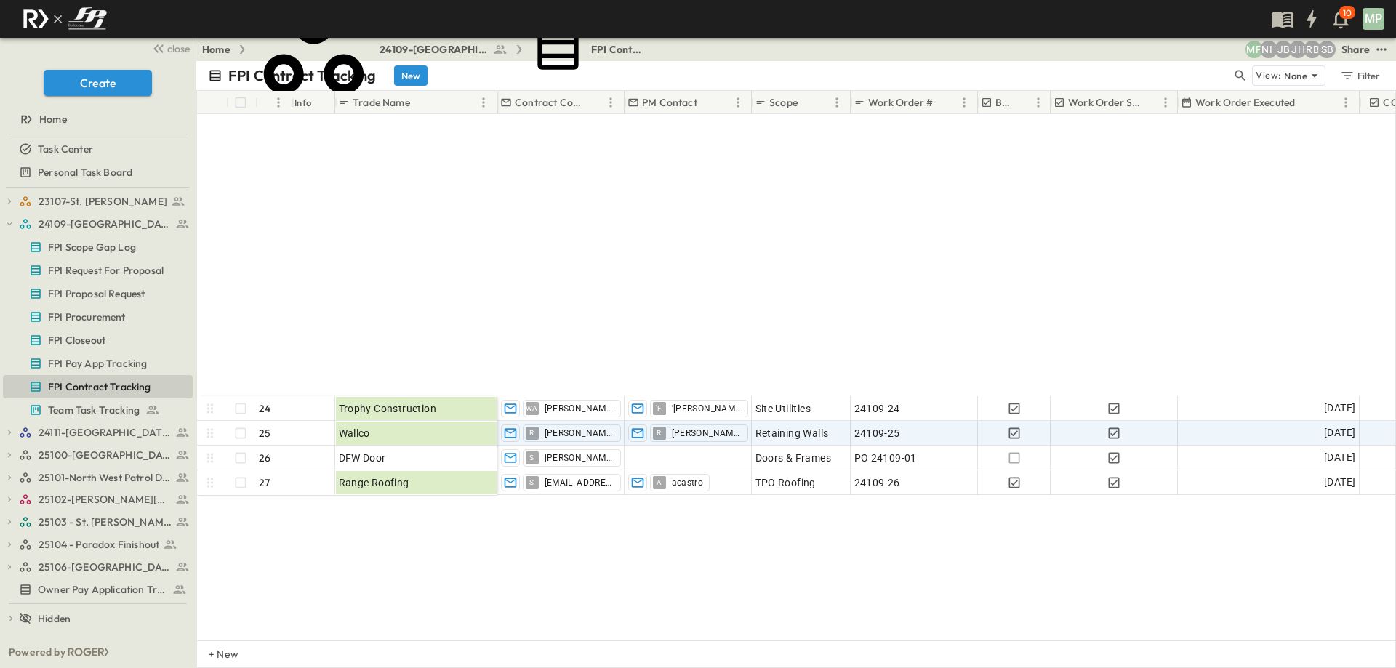
scroll to position [297, 0]
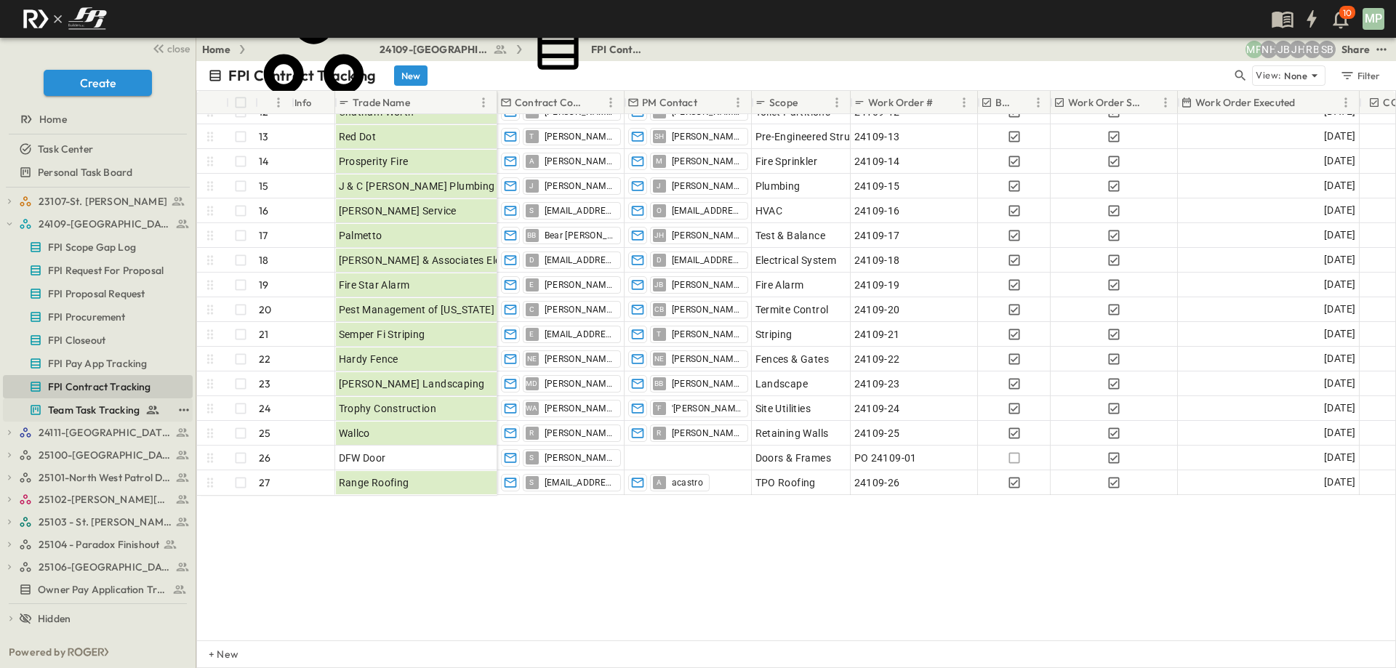
click at [87, 409] on span "Team Task Tracking" at bounding box center [94, 410] width 92 height 15
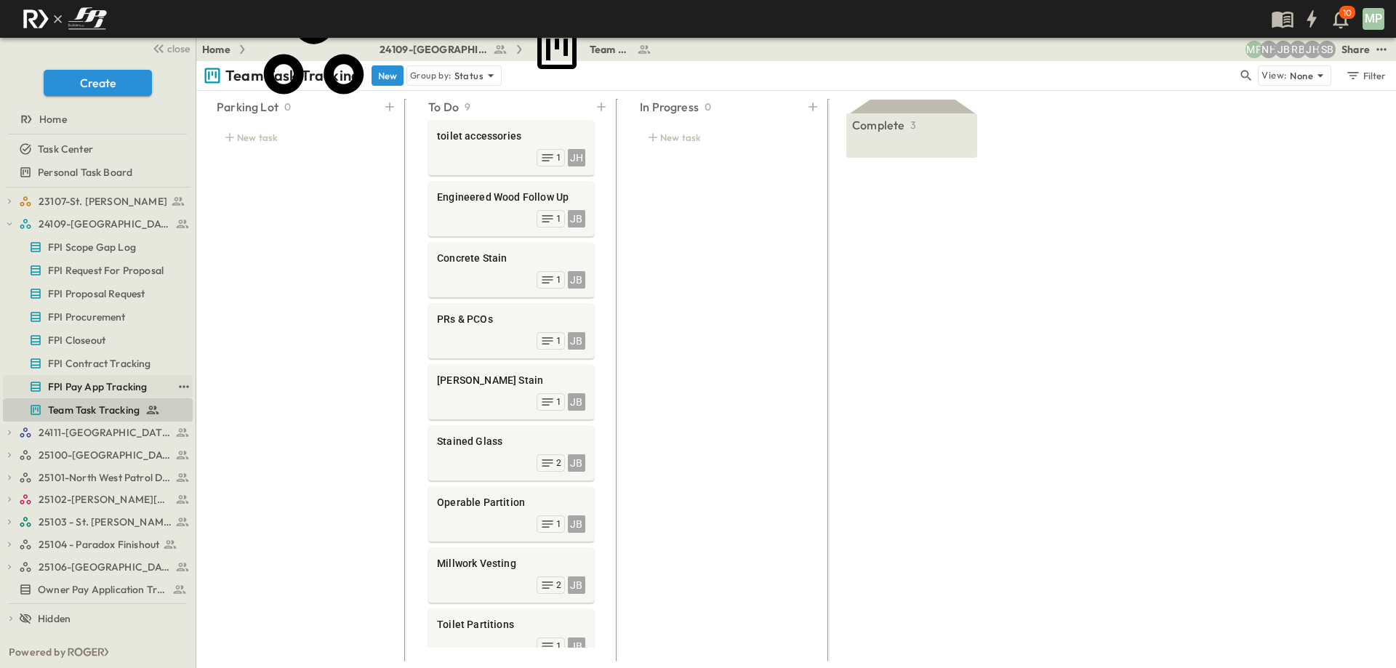
click at [89, 385] on span "FPI Pay App Tracking" at bounding box center [97, 386] width 99 height 15
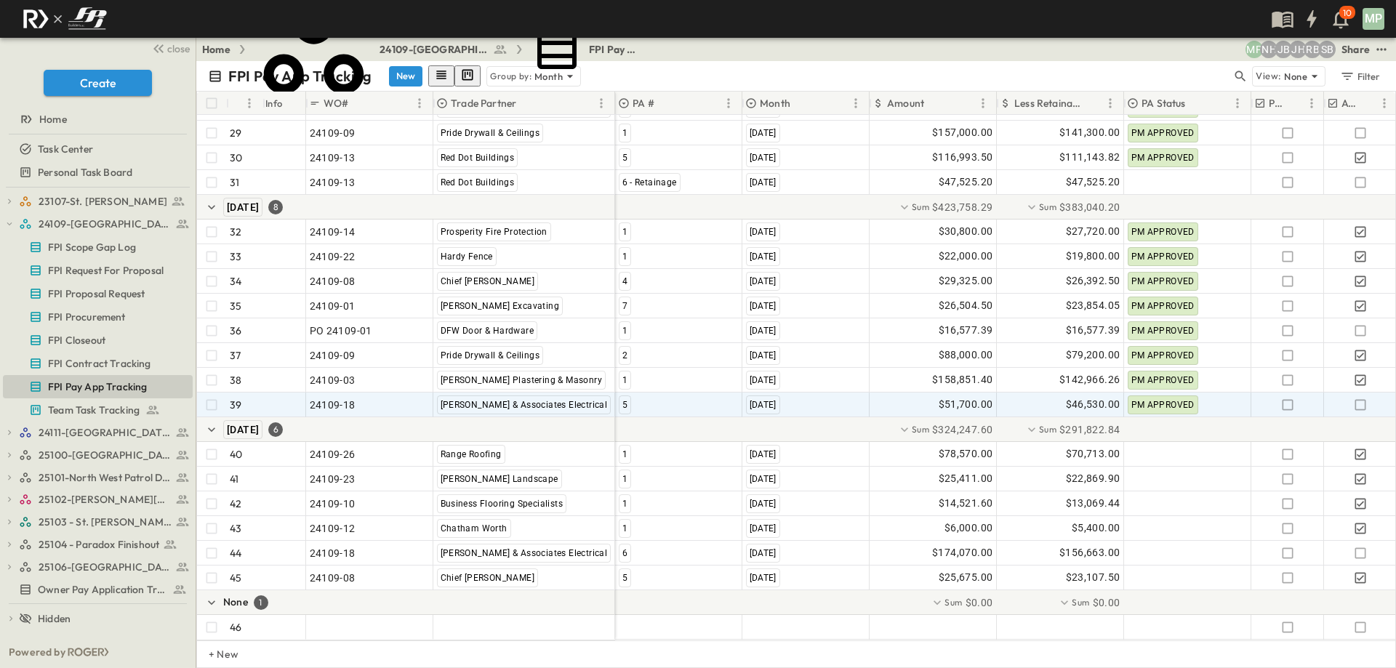
scroll to position [896, 0]
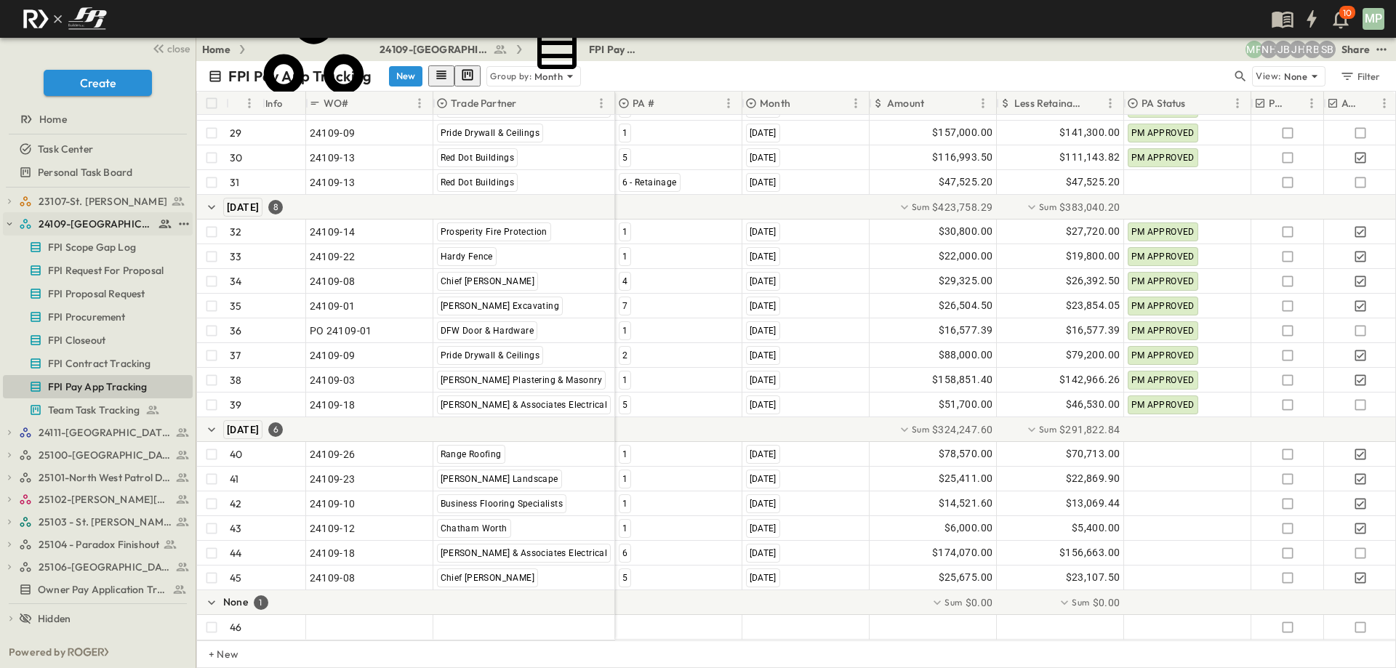
click at [7, 225] on icon "button" at bounding box center [9, 224] width 10 height 10
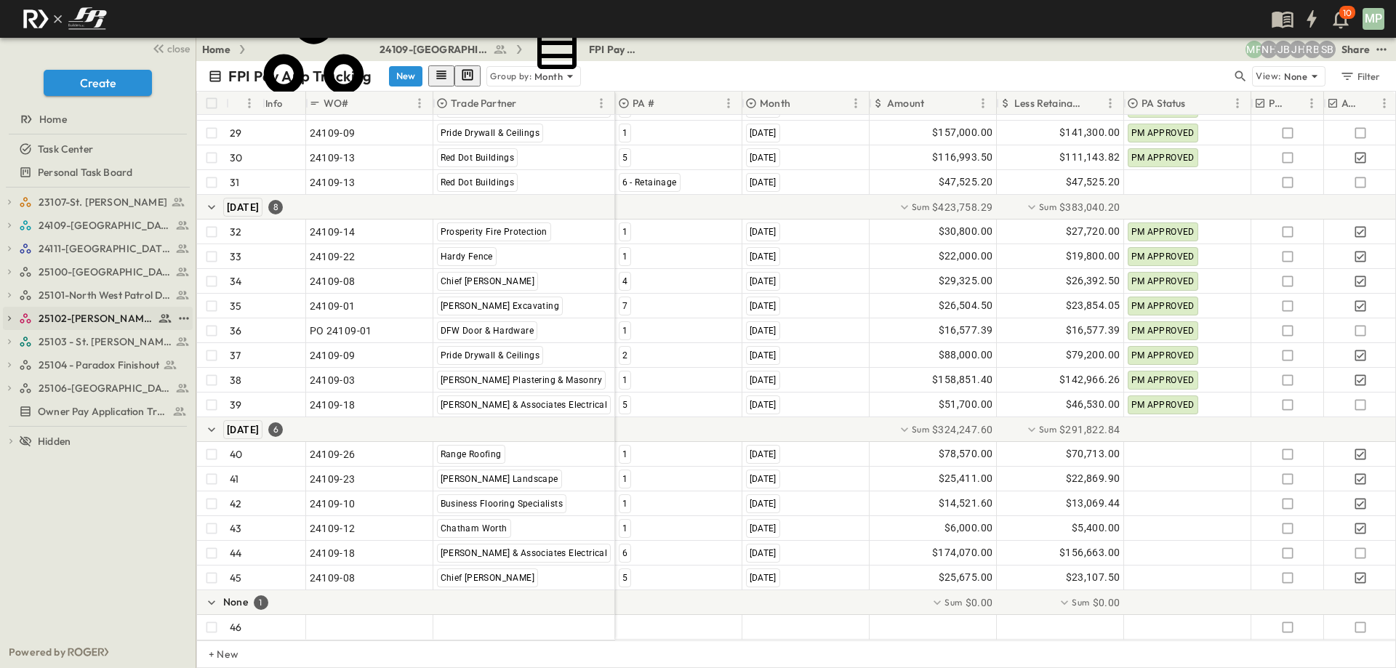
click at [8, 315] on icon "button" at bounding box center [9, 318] width 10 height 10
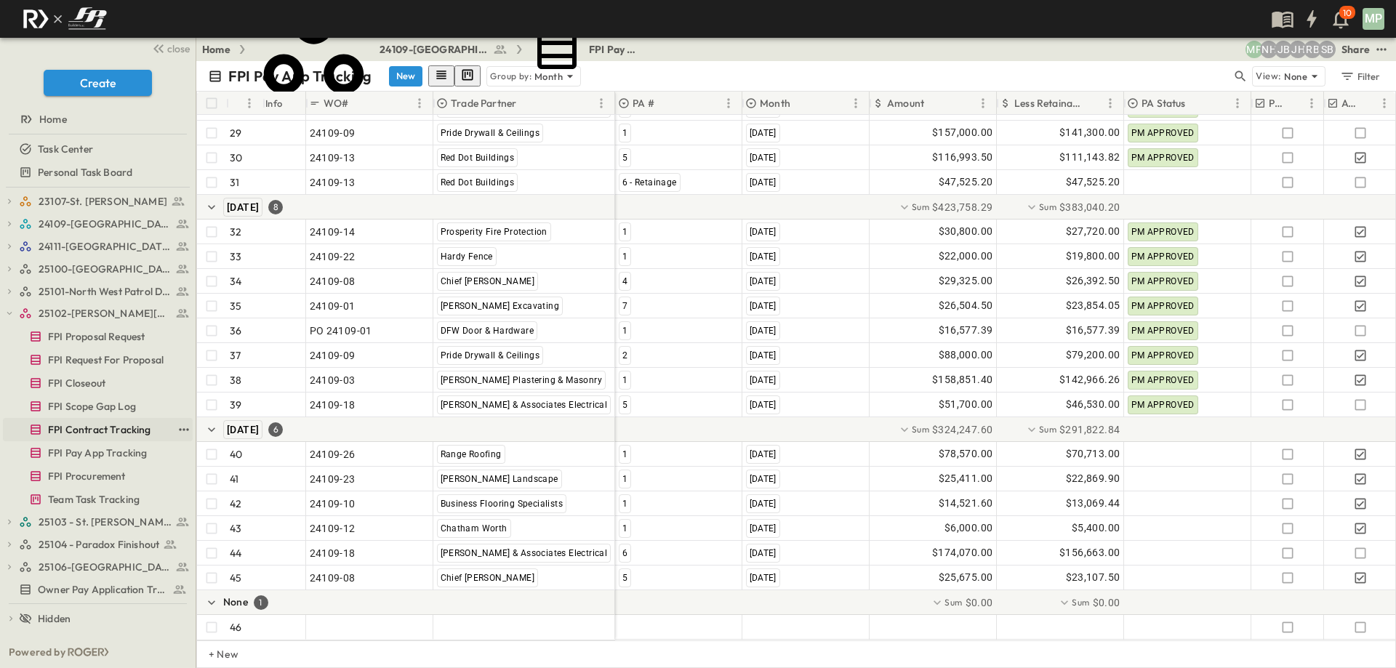
click at [110, 431] on span "FPI Contract Tracking" at bounding box center [99, 429] width 103 height 15
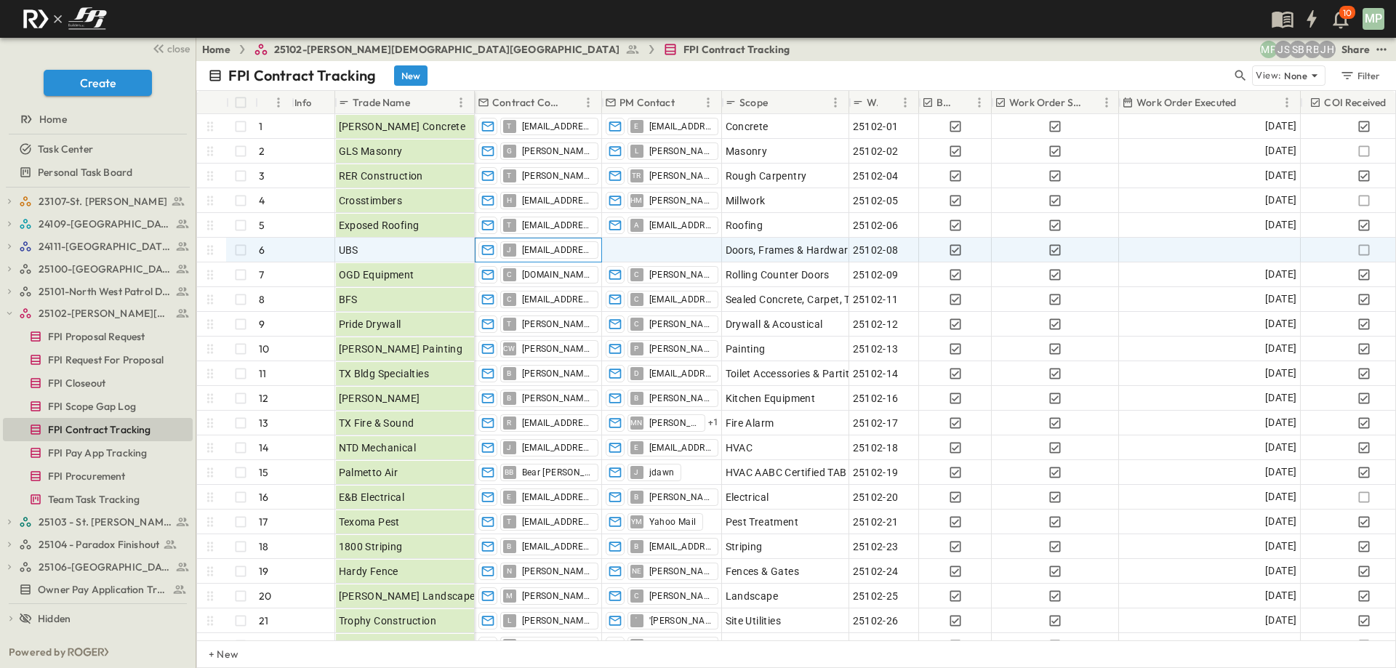
click at [556, 250] on span "[EMAIL_ADDRESS][DOMAIN_NAME]" at bounding box center [557, 250] width 70 height 12
click at [484, 251] on icon "button" at bounding box center [488, 250] width 15 height 15
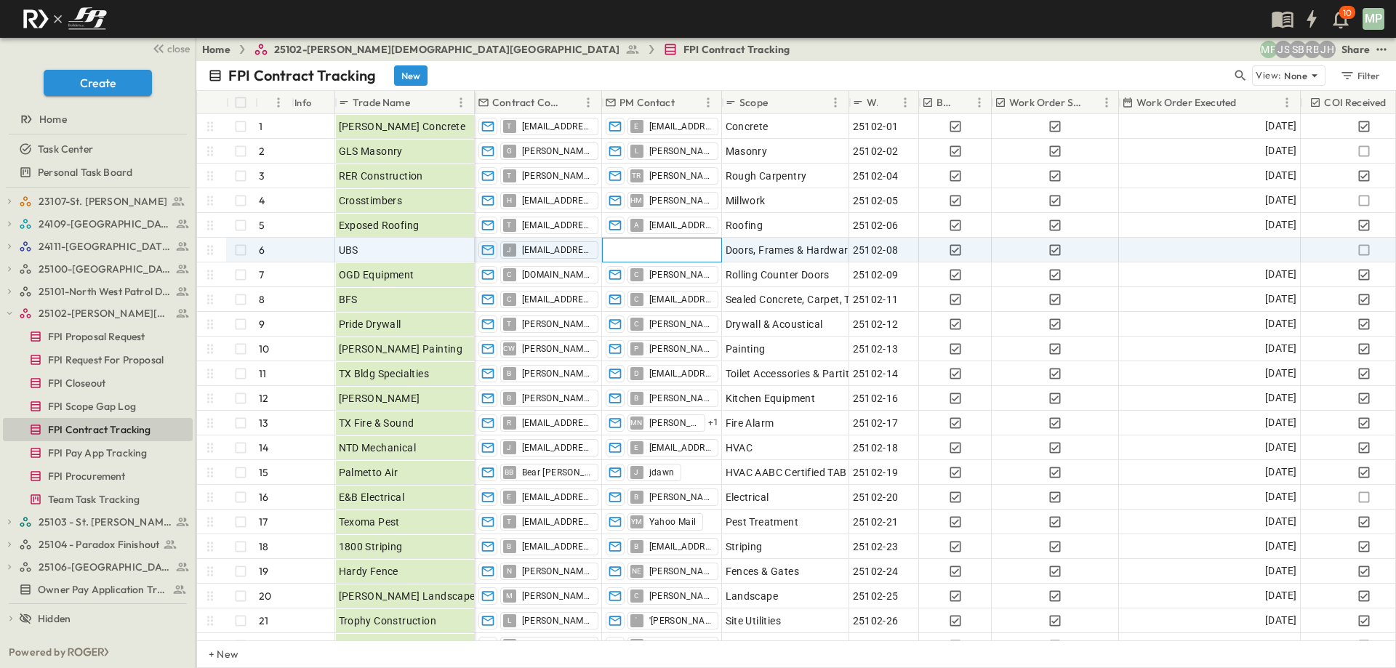
click at [665, 246] on div at bounding box center [662, 249] width 118 height 23
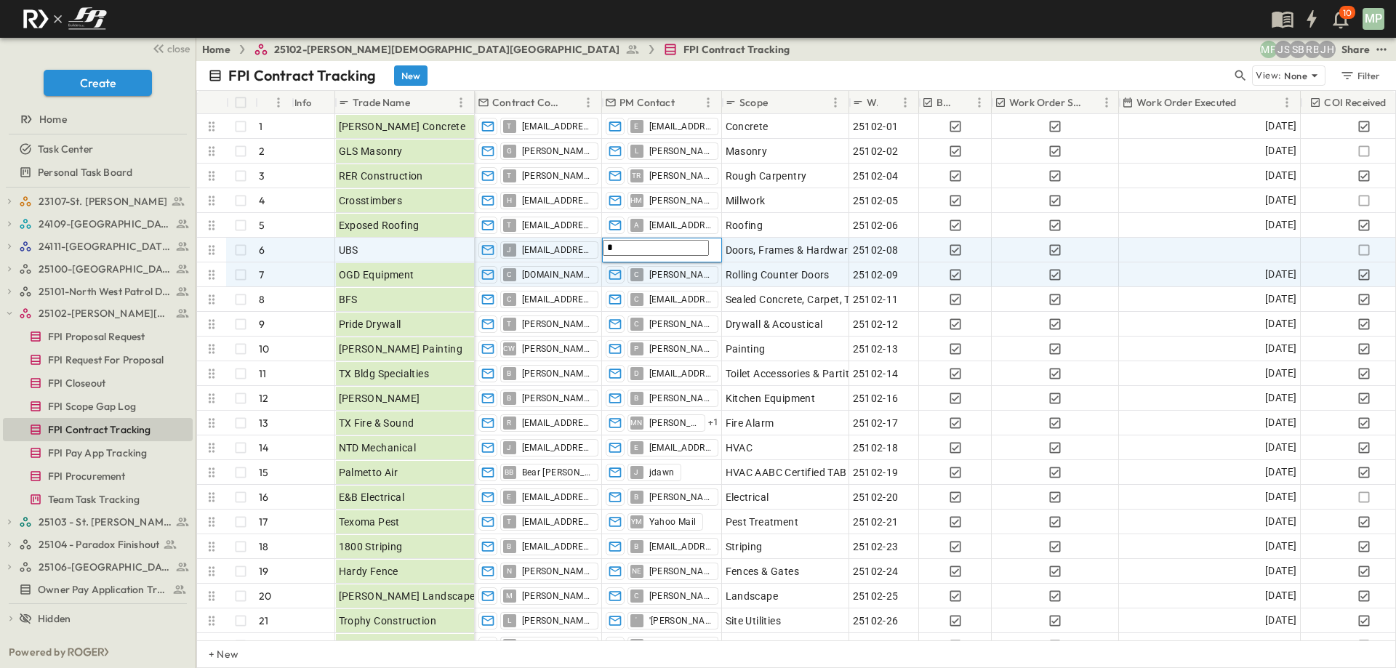
type input "*"
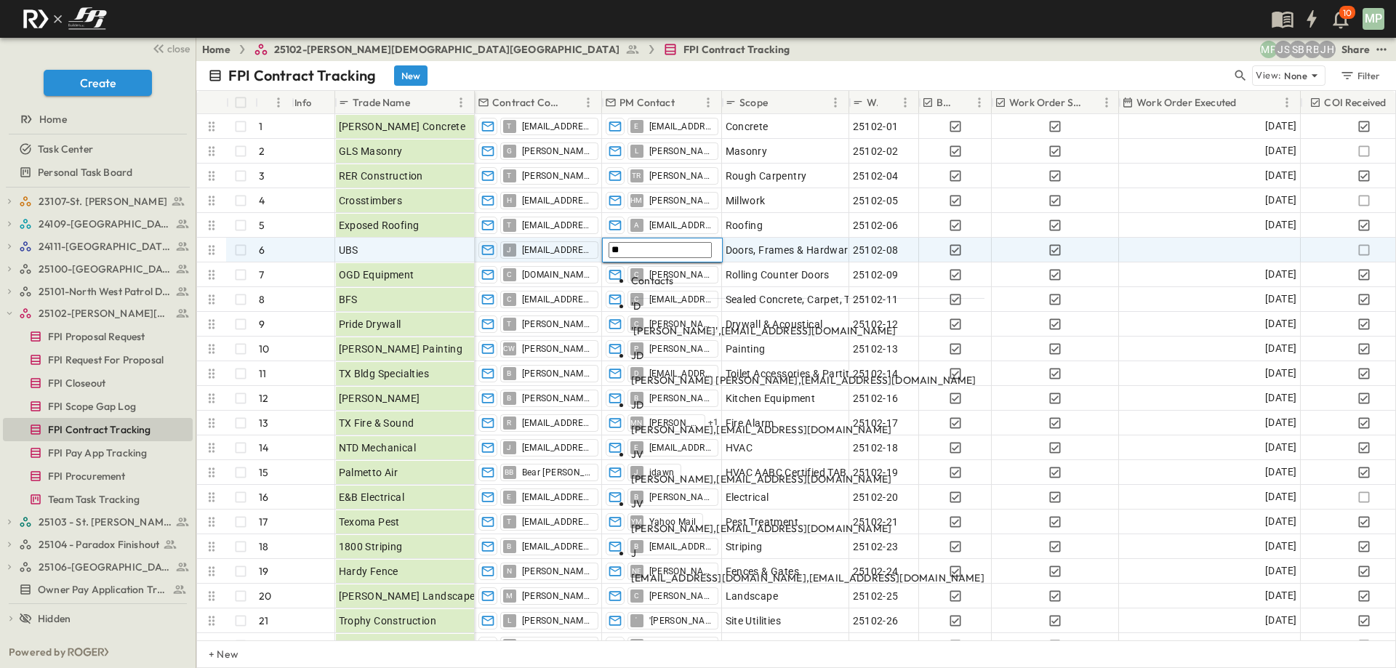
type input "**"
click at [763, 423] on span "[EMAIL_ADDRESS][DOMAIN_NAME]" at bounding box center [803, 429] width 175 height 13
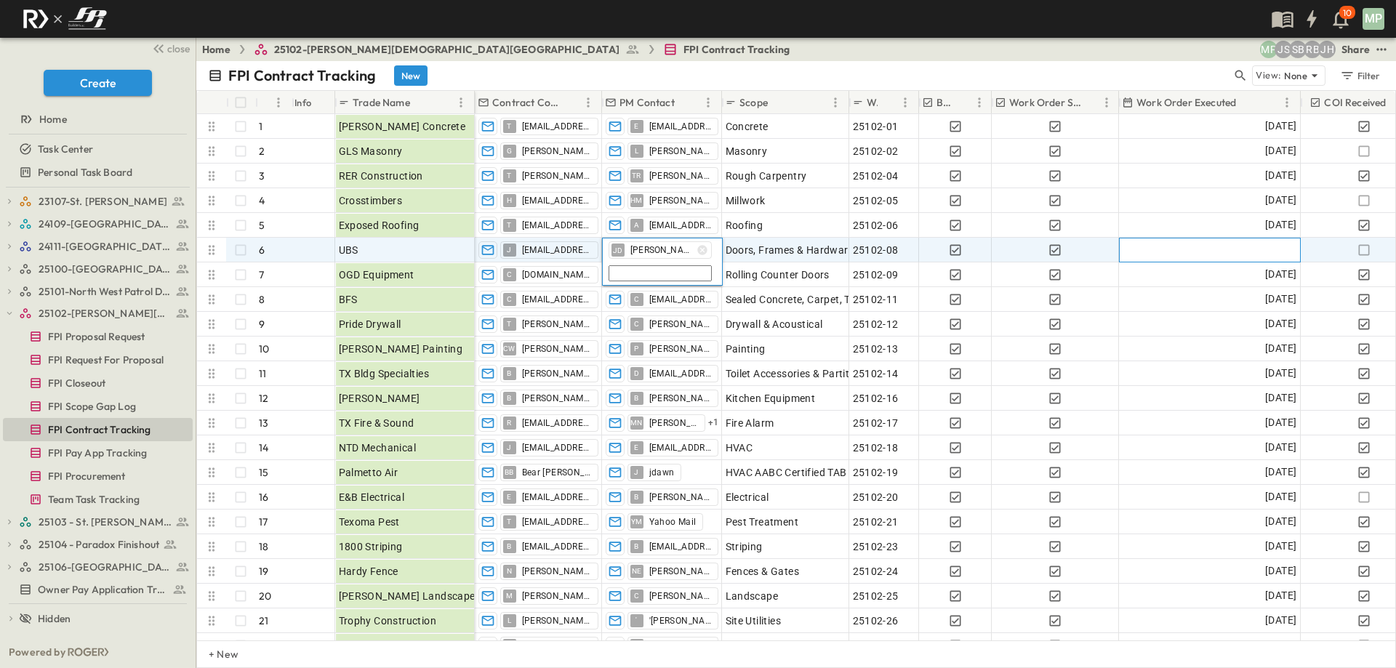
click at [1240, 252] on div at bounding box center [1209, 249] width 180 height 23
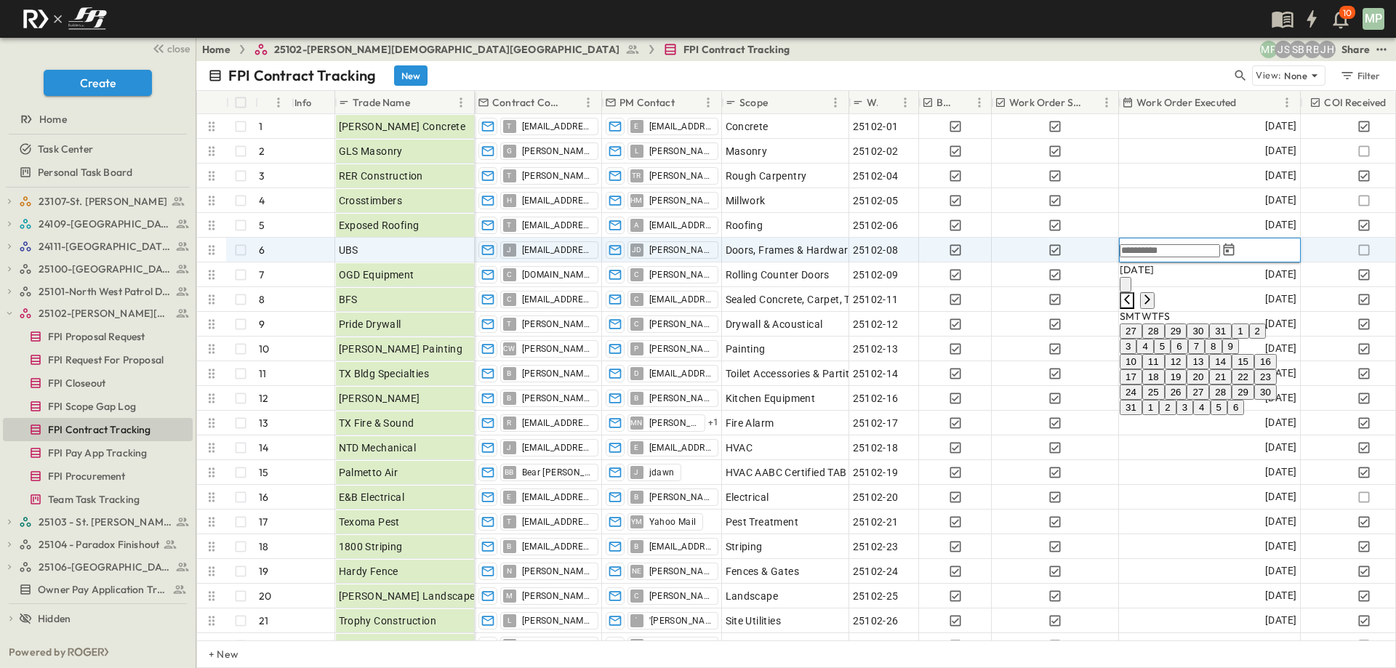
click at [1133, 294] on icon "Previous month" at bounding box center [1127, 300] width 12 height 12
click at [1231, 385] on button "24" at bounding box center [1220, 376] width 23 height 15
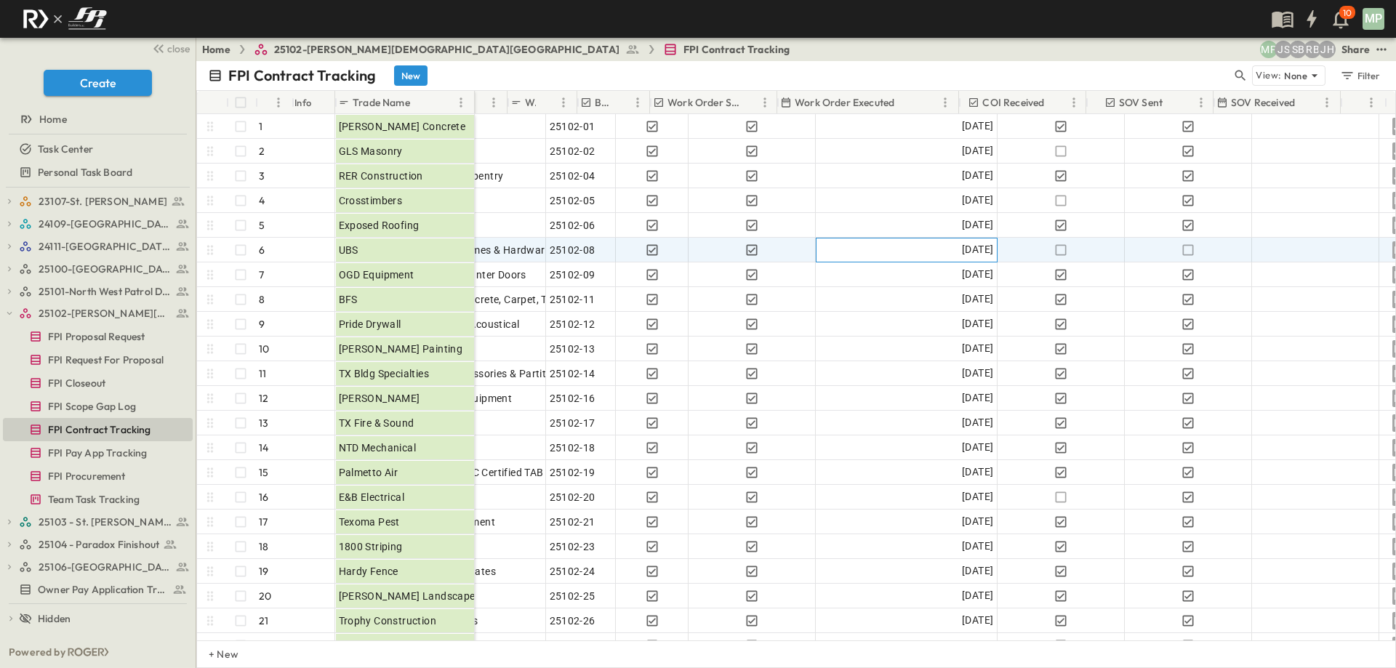
scroll to position [0, 342]
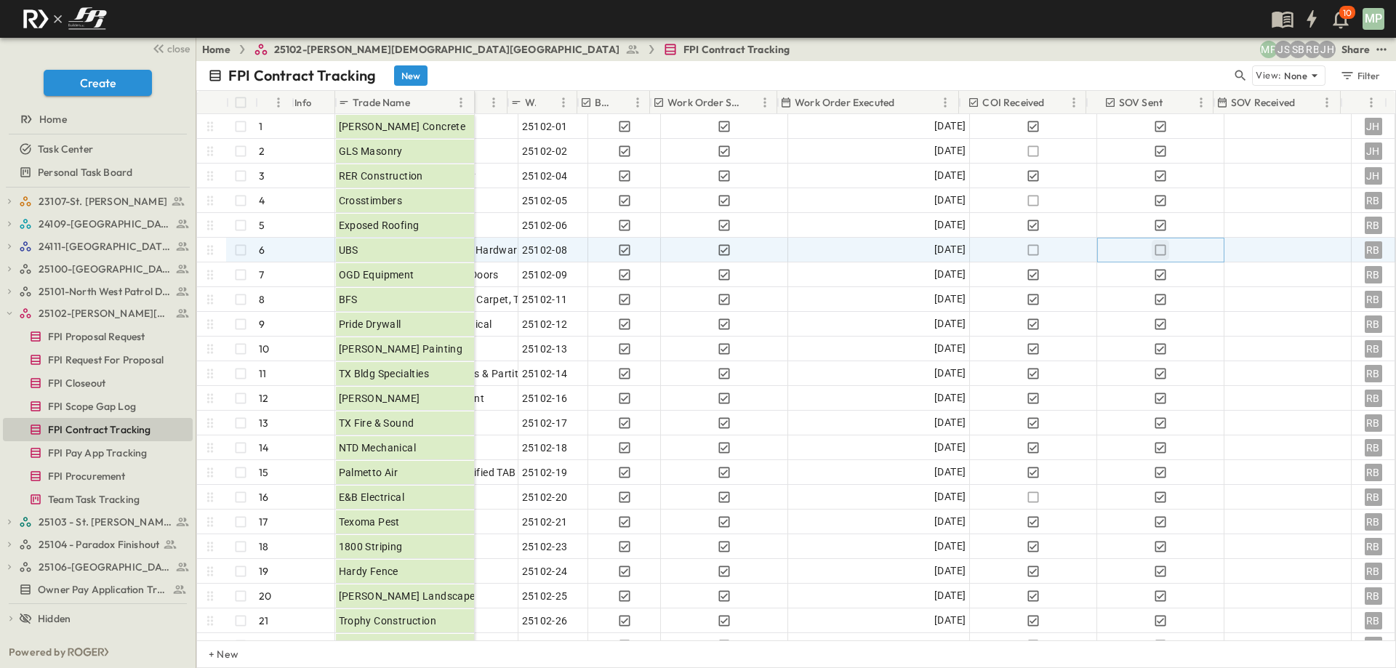
click at [1153, 251] on icon "button" at bounding box center [1160, 250] width 15 height 15
